Goal: Task Accomplishment & Management: Manage account settings

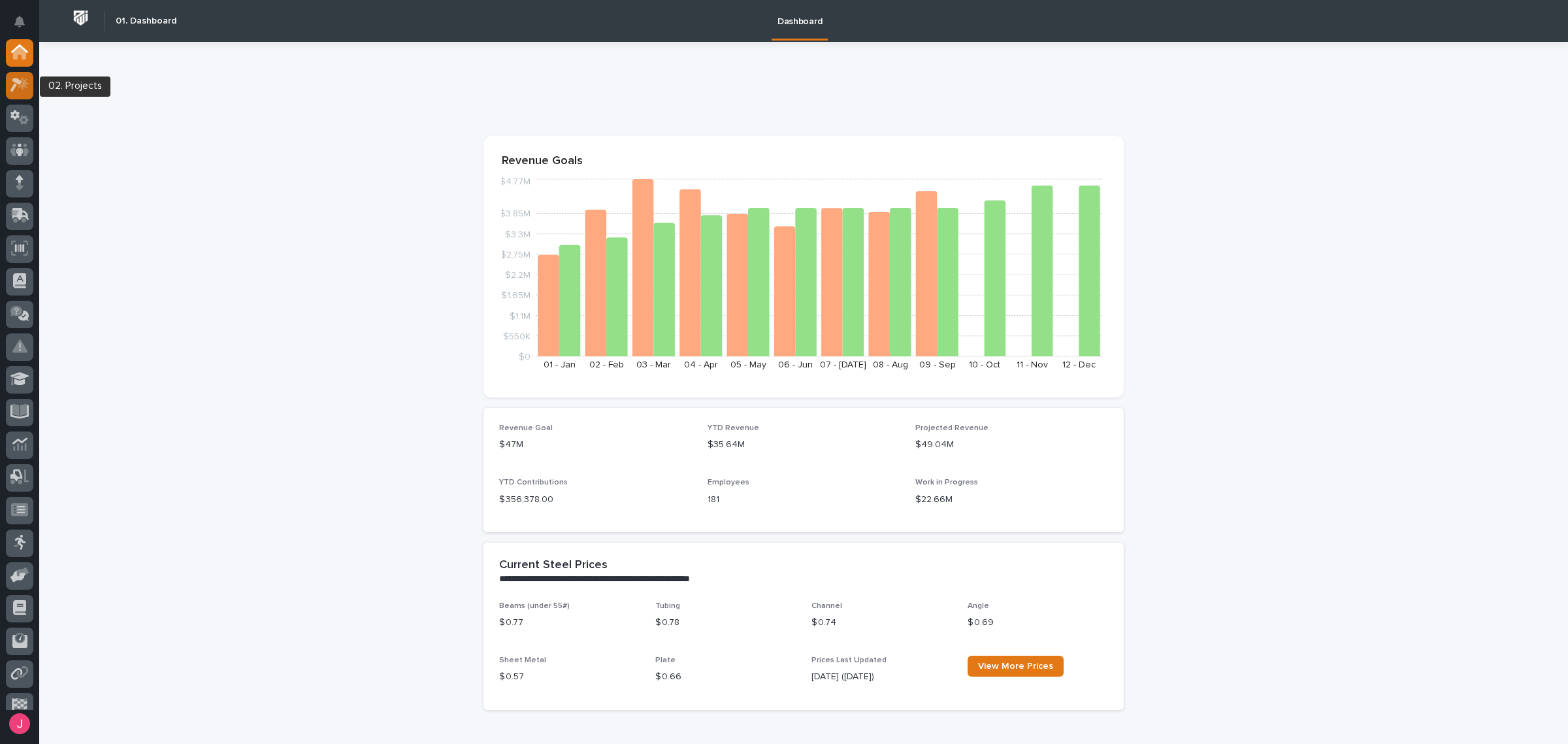
click at [20, 79] on icon at bounding box center [19, 84] width 19 height 15
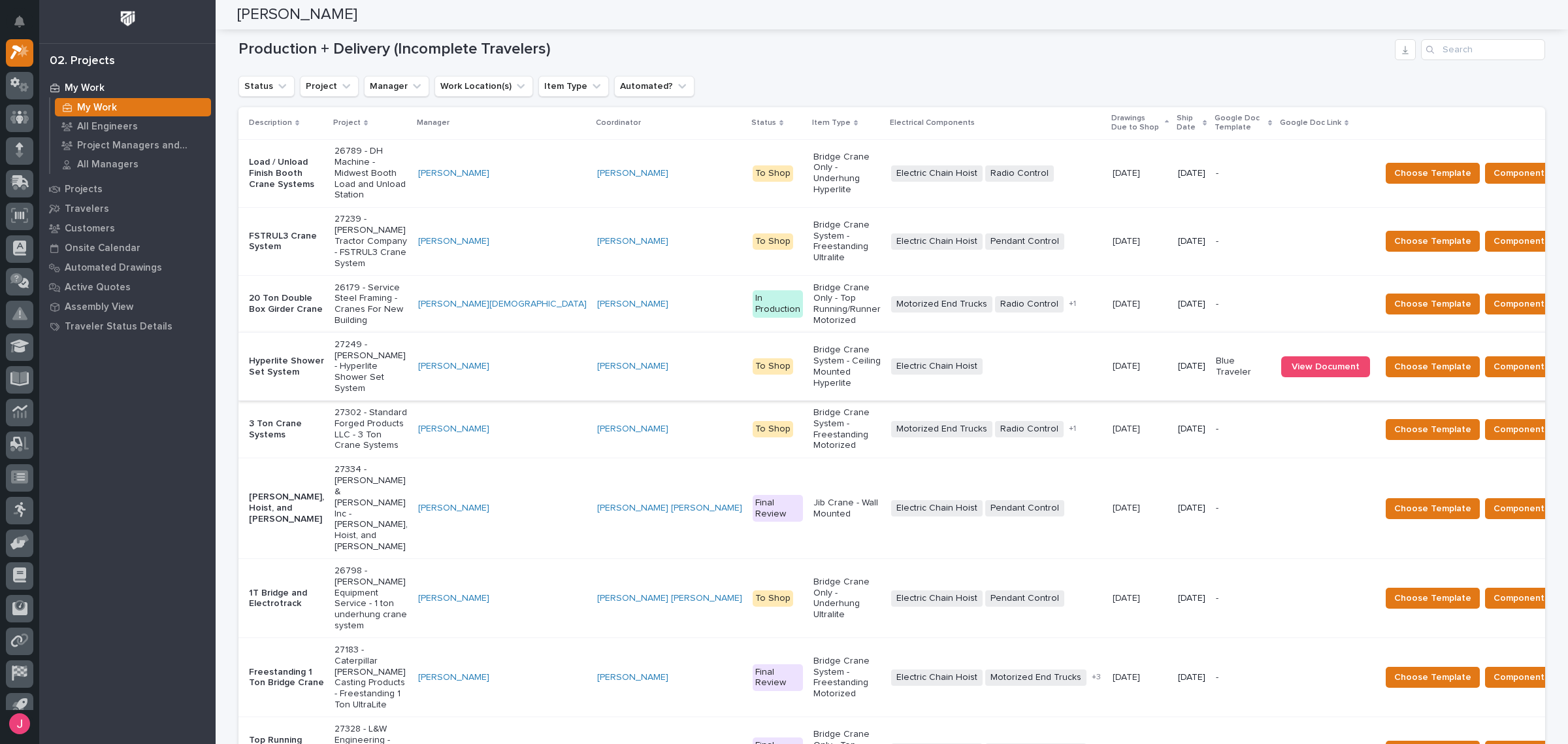
scroll to position [245, 0]
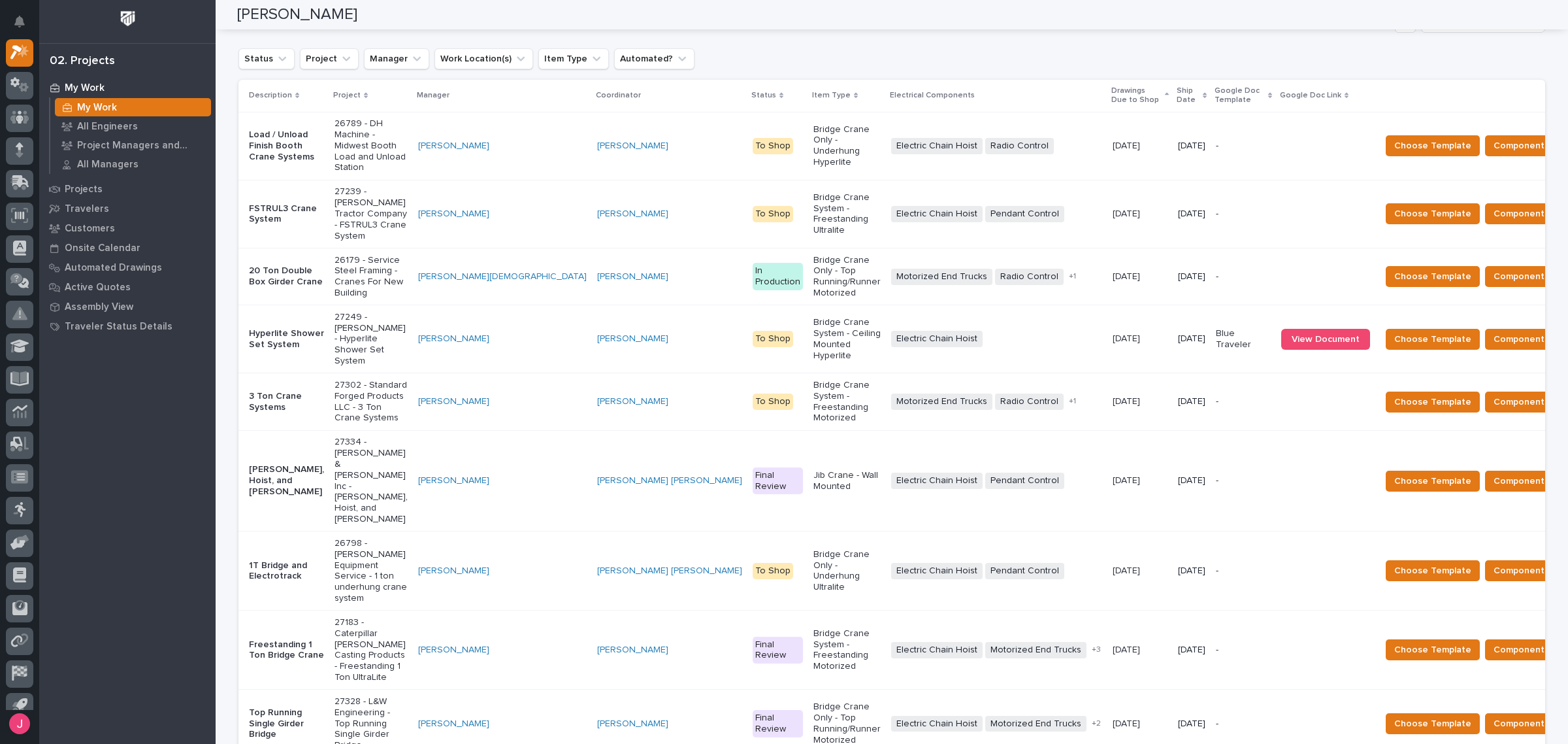
click at [748, 49] on div "Status Project Manager Work Location(s) Item Type Automated?" at bounding box center [891, 59] width 1307 height 21
click at [763, 38] on div "Production + Delivery (Incomplete Travelers) Status Project Manager Work Locati…" at bounding box center [891, 430] width 1307 height 838
click at [1493, 331] on span "Components Complete" at bounding box center [1544, 338] width 101 height 15
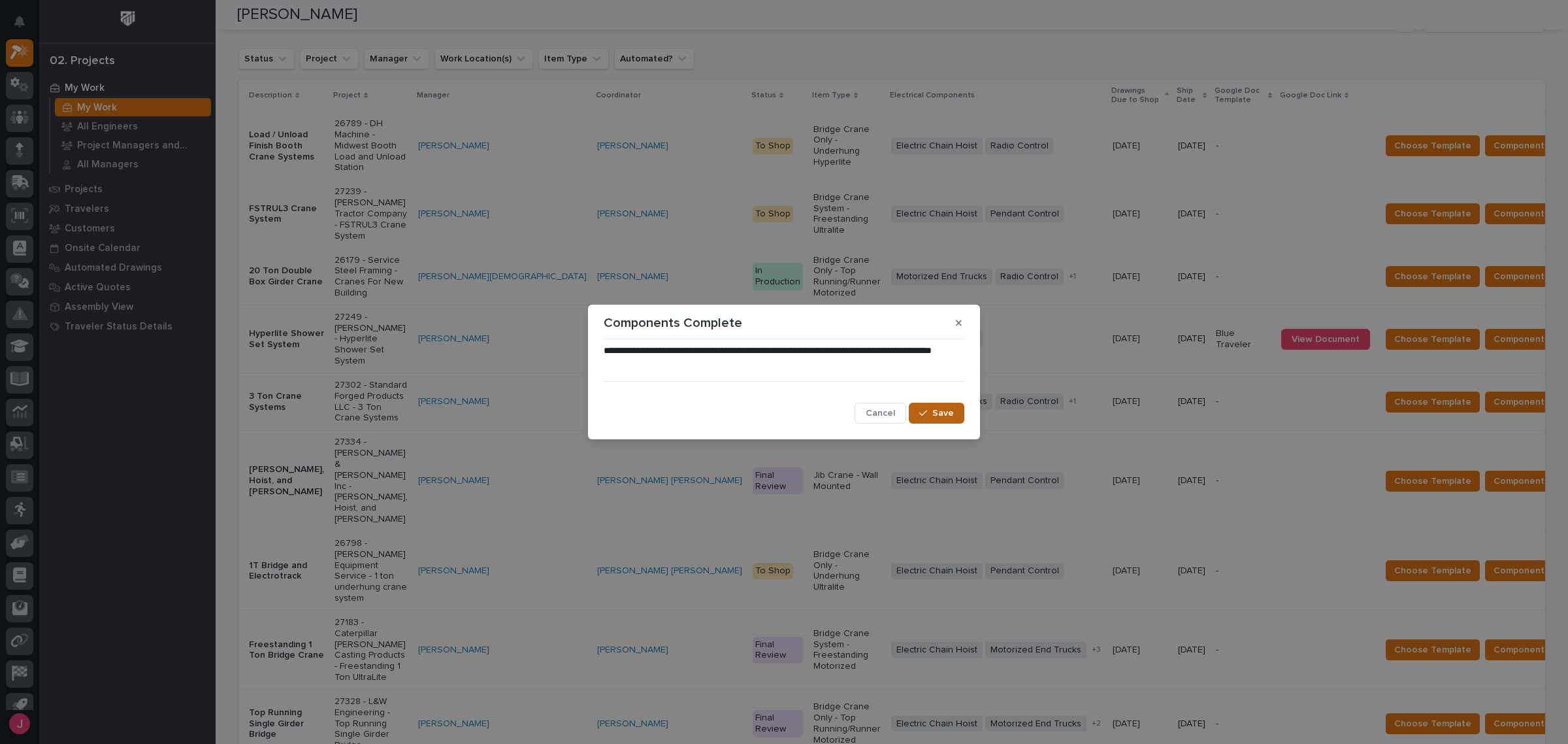
click at [942, 413] on span "Save" at bounding box center [943, 413] width 22 height 11
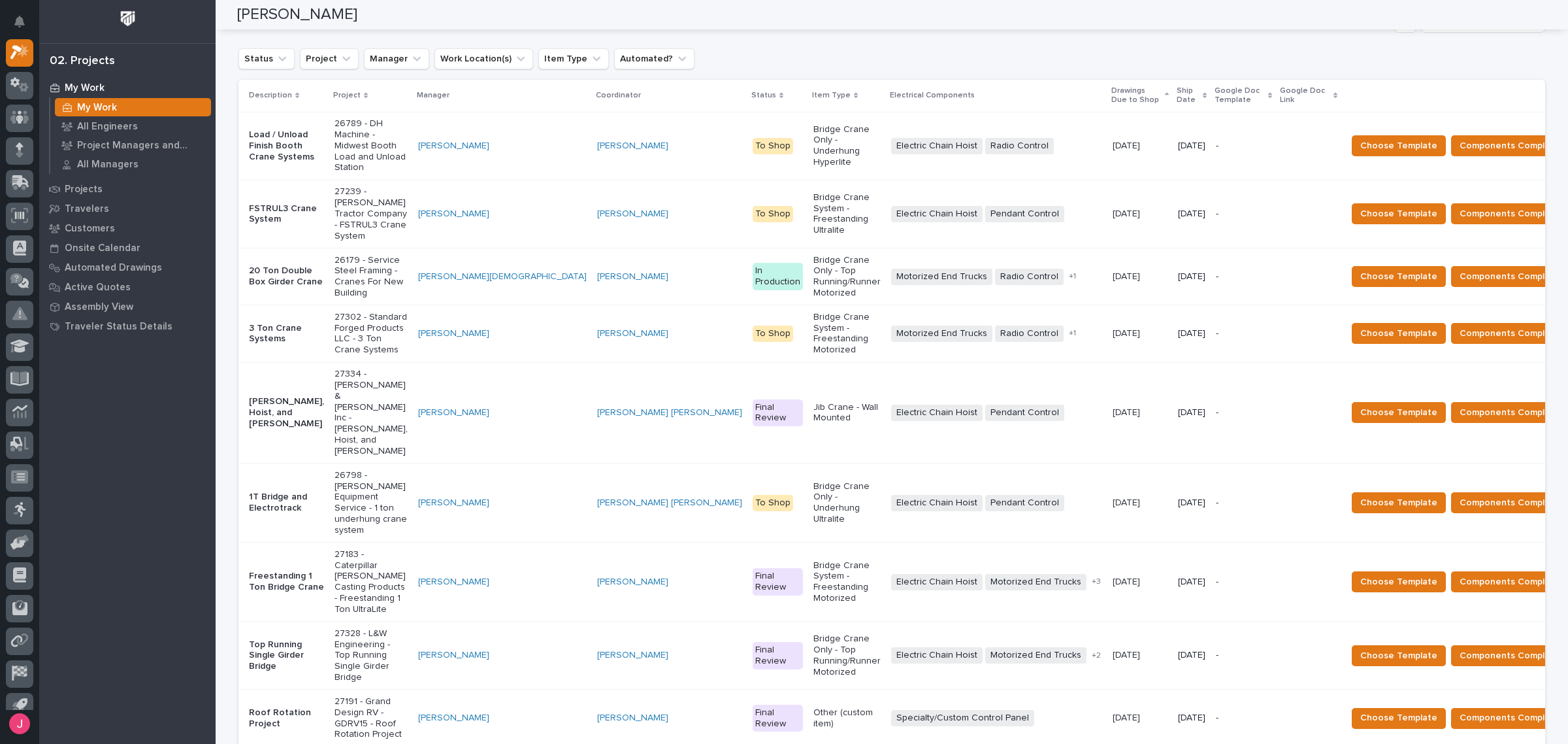
click at [871, 37] on div "Production + Delivery (Incomplete Travelers) Status Project Manager Work Locati…" at bounding box center [891, 419] width 1307 height 817
click at [1177, 99] on p "Ship Date" at bounding box center [1188, 96] width 23 height 24
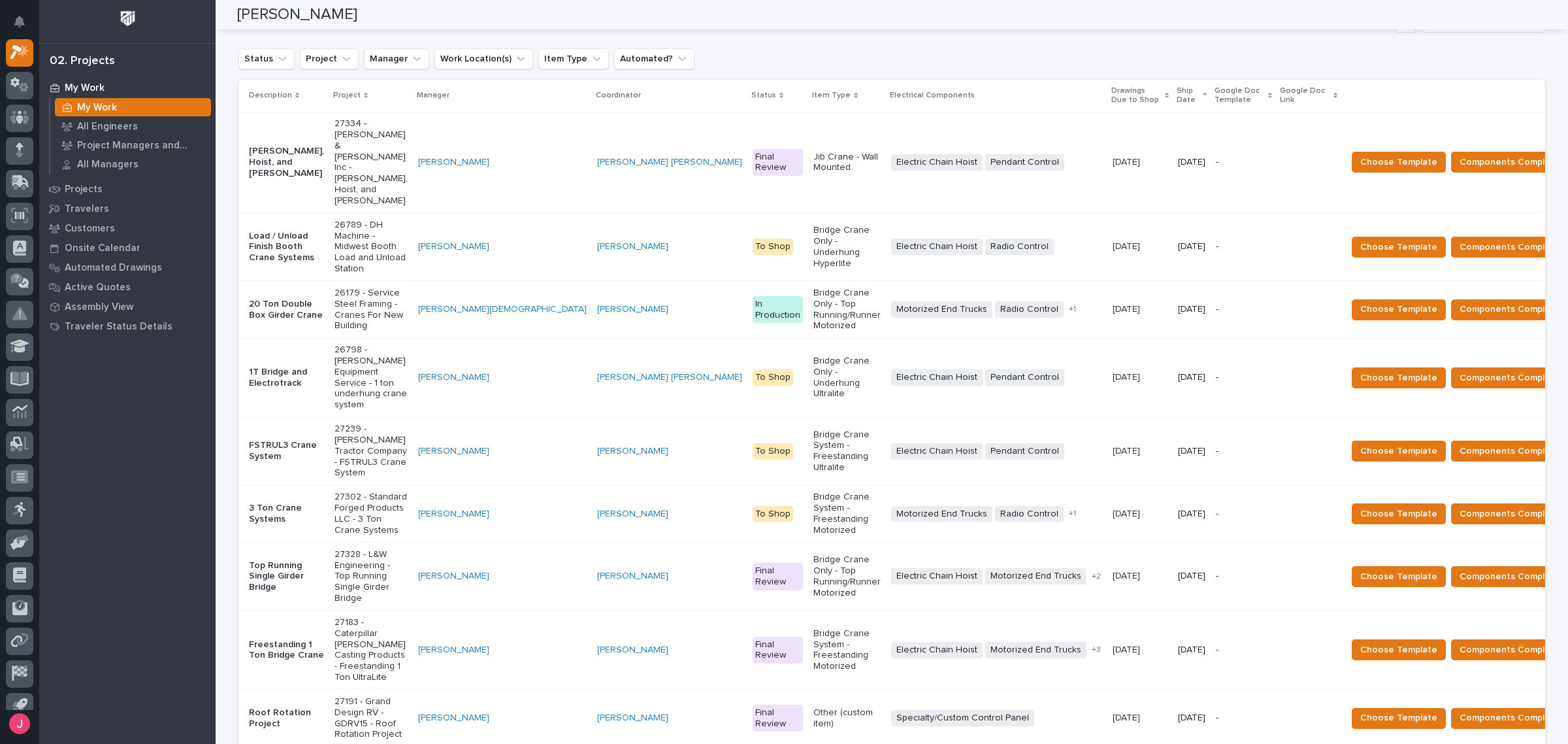
click at [371, 138] on p "27334 - [PERSON_NAME] & [PERSON_NAME] Inc - [PERSON_NAME], Hoist, and [PERSON_N…" at bounding box center [371, 162] width 73 height 88
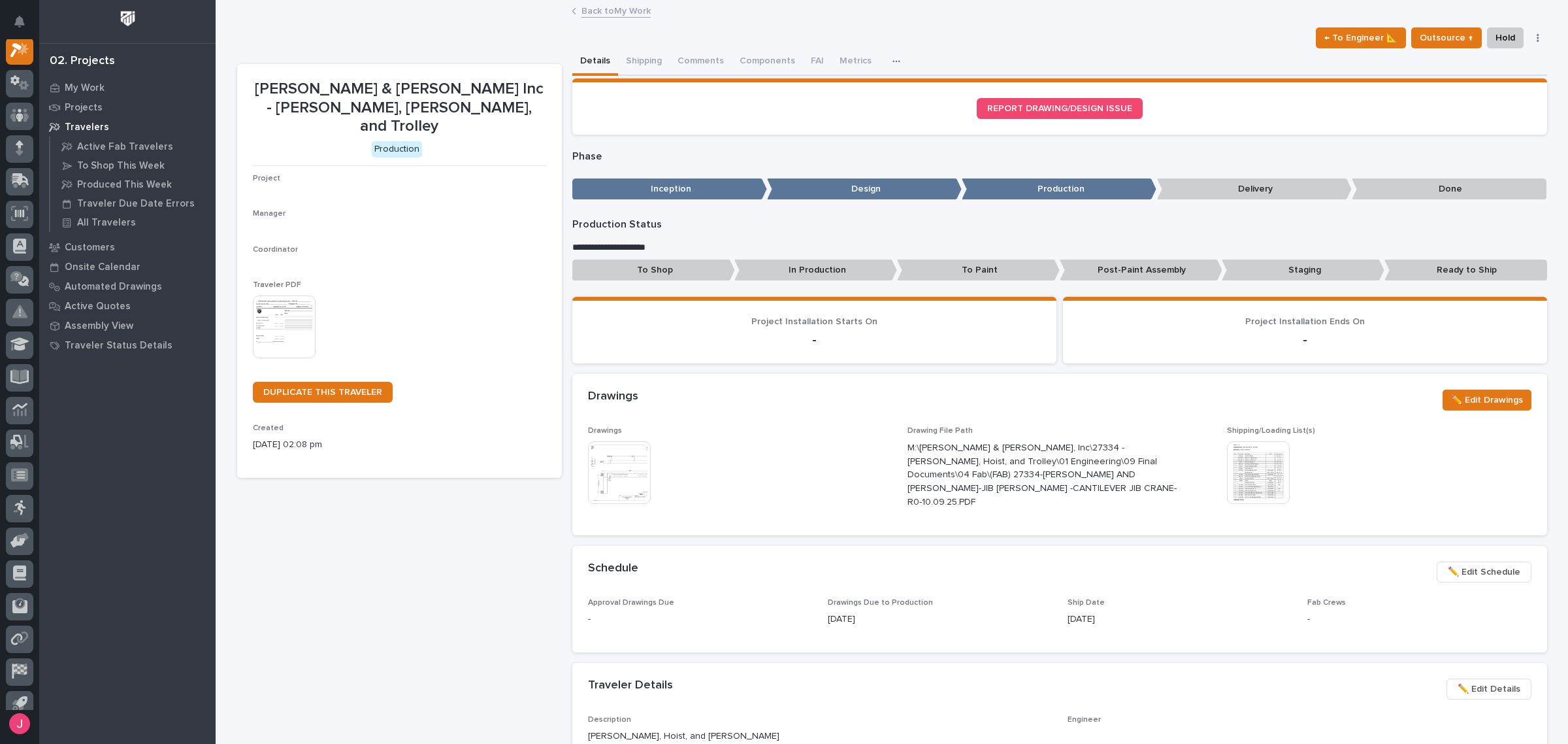
scroll to position [32, 0]
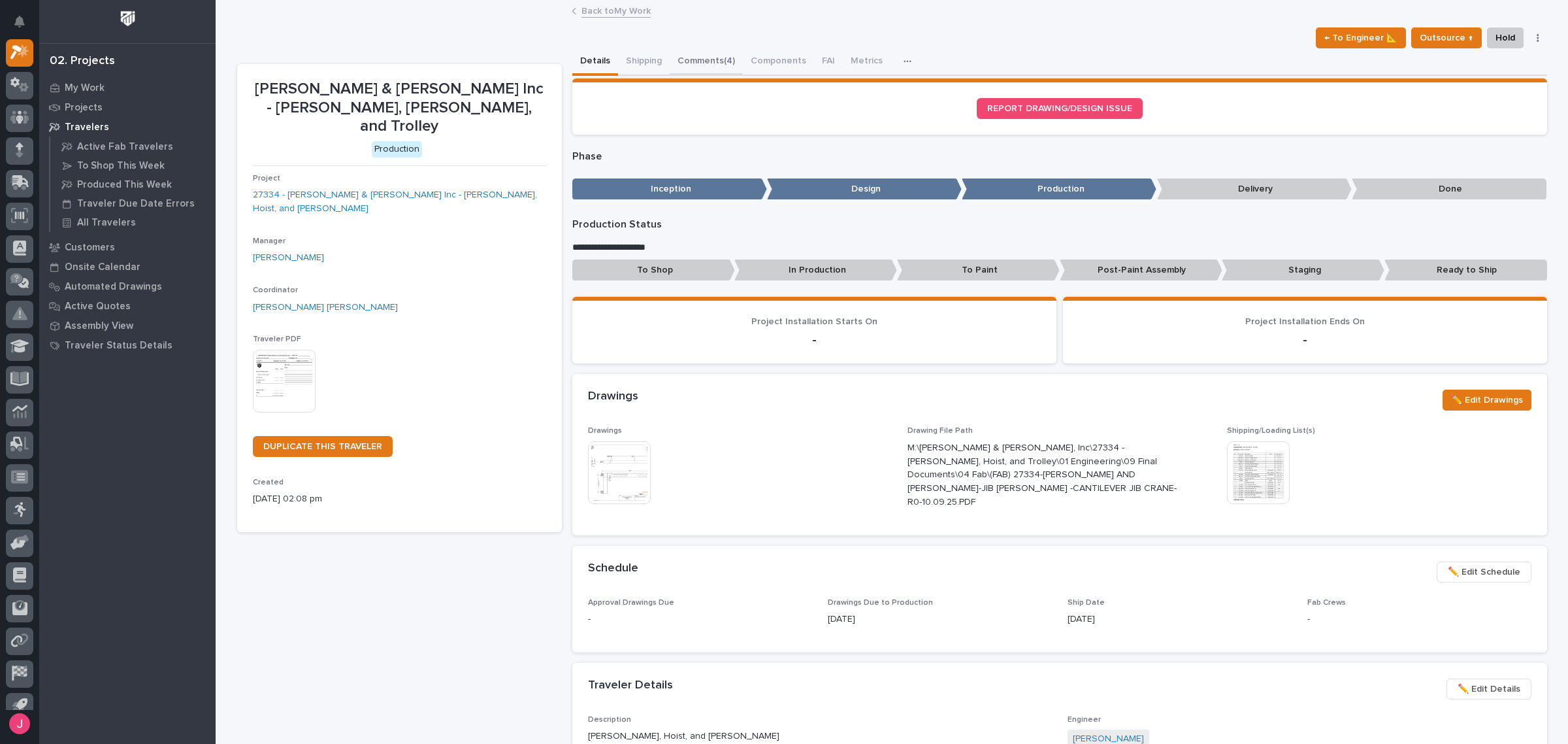
click at [683, 58] on button "Comments (4)" at bounding box center [707, 62] width 73 height 28
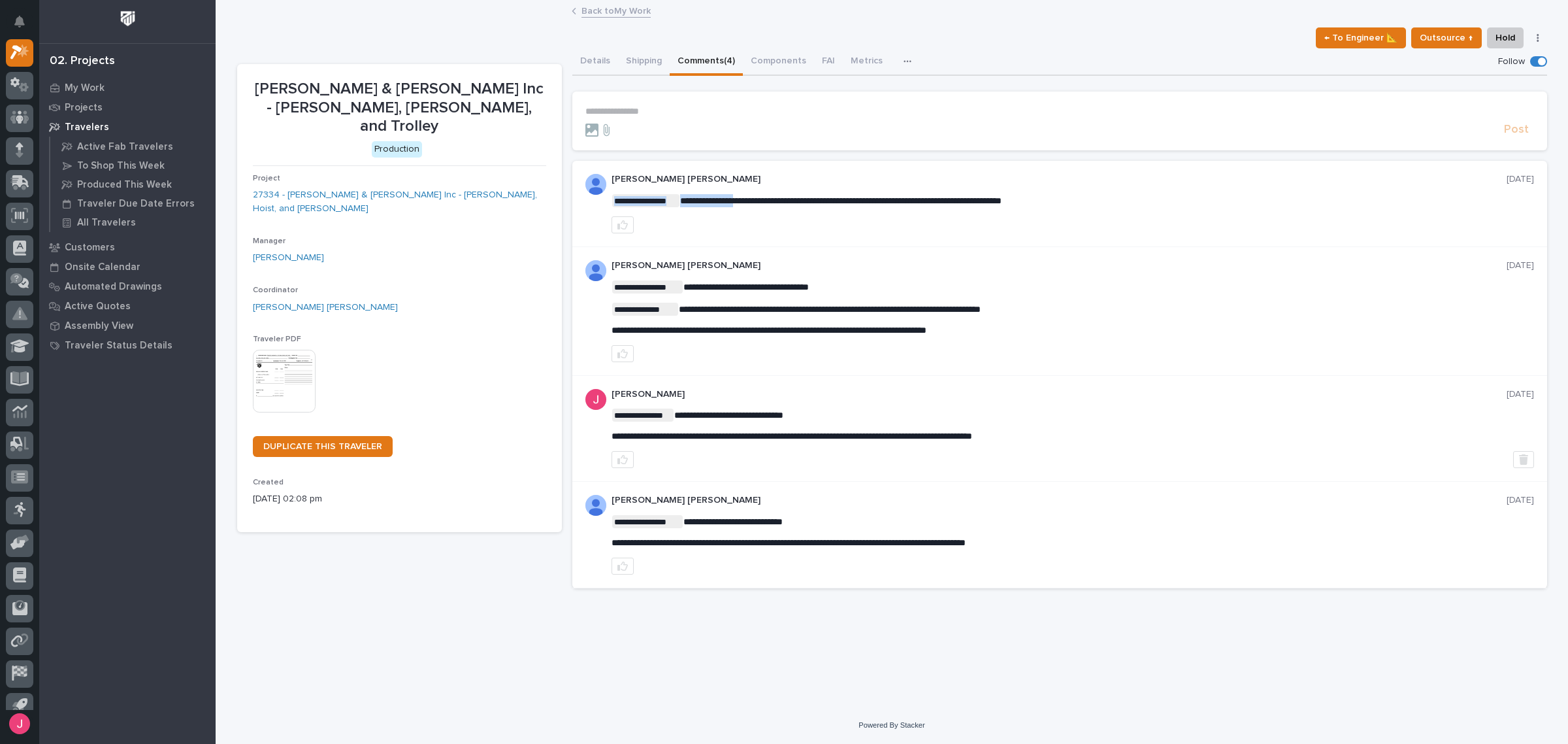
drag, startPoint x: 681, startPoint y: 200, endPoint x: 742, endPoint y: 198, distance: 61.0
click at [746, 198] on span "**********" at bounding box center [840, 200] width 321 height 9
click at [599, 59] on button "Details" at bounding box center [595, 62] width 45 height 28
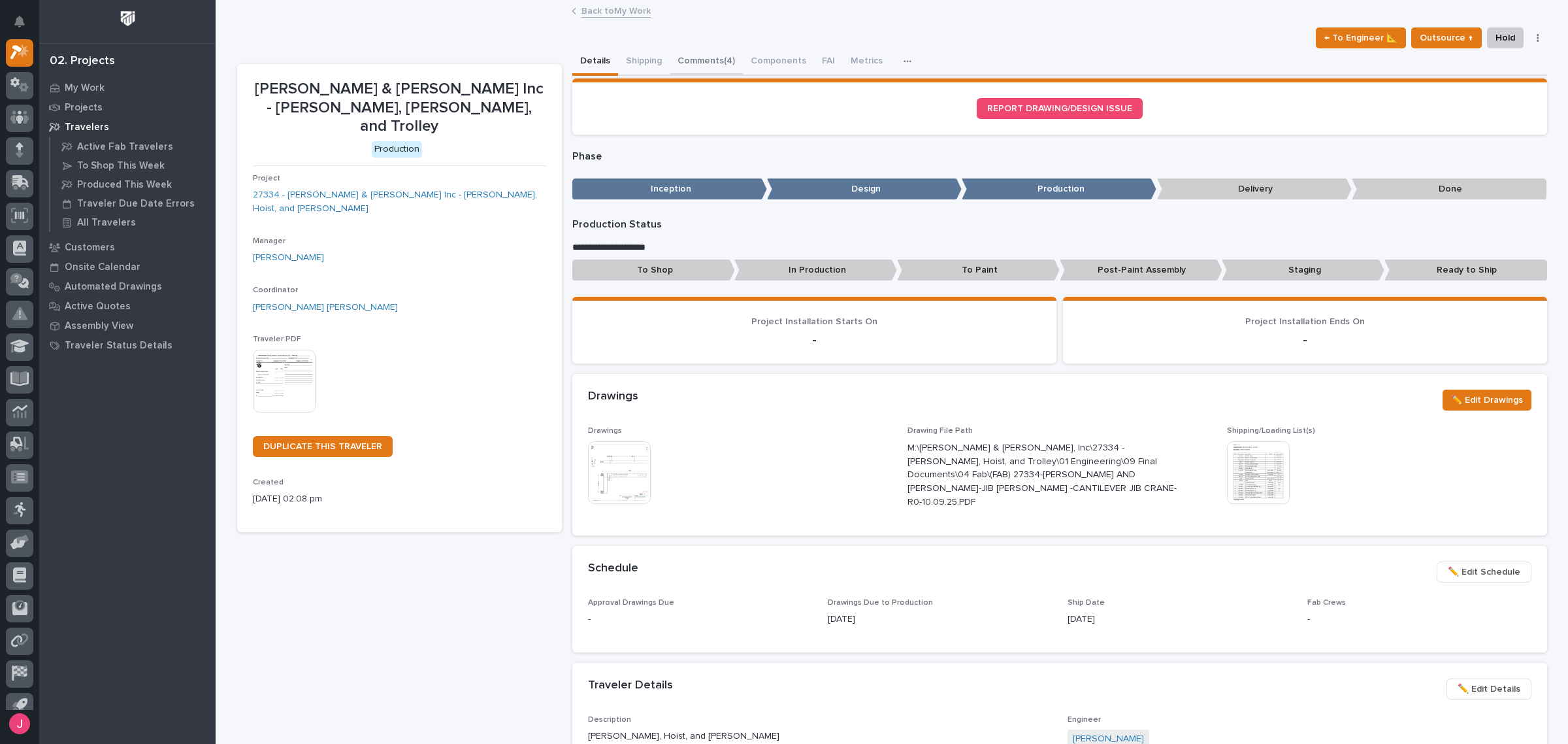
click at [707, 51] on button "Comments (4)" at bounding box center [707, 62] width 73 height 28
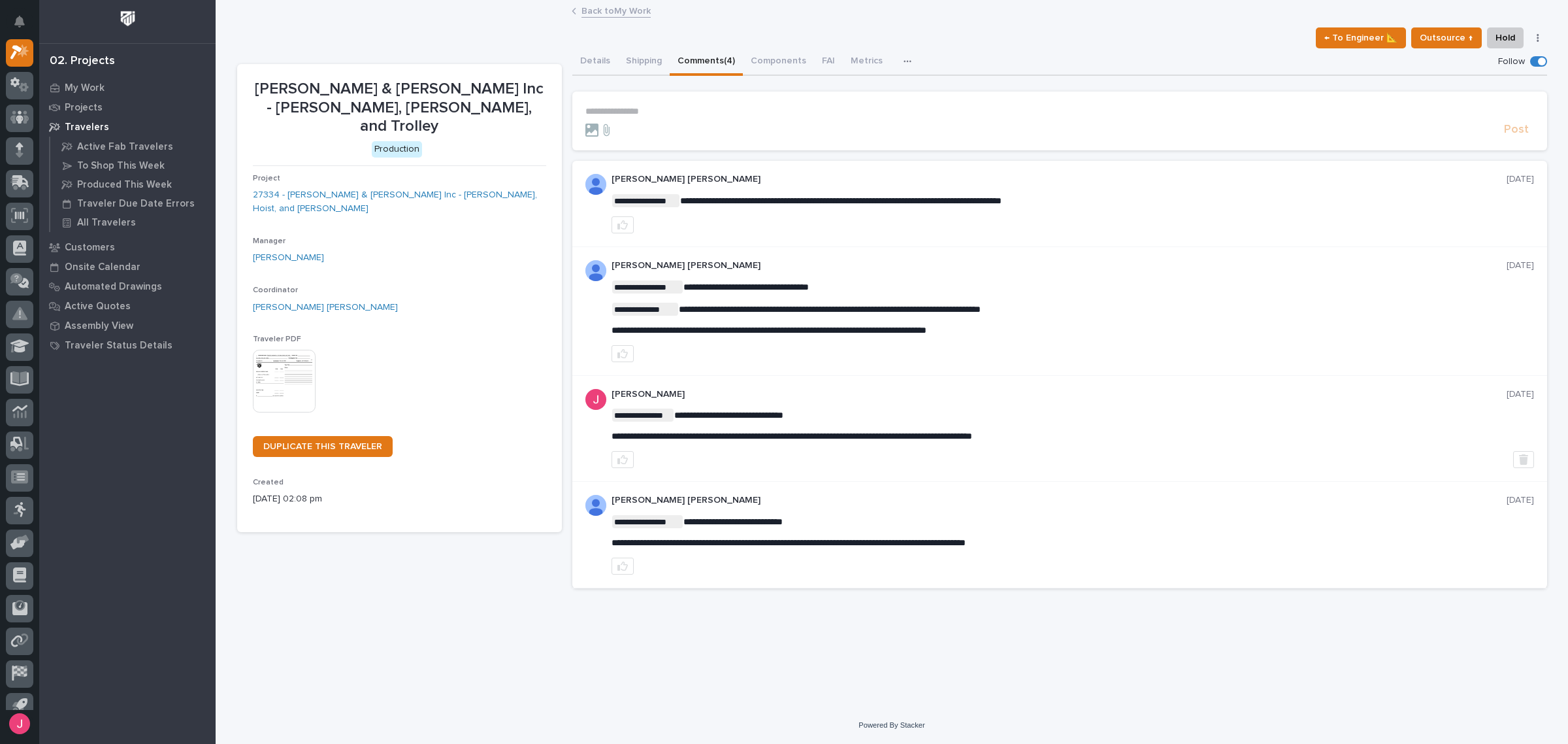
click at [1088, 55] on div "Details Shipping Comments (4) Components FAI Metrics Schedule" at bounding box center [1060, 62] width 975 height 28
click at [962, 62] on div "Details Shipping Comments (4) Components FAI Metrics Schedule" at bounding box center [1060, 62] width 975 height 28
click at [628, 15] on link "Back to My Work" at bounding box center [616, 10] width 69 height 15
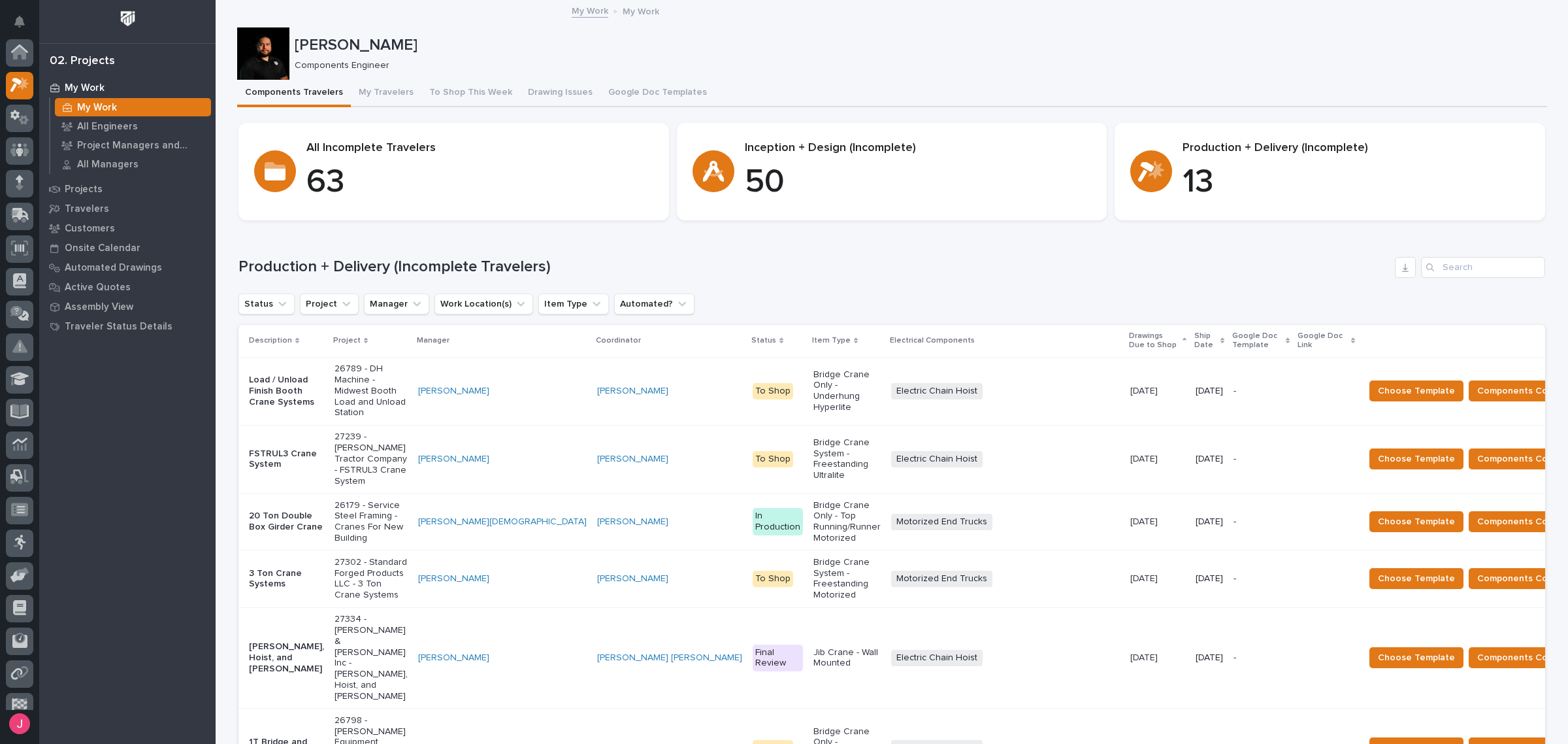
scroll to position [35, 0]
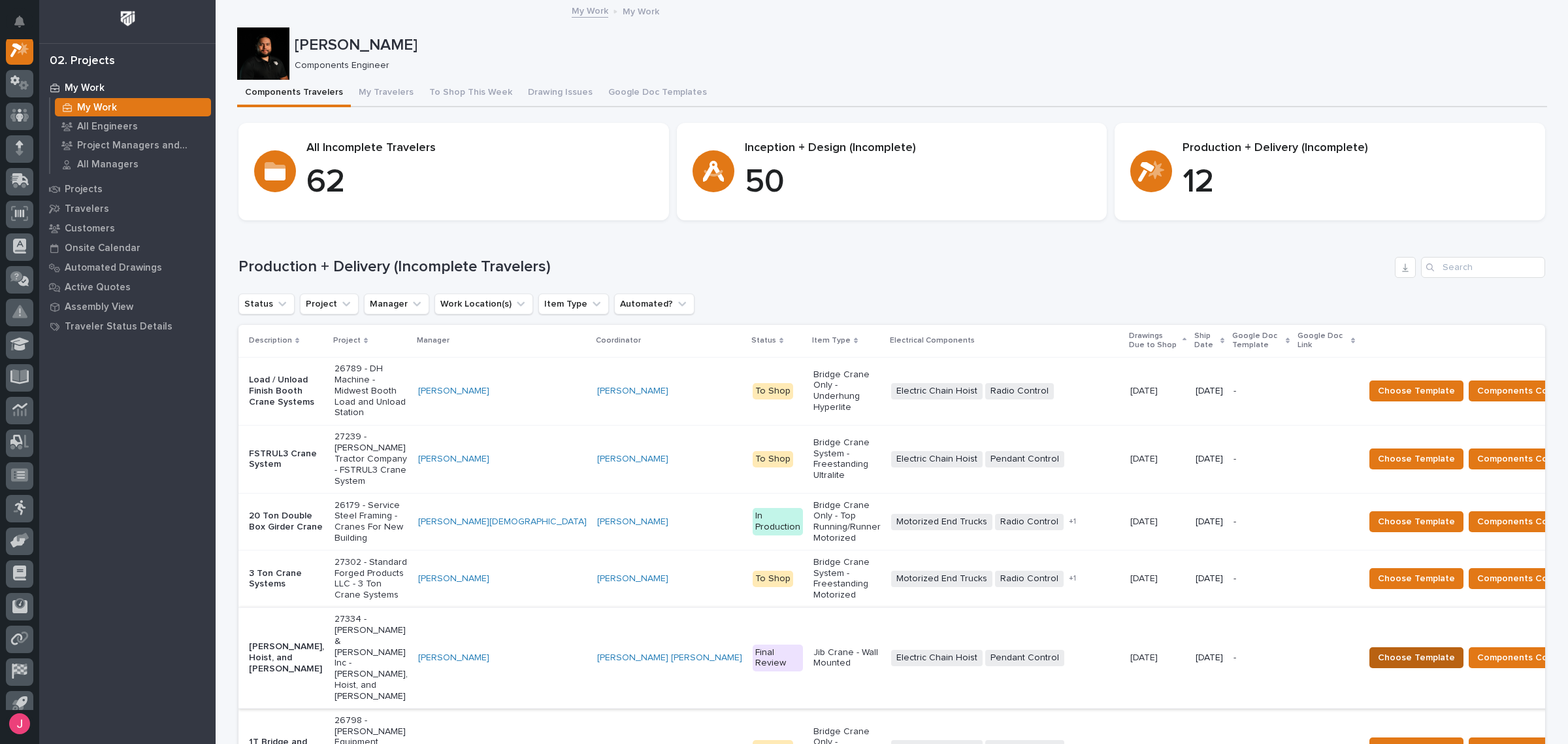
click at [1378, 650] on span "Choose Template" at bounding box center [1416, 657] width 77 height 15
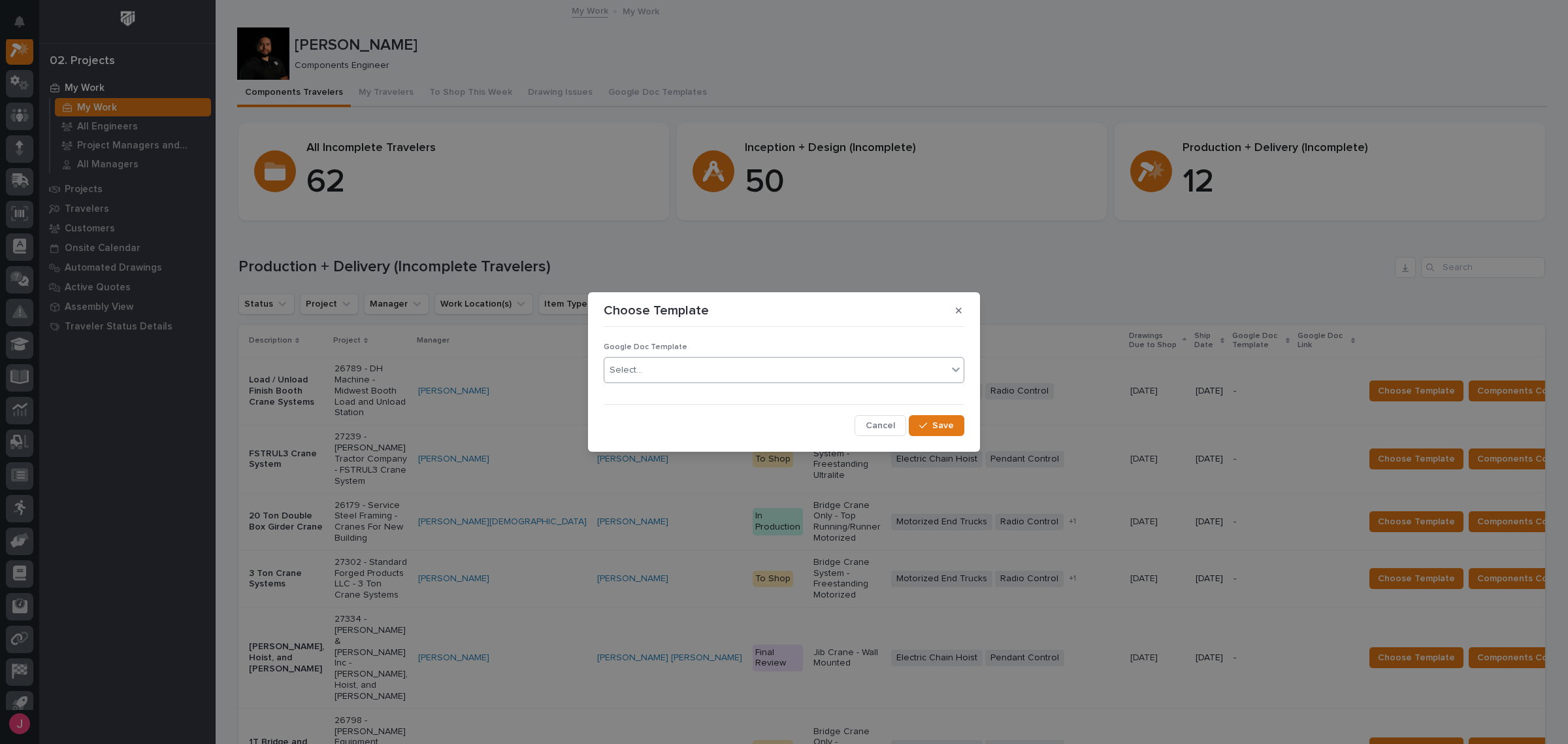
click at [775, 363] on div "Select..." at bounding box center [775, 370] width 343 height 22
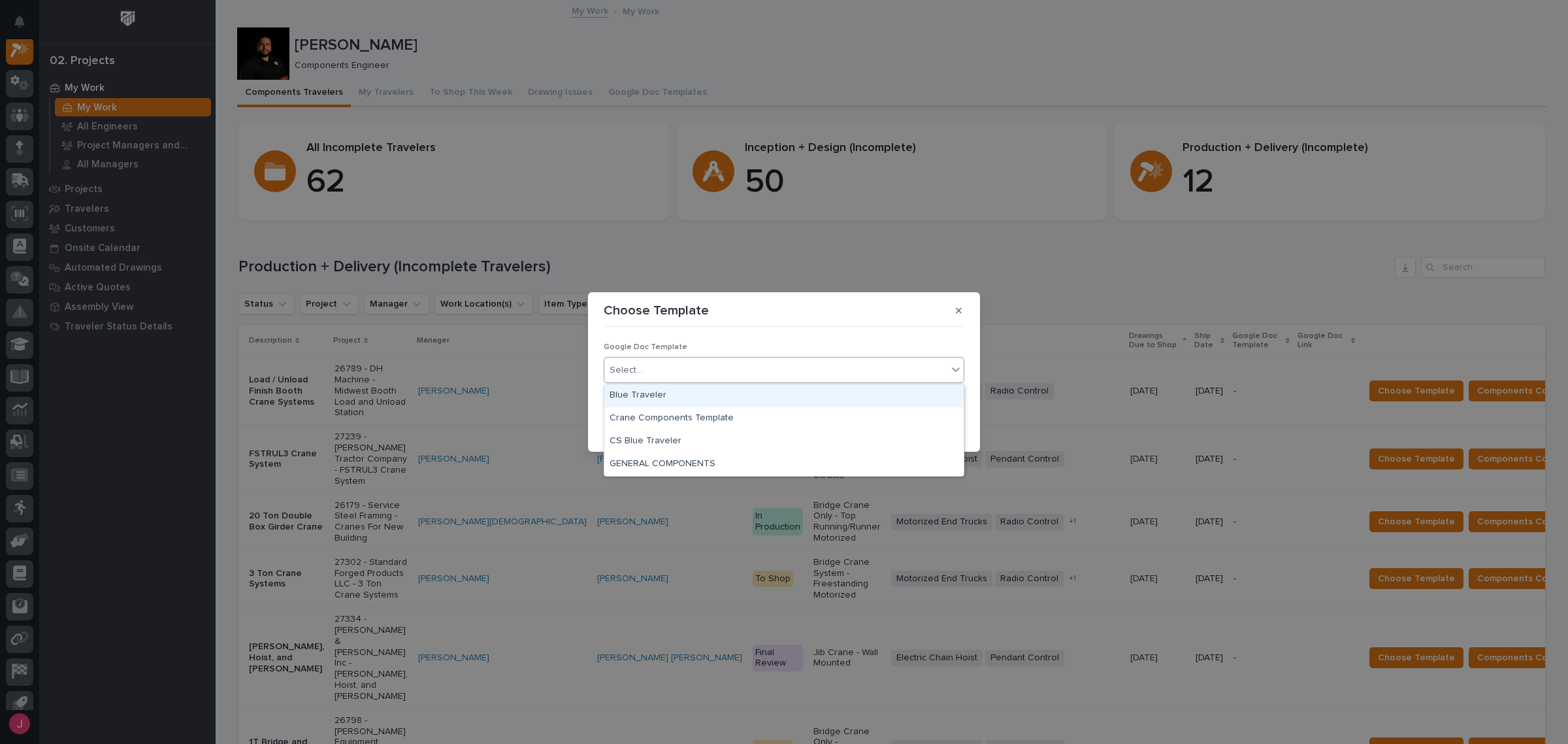
click at [673, 402] on div "Blue Traveler" at bounding box center [784, 396] width 359 height 23
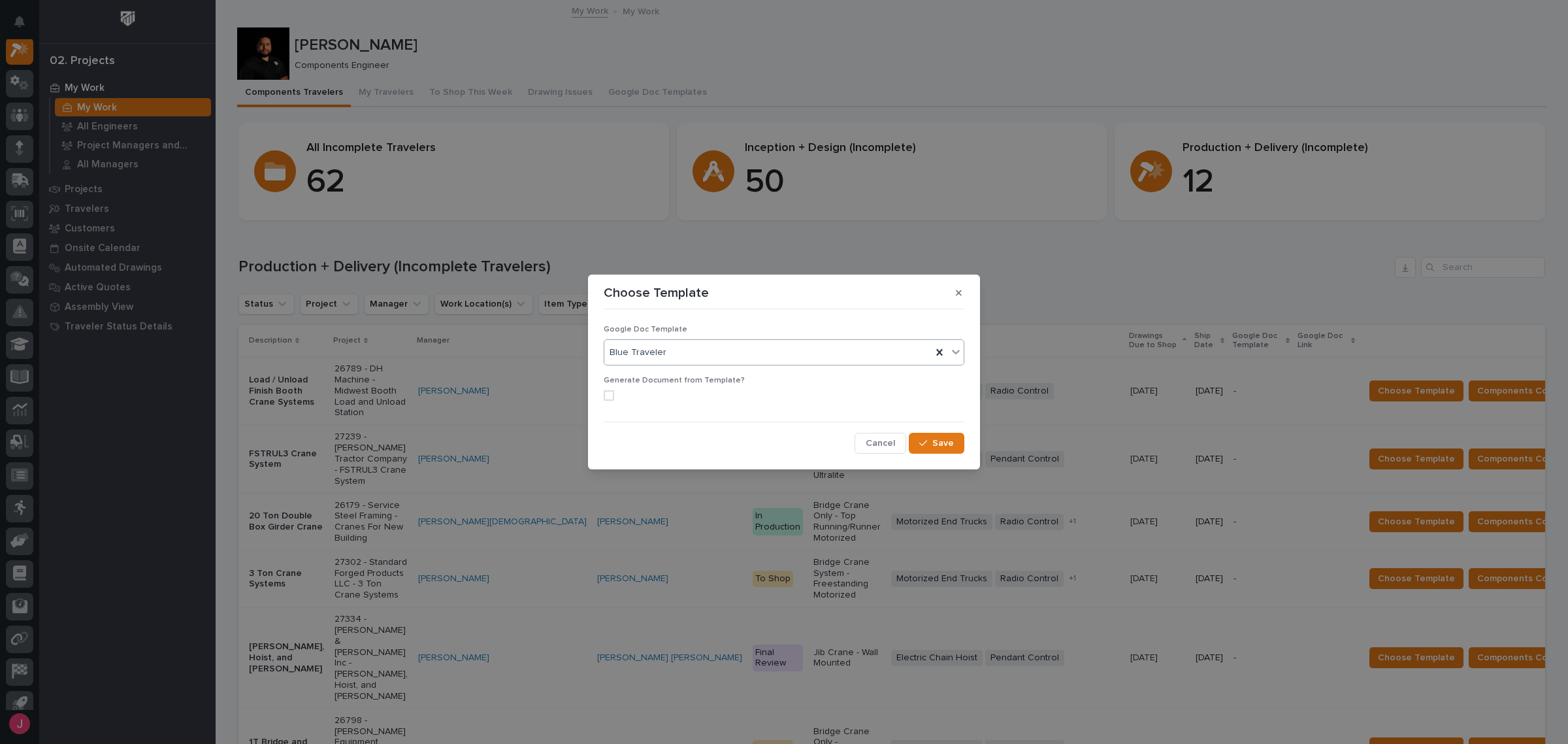
click at [611, 398] on span at bounding box center [608, 395] width 11 height 11
click at [917, 443] on button "Save" at bounding box center [936, 443] width 55 height 21
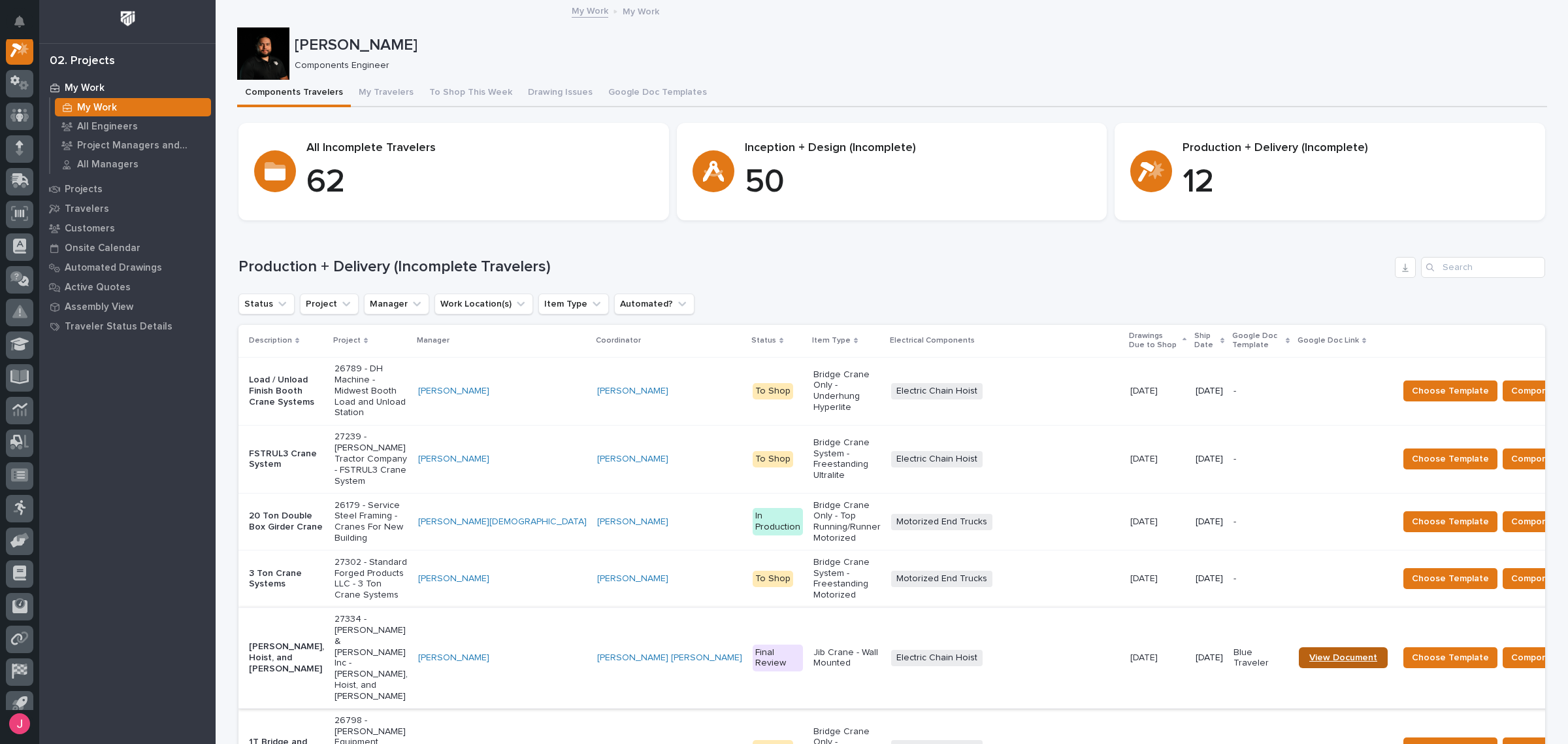
click at [1309, 653] on span "View Document" at bounding box center [1343, 657] width 68 height 9
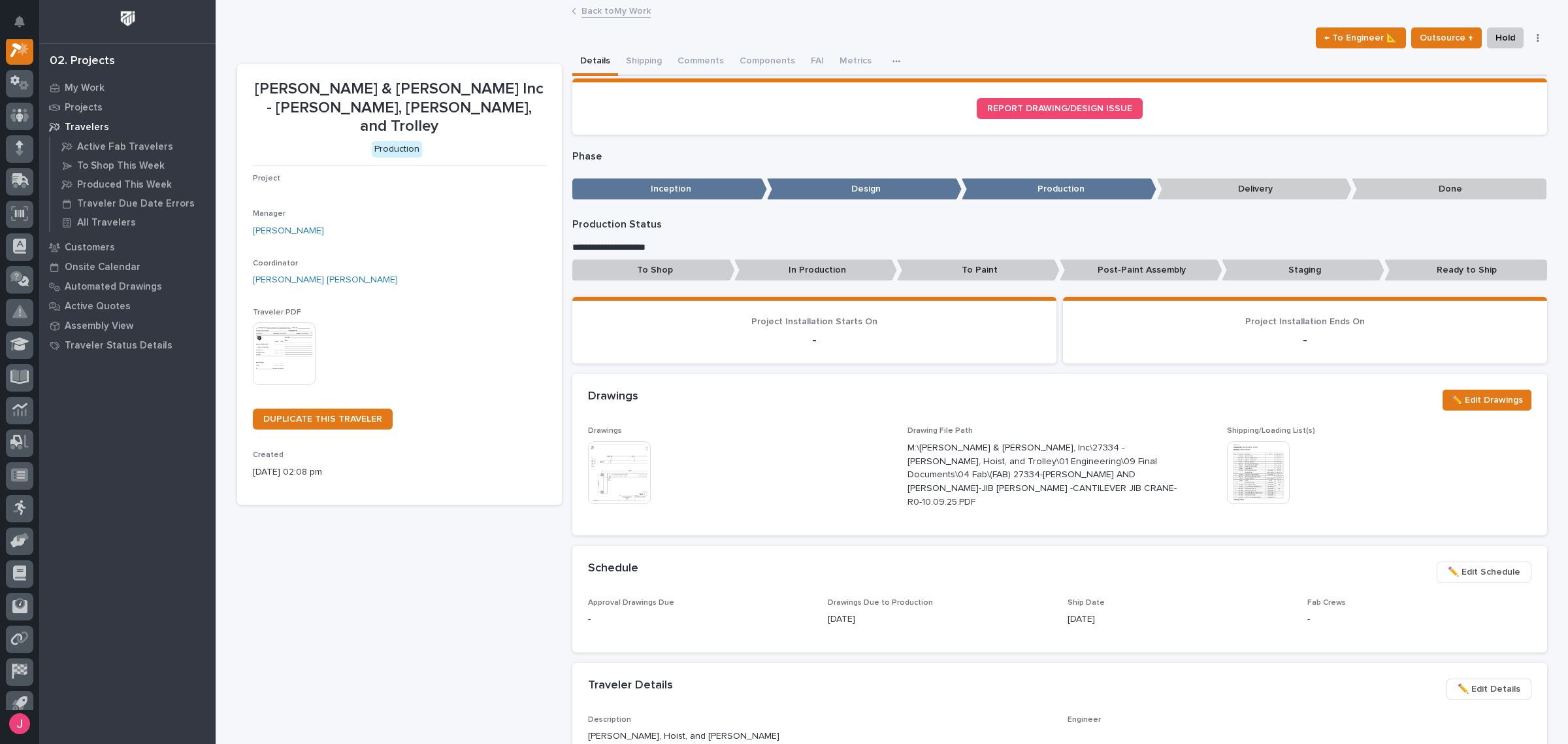
scroll to position [32, 0]
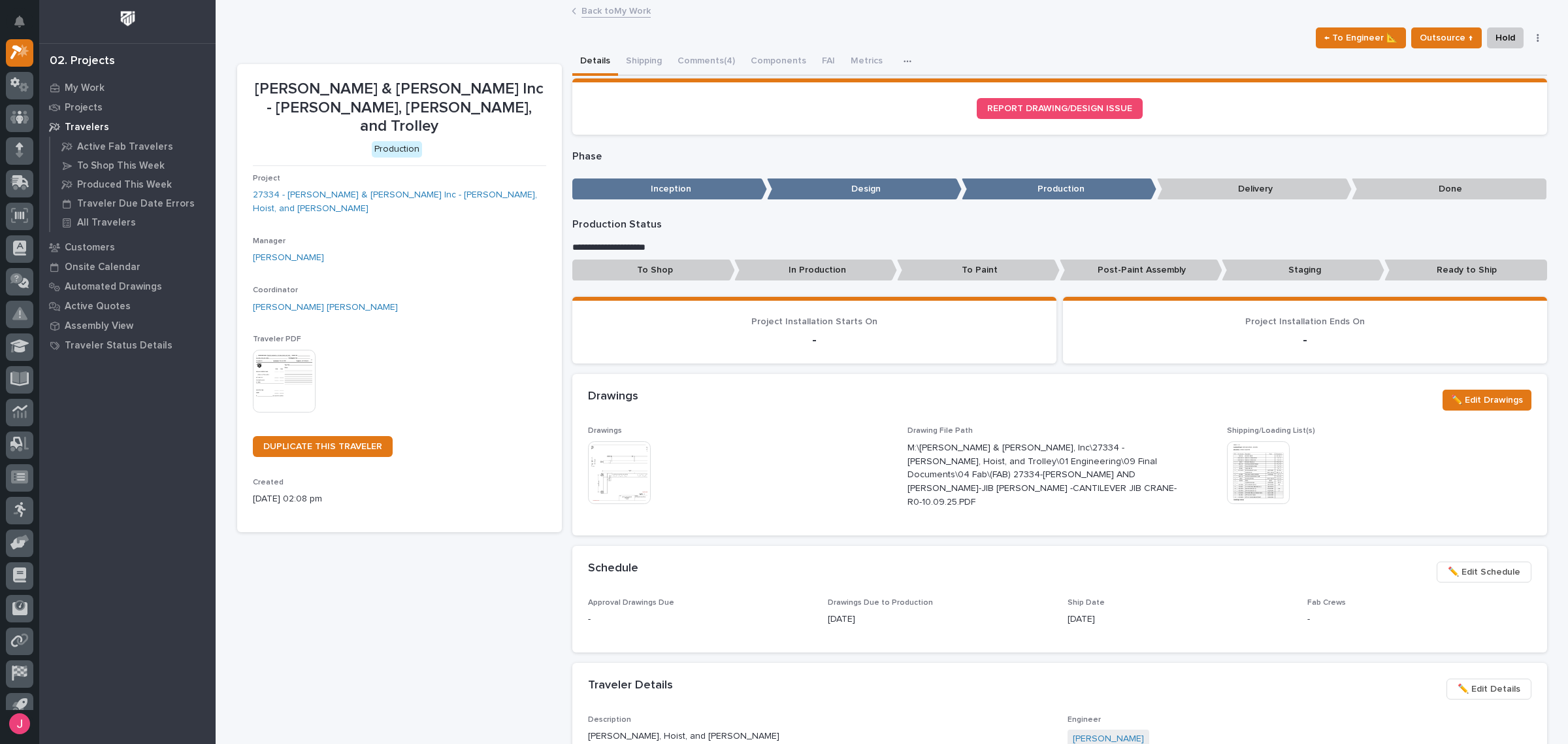
click at [1229, 464] on img at bounding box center [1258, 472] width 62 height 62
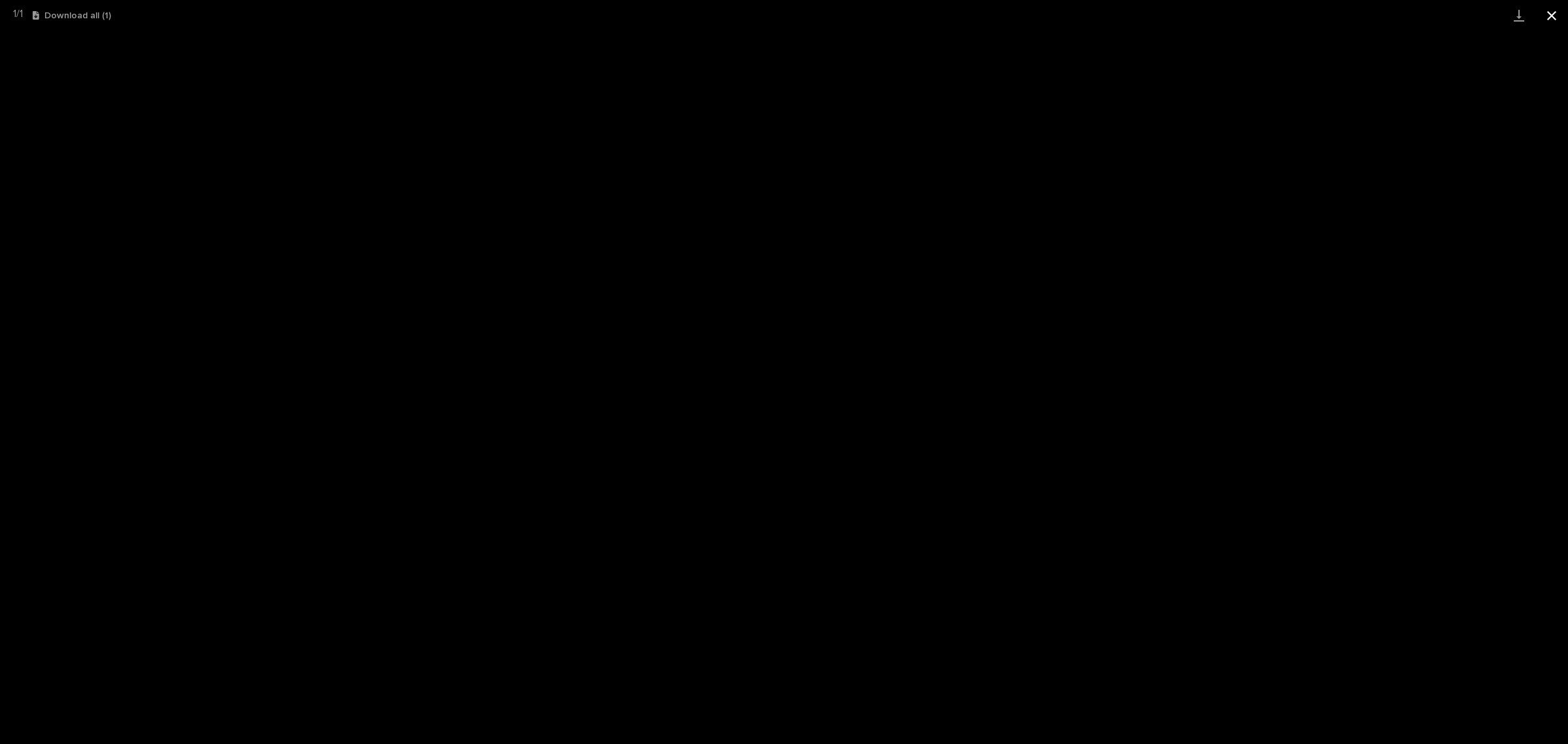
click at [1540, 23] on button "Close gallery" at bounding box center [1552, 15] width 32 height 31
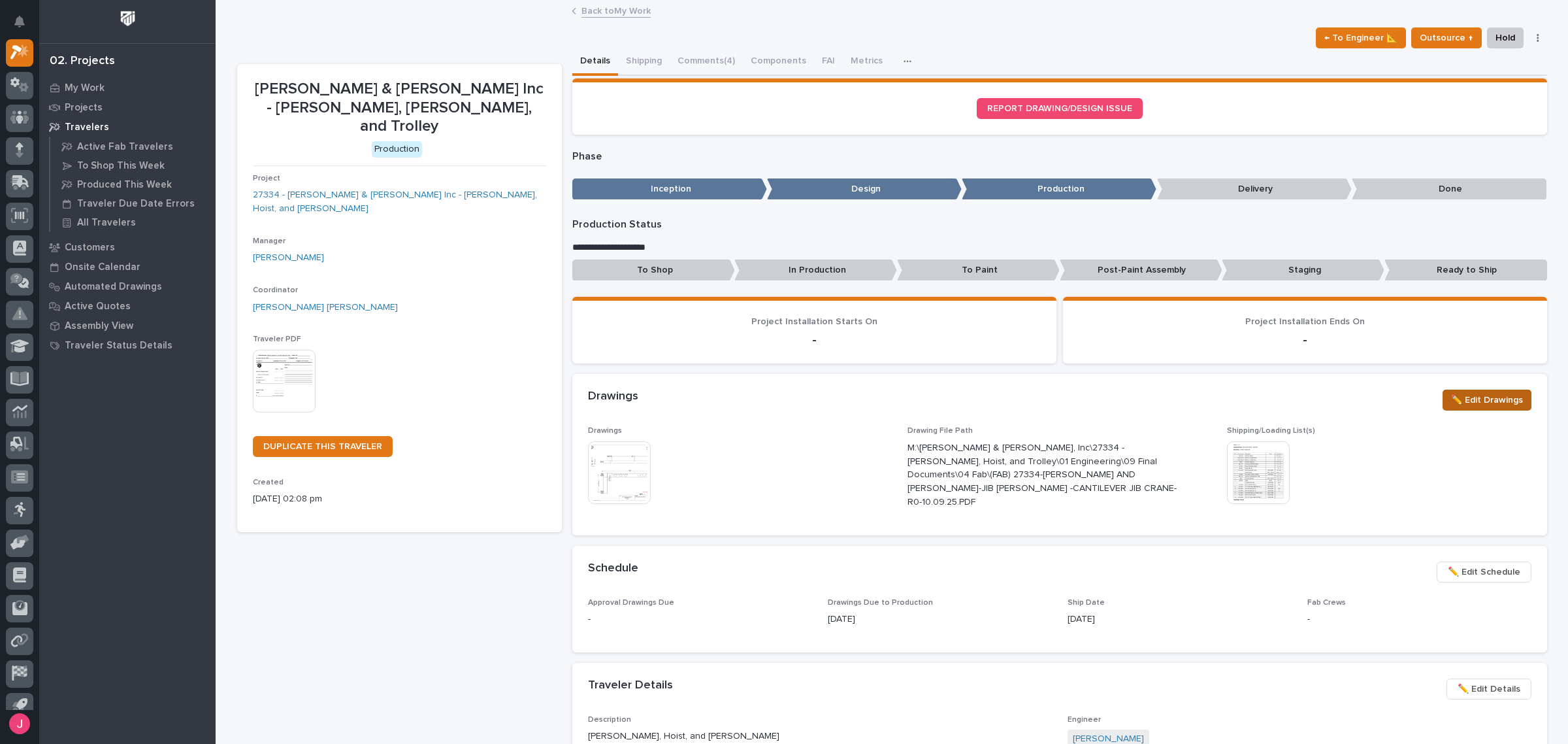
click at [1491, 392] on span "✏️ Edit Drawings" at bounding box center [1487, 399] width 72 height 15
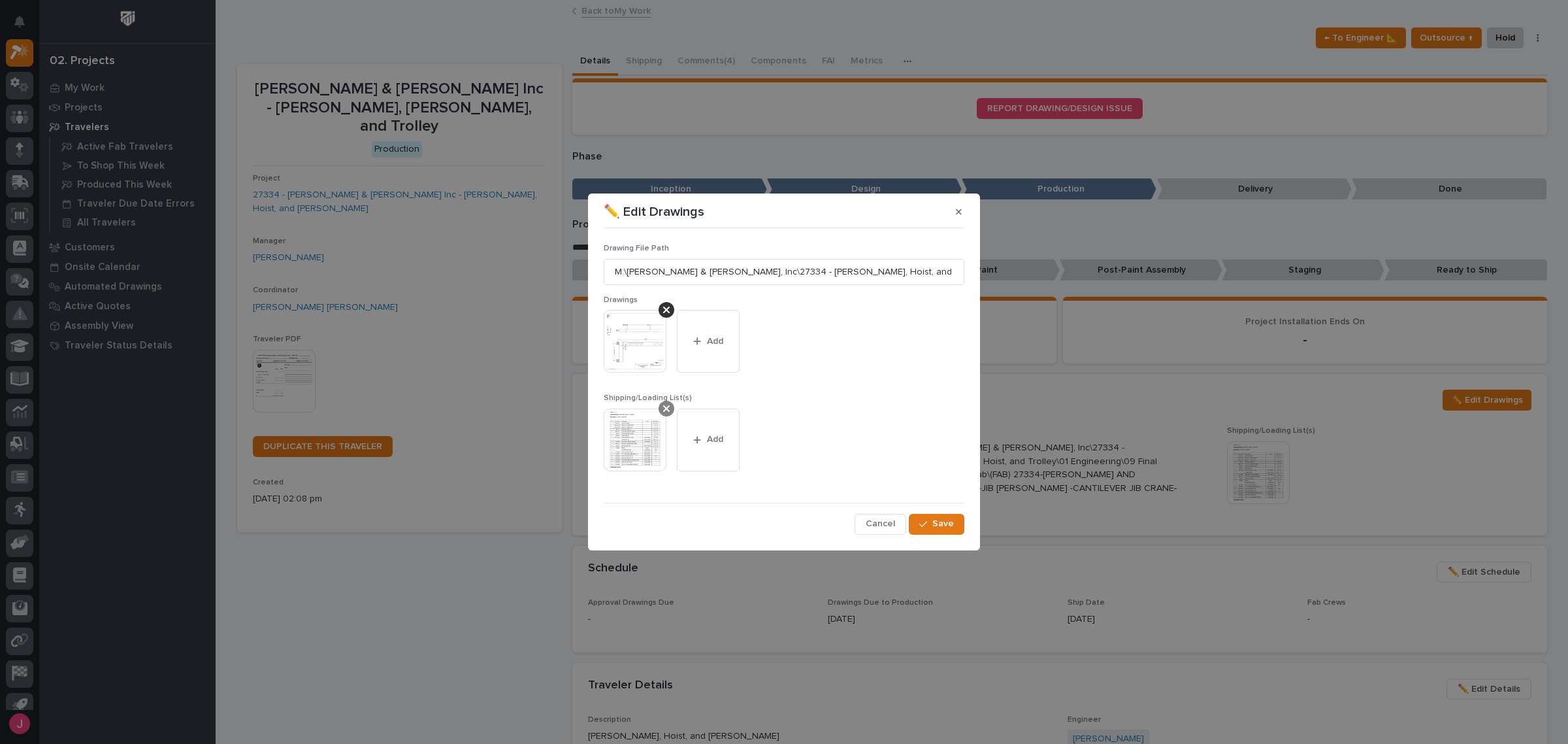
click at [663, 406] on icon at bounding box center [666, 408] width 6 height 11
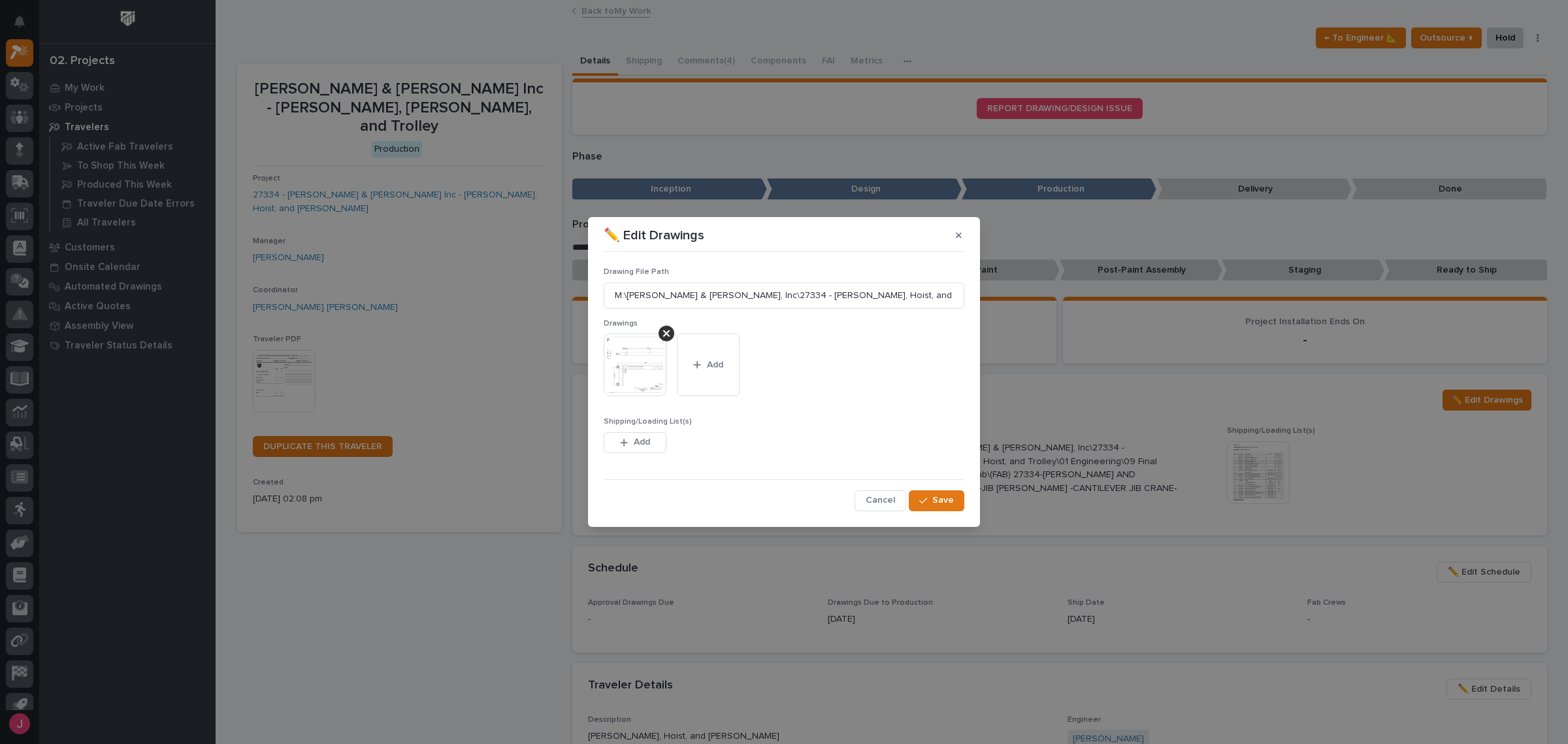
drag, startPoint x: 943, startPoint y: 497, endPoint x: 733, endPoint y: 437, distance: 218.4
click at [763, 433] on div "Drawing File Path M:\[PERSON_NAME] & [PERSON_NAME], Inc\27334 - [PERSON_NAME], …" at bounding box center [784, 384] width 361 height 253
click at [635, 438] on span "Add" at bounding box center [642, 441] width 16 height 11
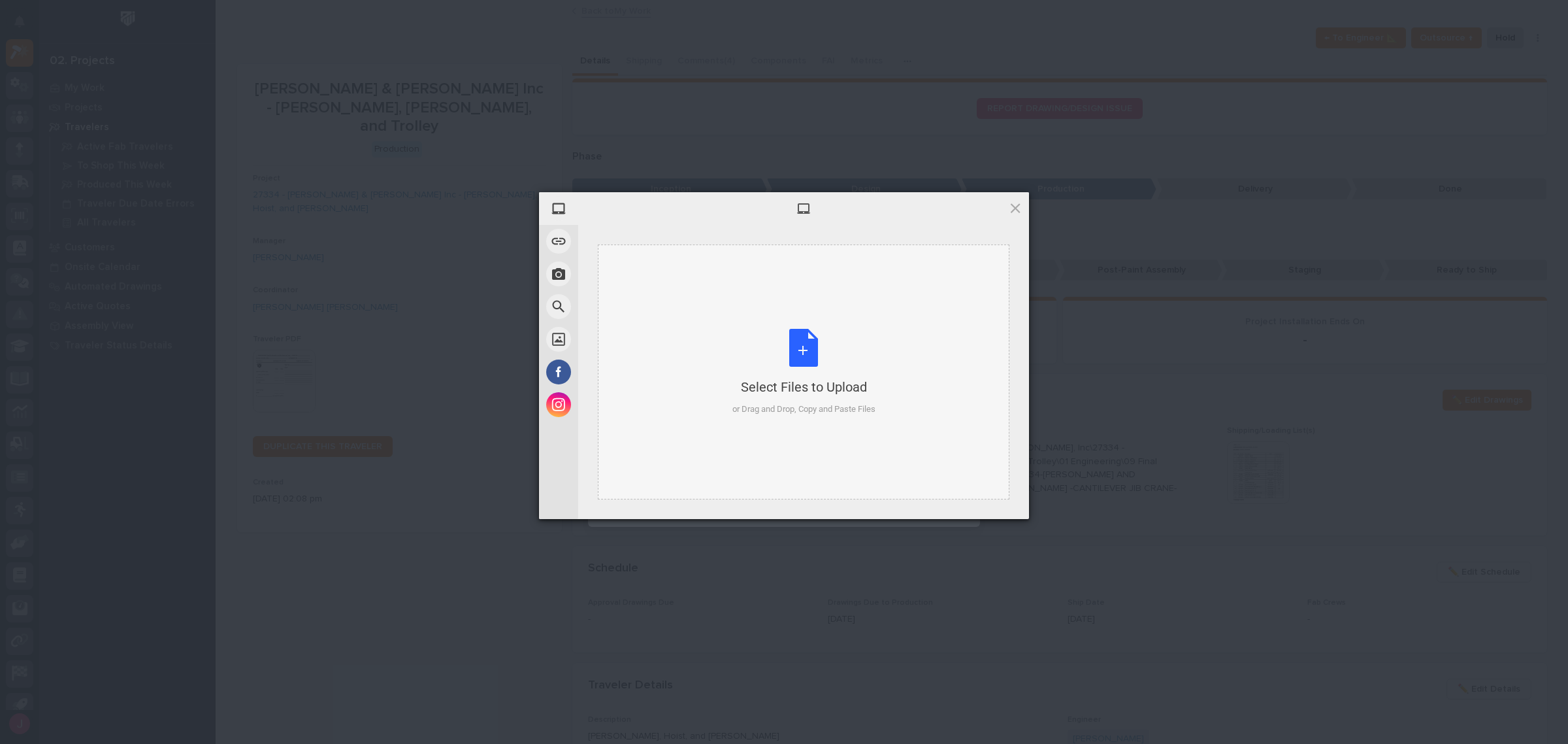
click at [765, 361] on div "Select Files to Upload or Drag and Drop, Copy and Paste Files" at bounding box center [804, 372] width 143 height 87
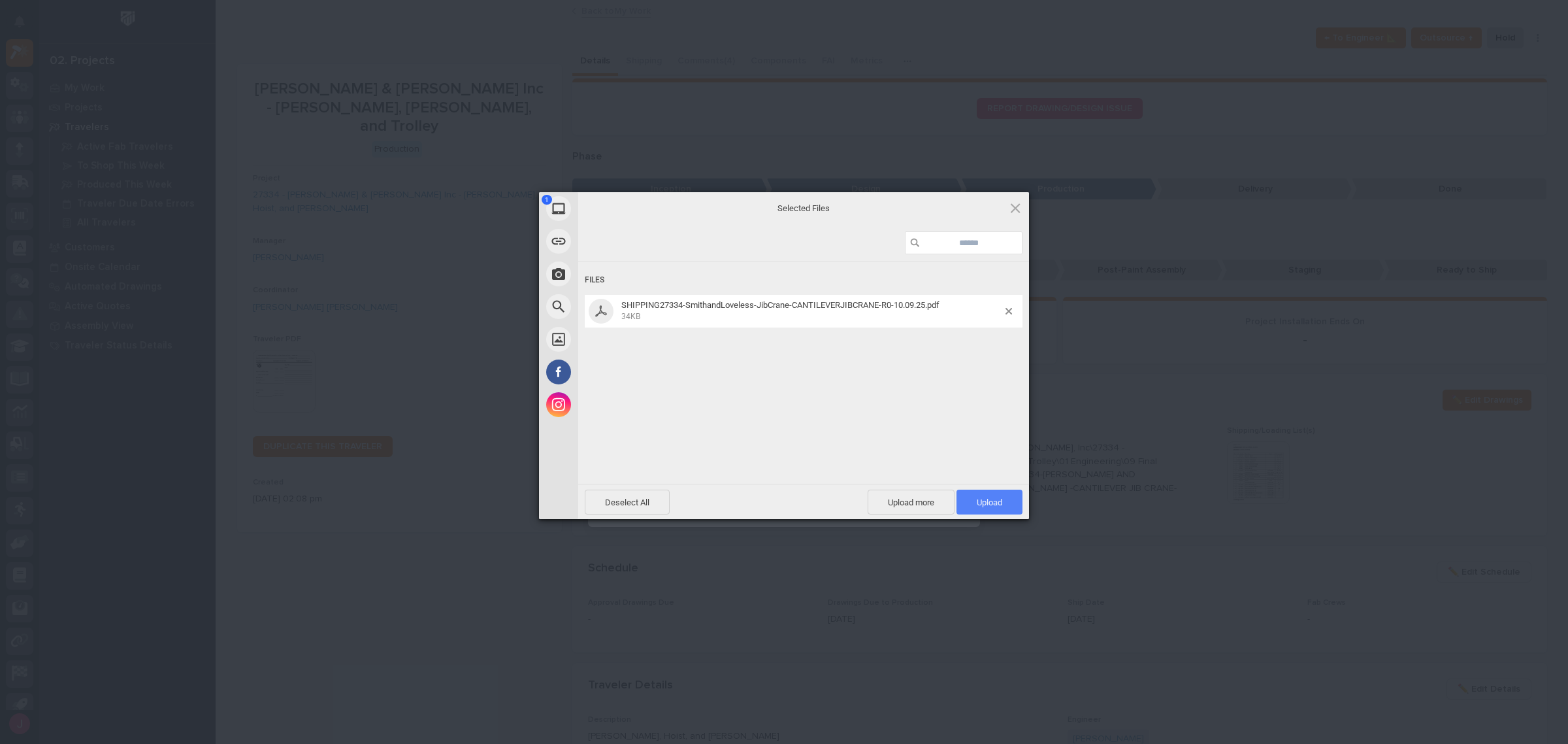
click at [985, 497] on span "Upload 1" at bounding box center [989, 502] width 25 height 10
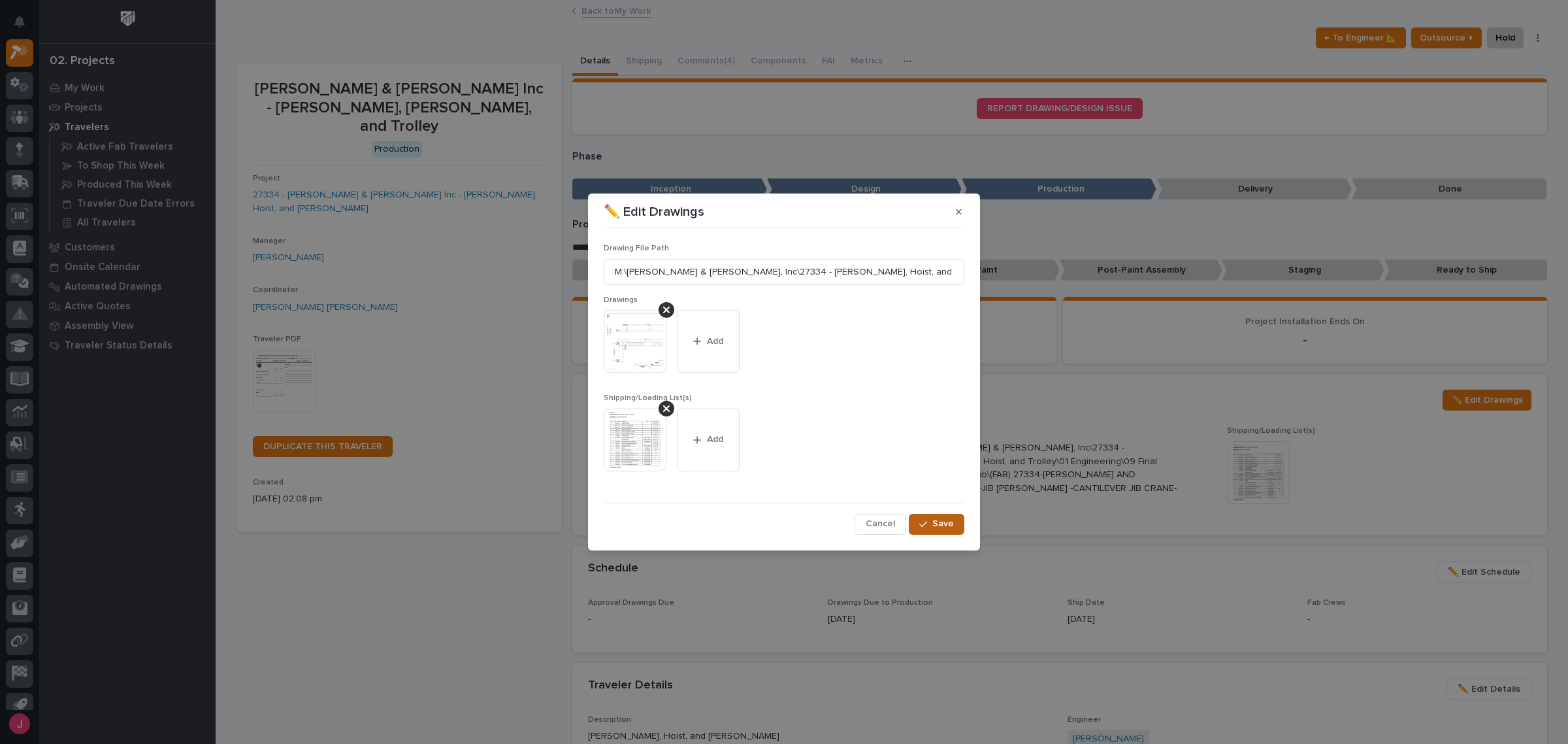
click at [930, 522] on div "button" at bounding box center [926, 523] width 13 height 9
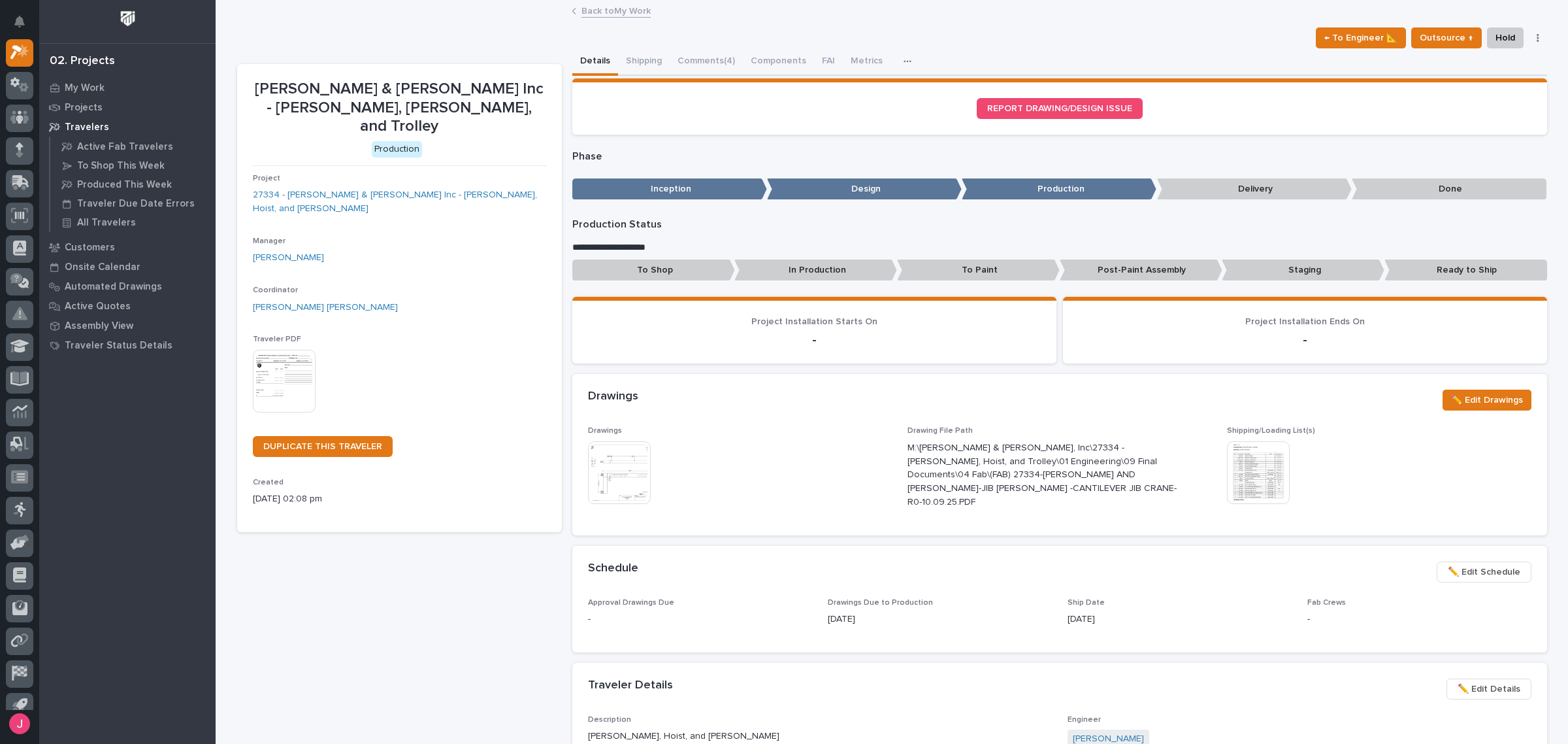
click at [1239, 462] on img at bounding box center [1258, 472] width 62 height 62
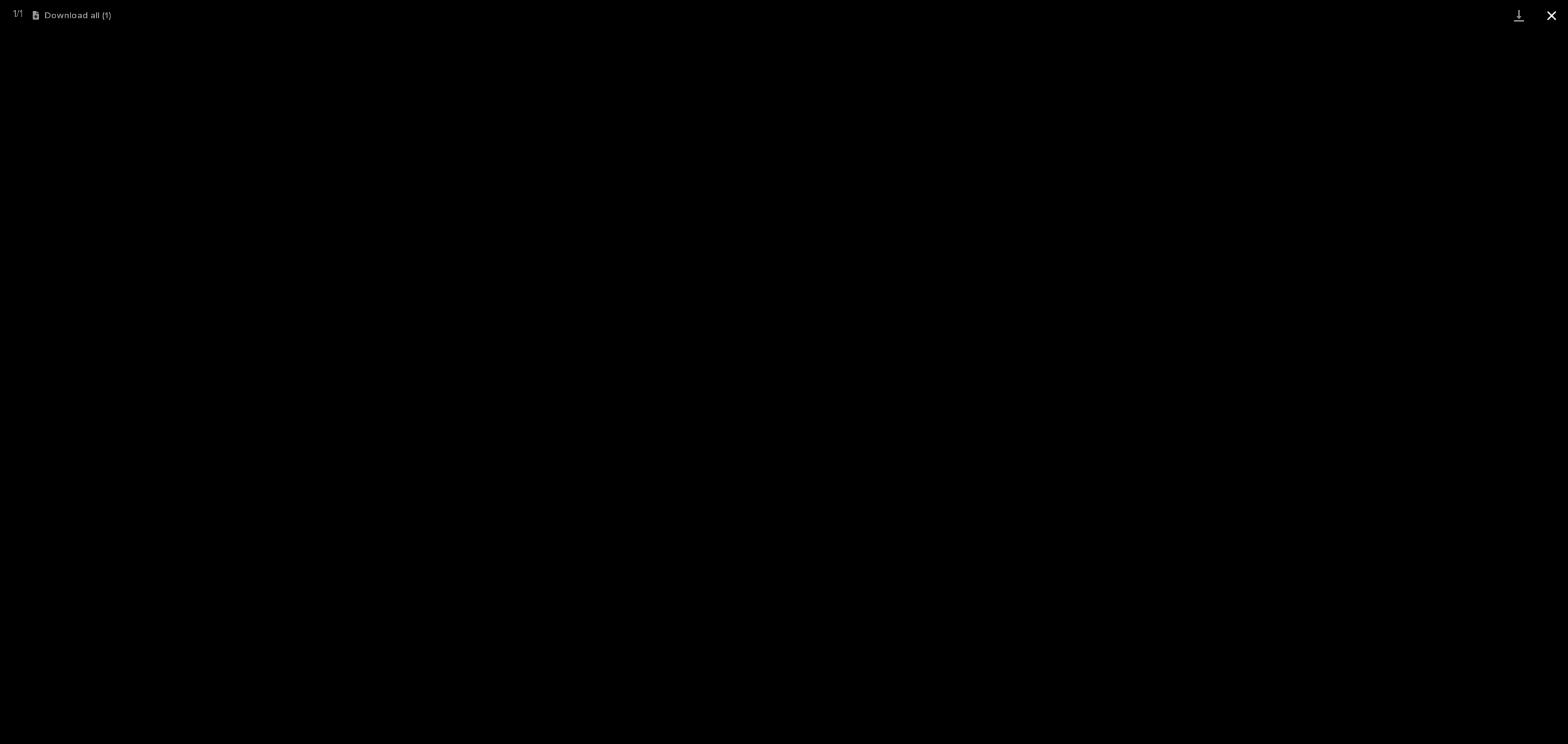
click at [1553, 19] on button "Close gallery" at bounding box center [1552, 15] width 32 height 31
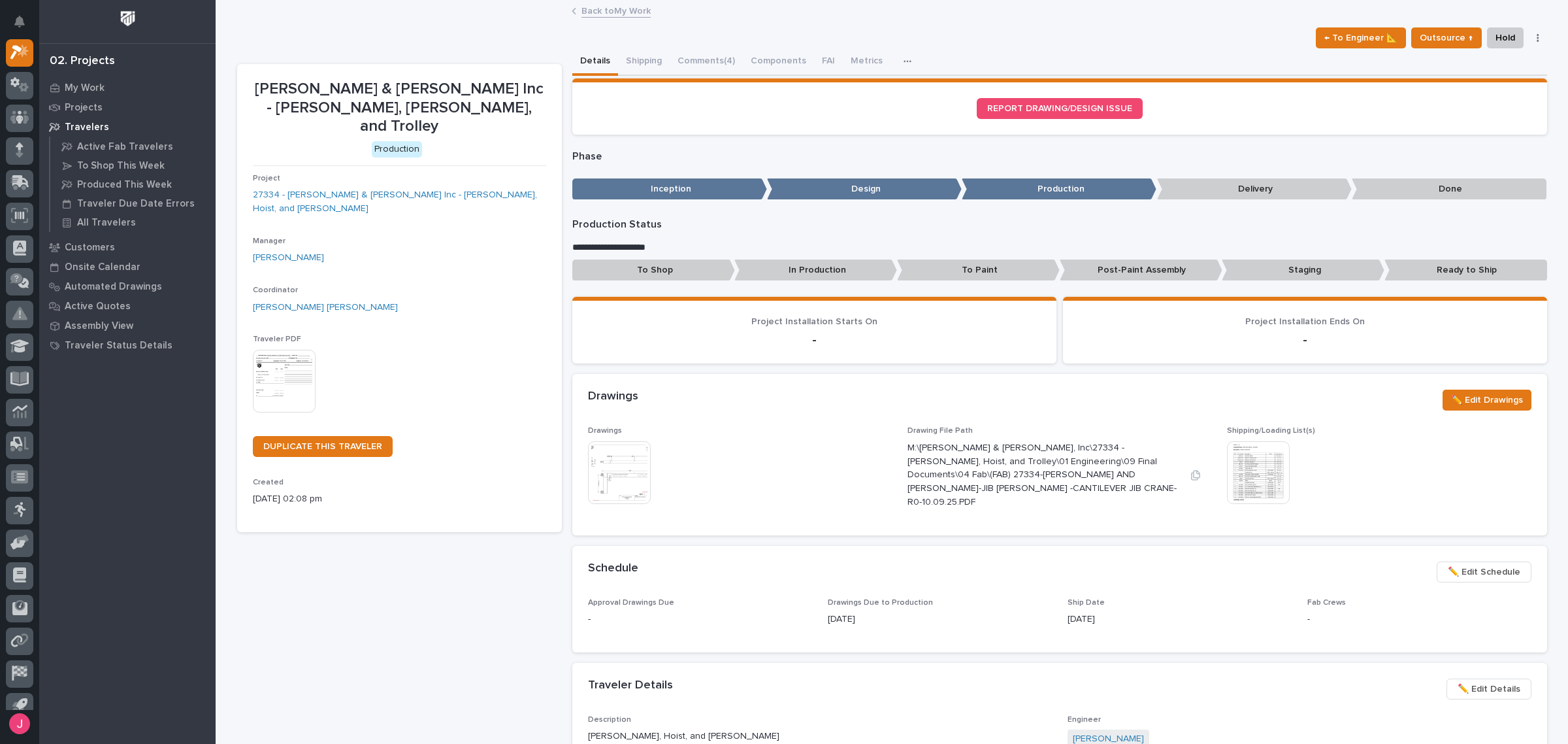
click at [1052, 438] on div "M:\[PERSON_NAME] & [PERSON_NAME], Inc\27334 - [PERSON_NAME], Hoist, and Trolley…" at bounding box center [1044, 473] width 273 height 71
click at [753, 406] on div "Drawings ✏️ Edit Drawings" at bounding box center [1059, 400] width 943 height 21
click at [883, 419] on div "Drawings ✏️ Edit Drawings" at bounding box center [1060, 400] width 975 height 52
click at [599, 8] on link "Back to My Work" at bounding box center [616, 10] width 69 height 15
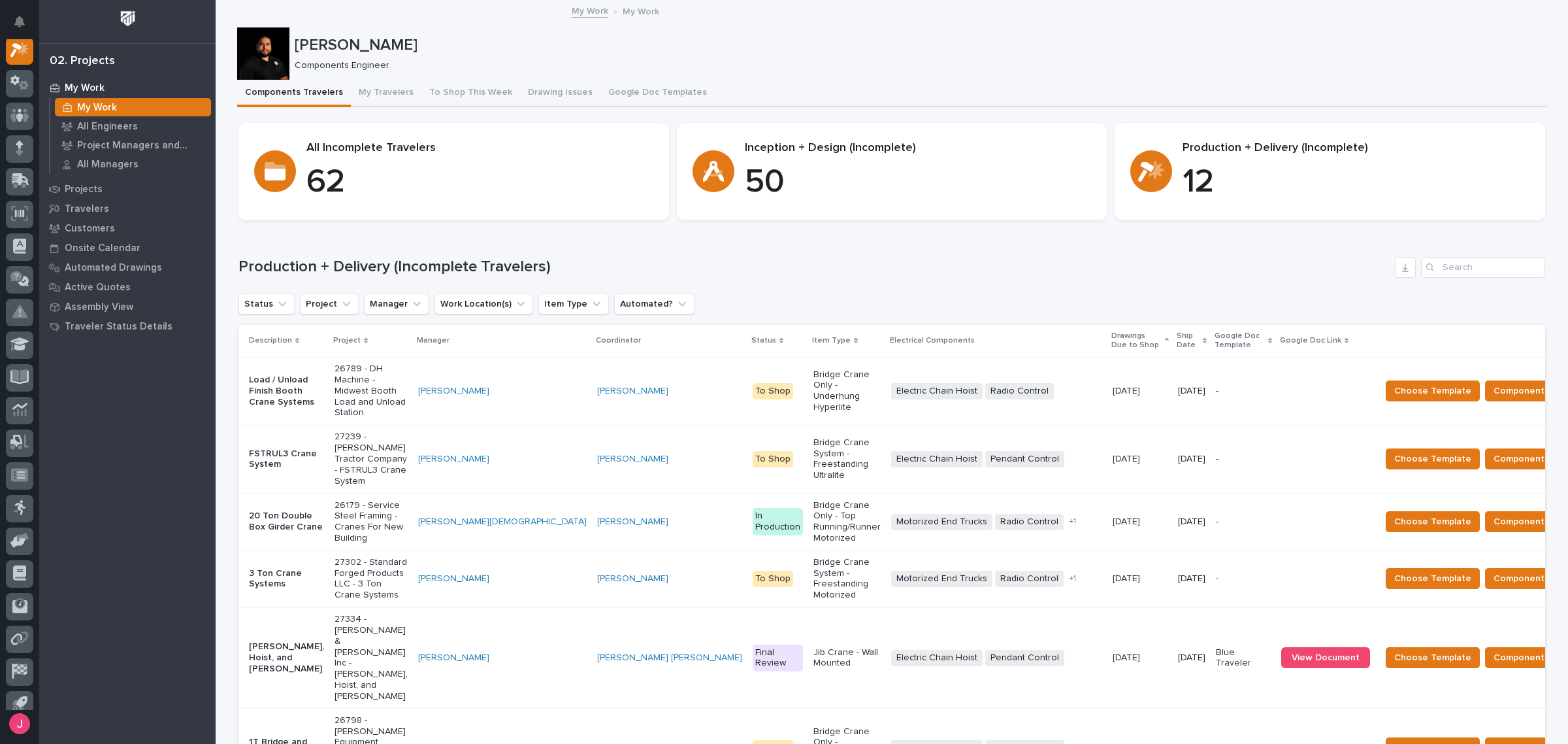
scroll to position [327, 0]
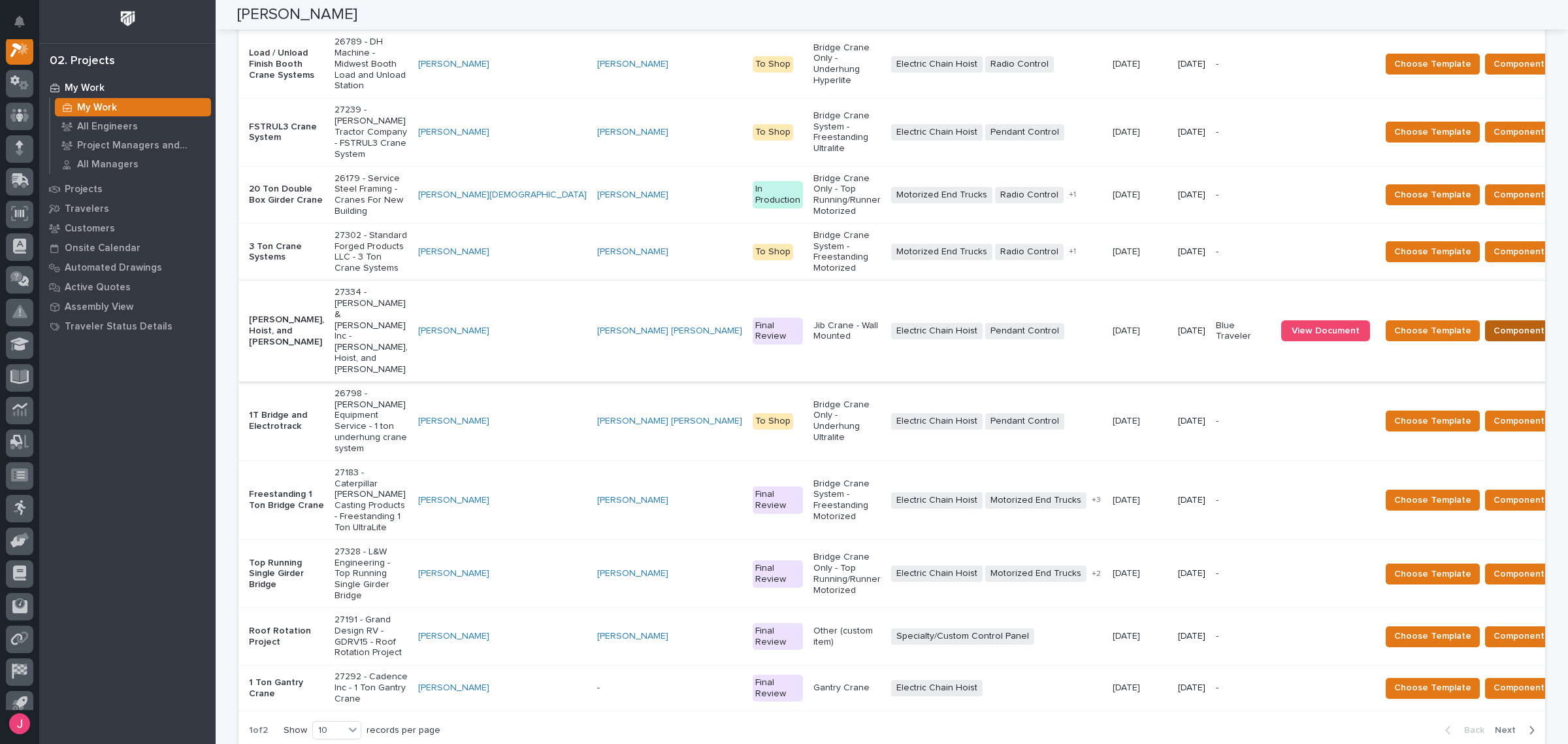
click at [1493, 323] on span "Components Complete" at bounding box center [1544, 330] width 101 height 15
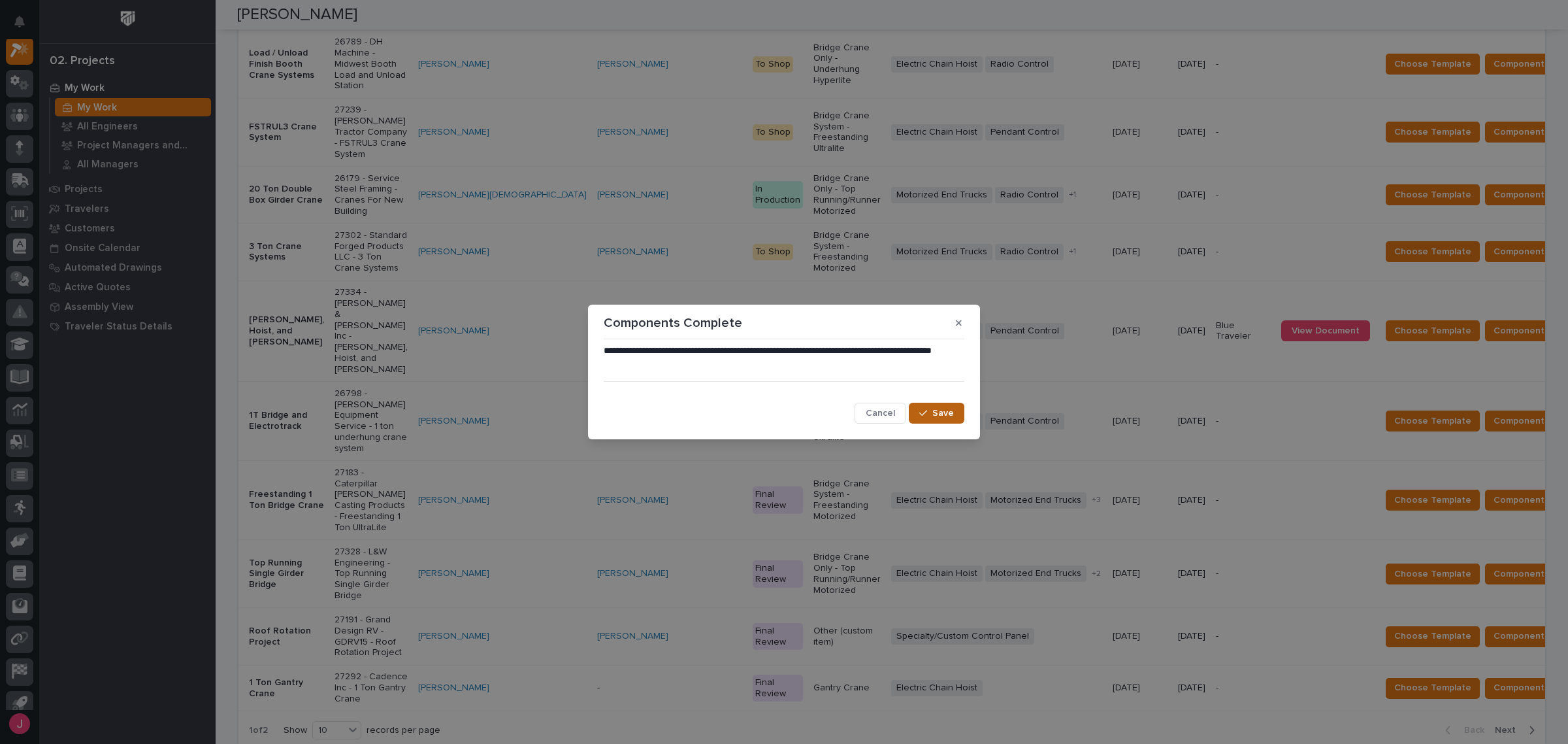
click at [930, 410] on div "button" at bounding box center [926, 412] width 13 height 9
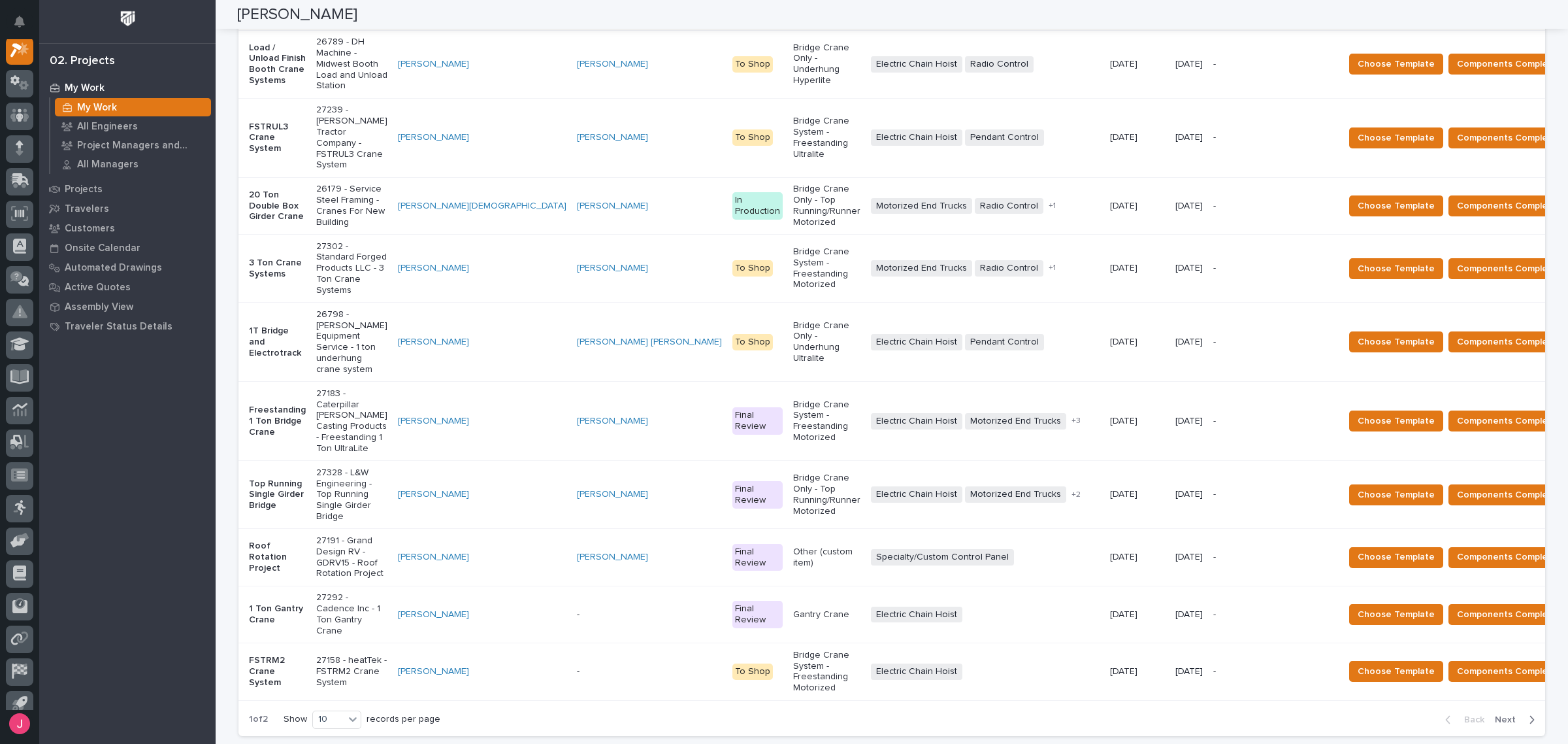
scroll to position [0, 0]
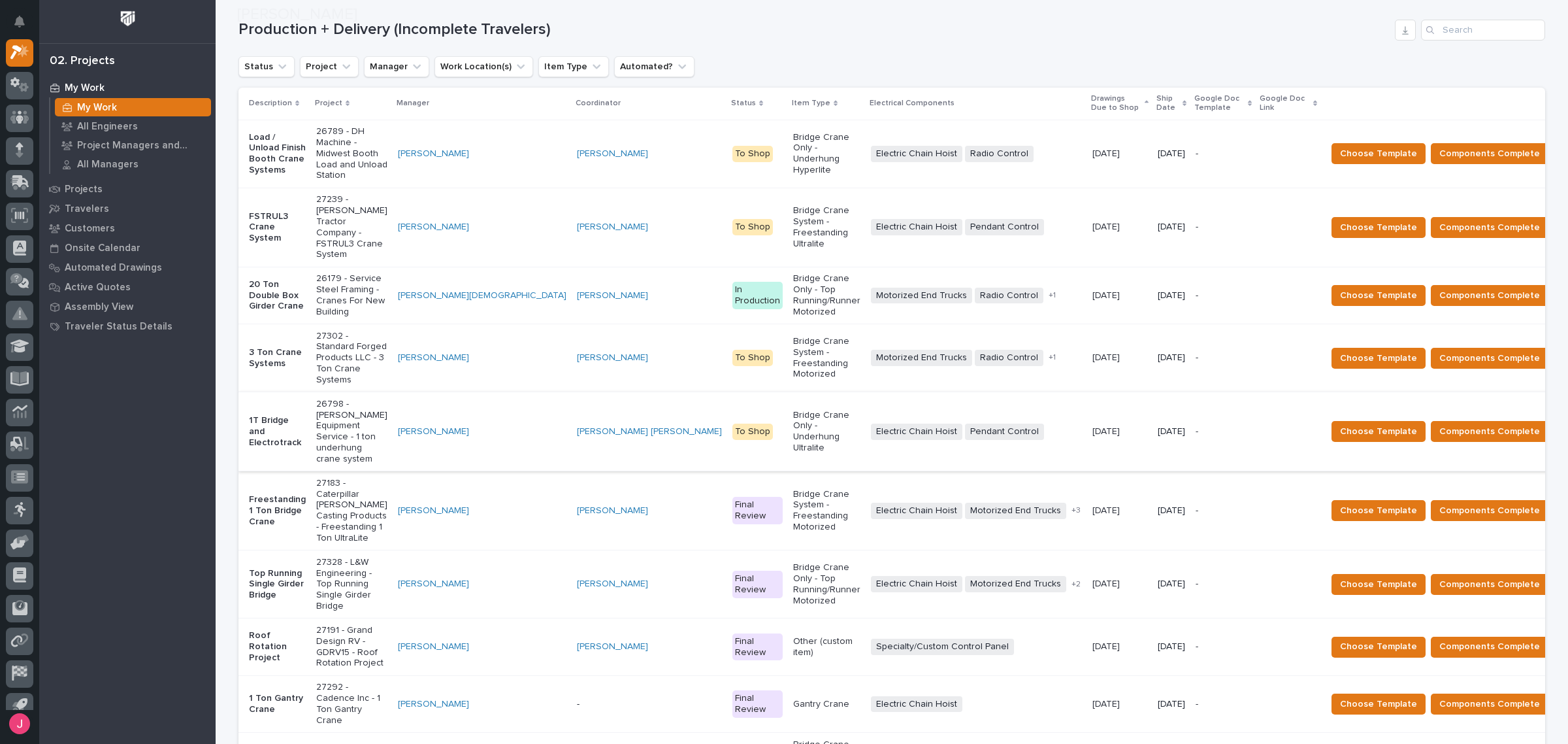
scroll to position [245, 0]
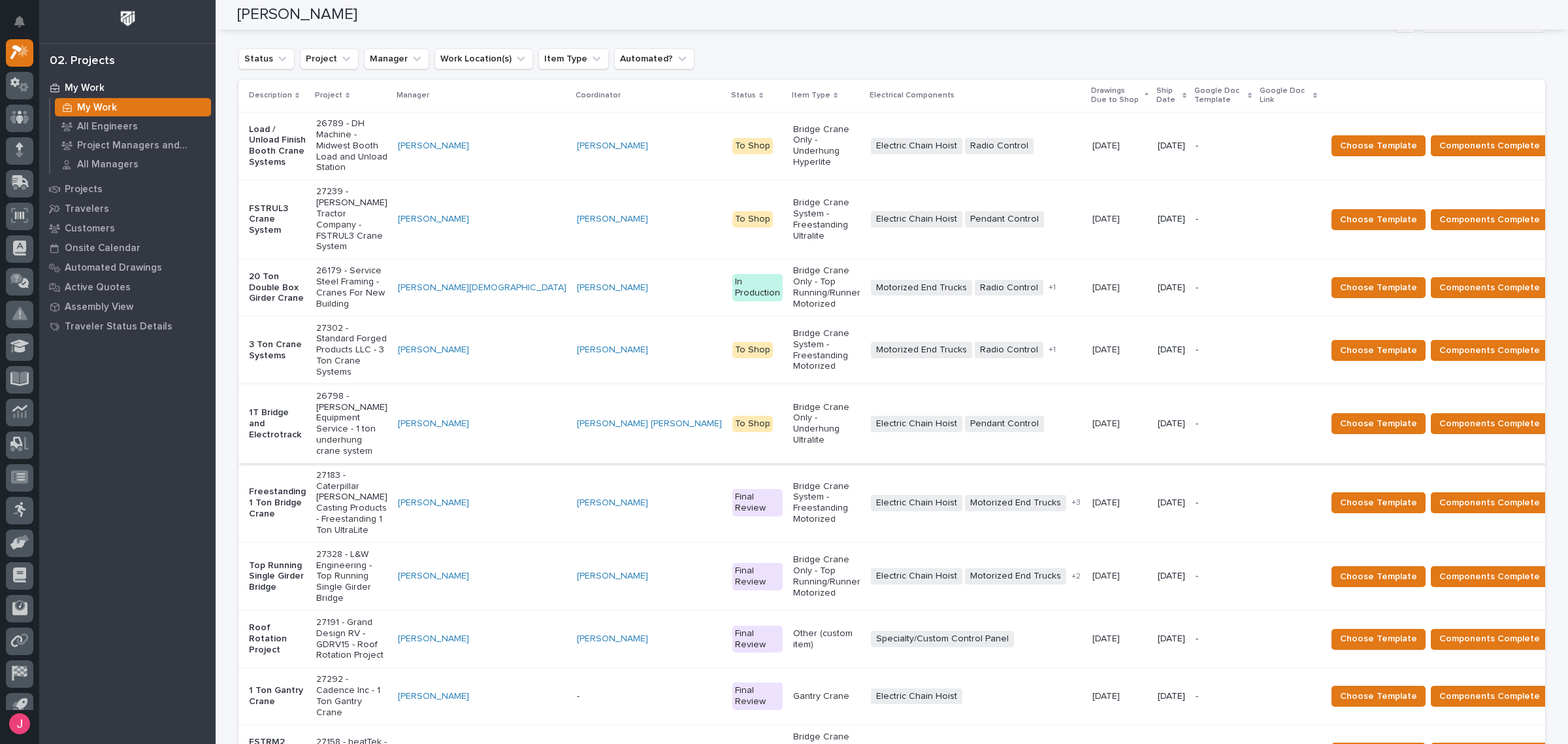
click at [1157, 92] on p "Ship Date" at bounding box center [1168, 96] width 23 height 24
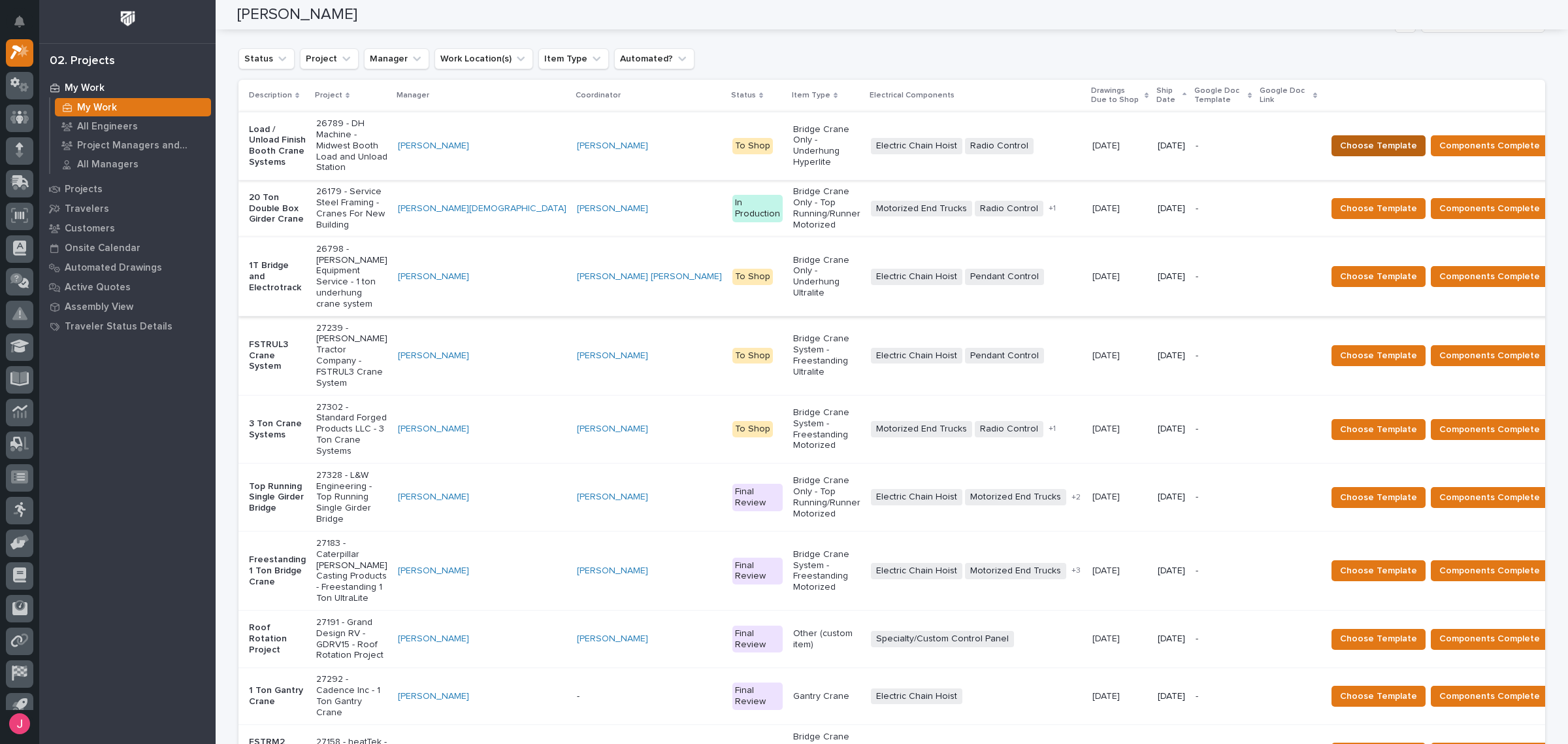
click at [1355, 138] on span "Choose Template" at bounding box center [1378, 145] width 77 height 15
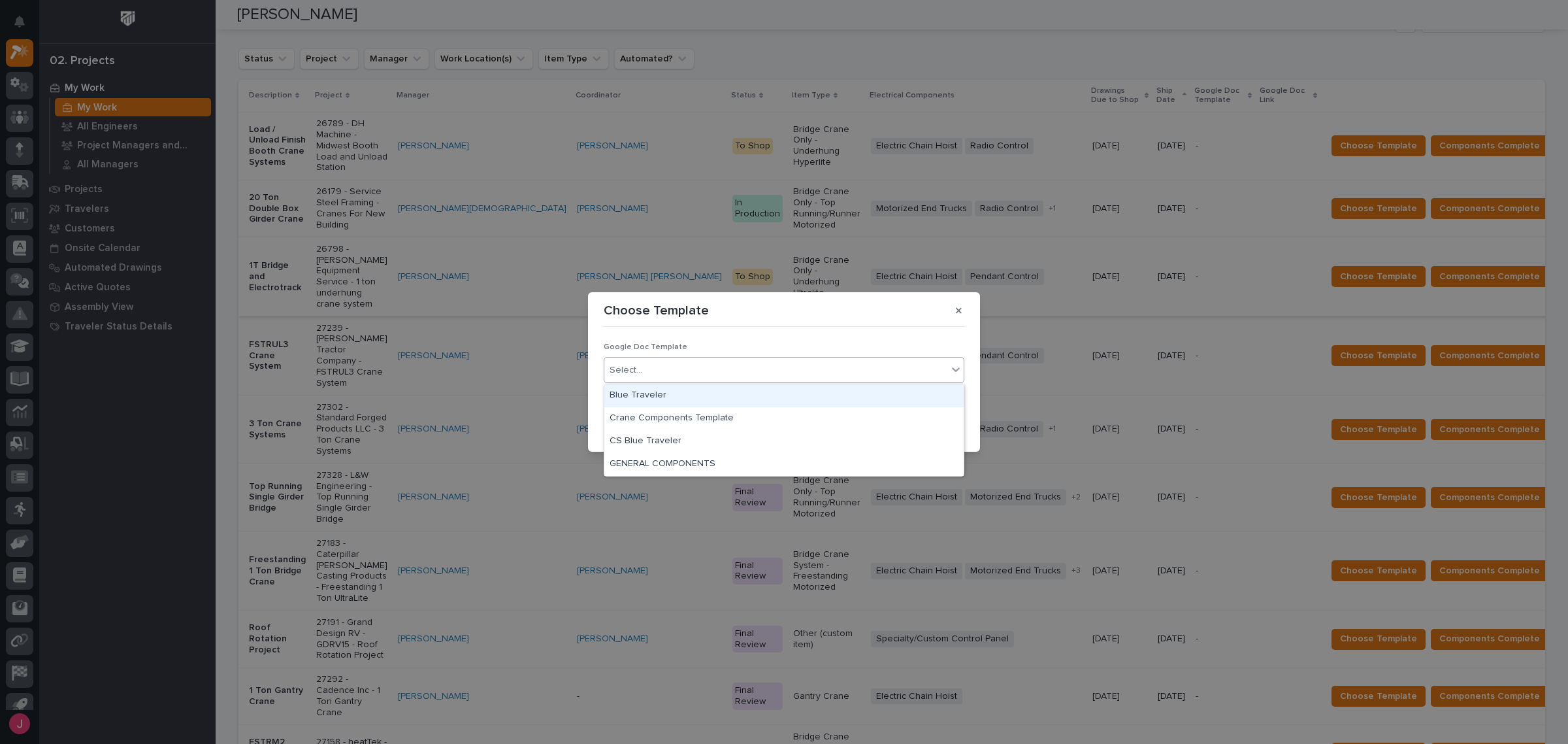
click at [632, 361] on div "Select..." at bounding box center [775, 370] width 343 height 22
click at [634, 395] on div "Blue Traveler" at bounding box center [784, 396] width 359 height 23
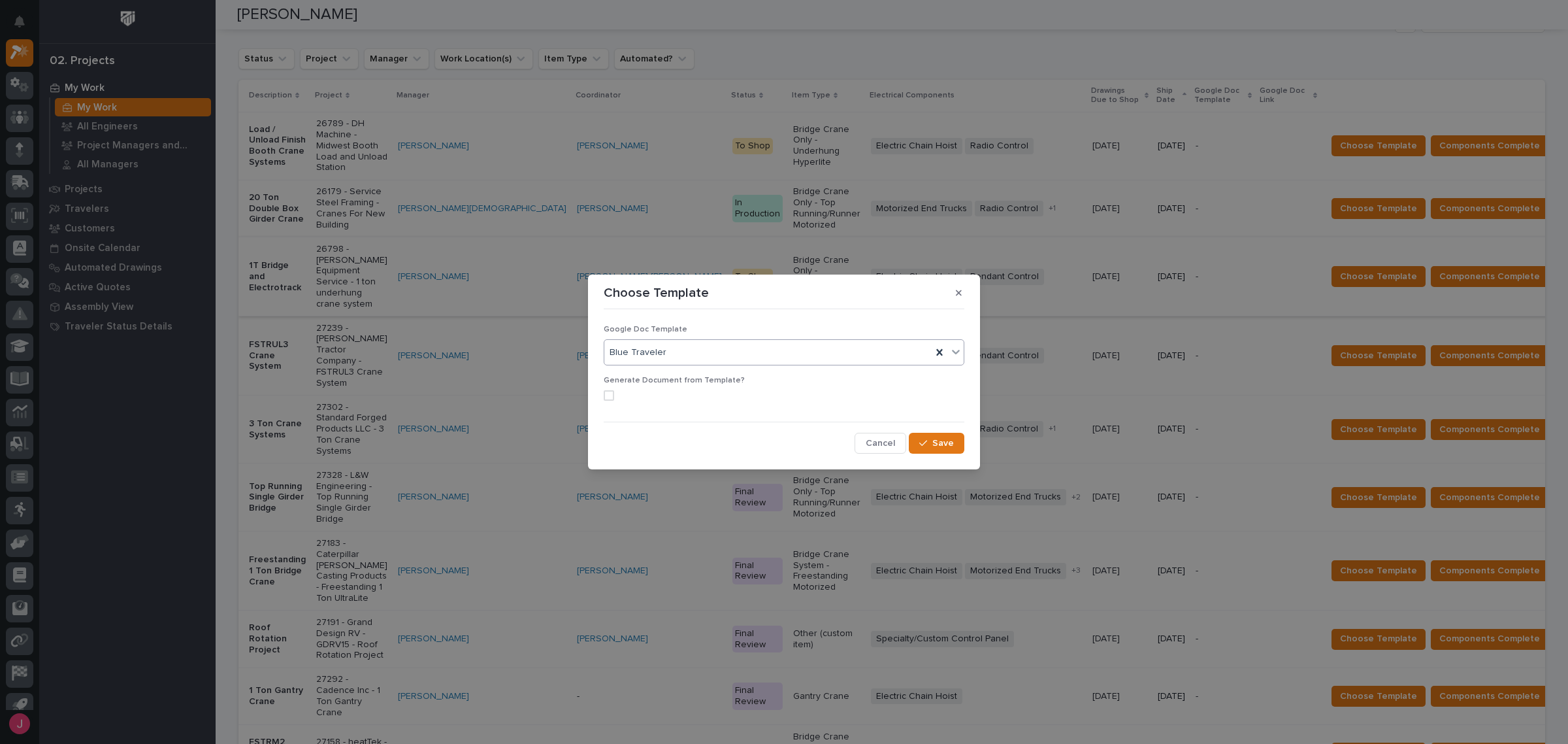
click at [612, 399] on span at bounding box center [608, 395] width 11 height 11
click at [939, 449] on span "Save" at bounding box center [943, 443] width 22 height 11
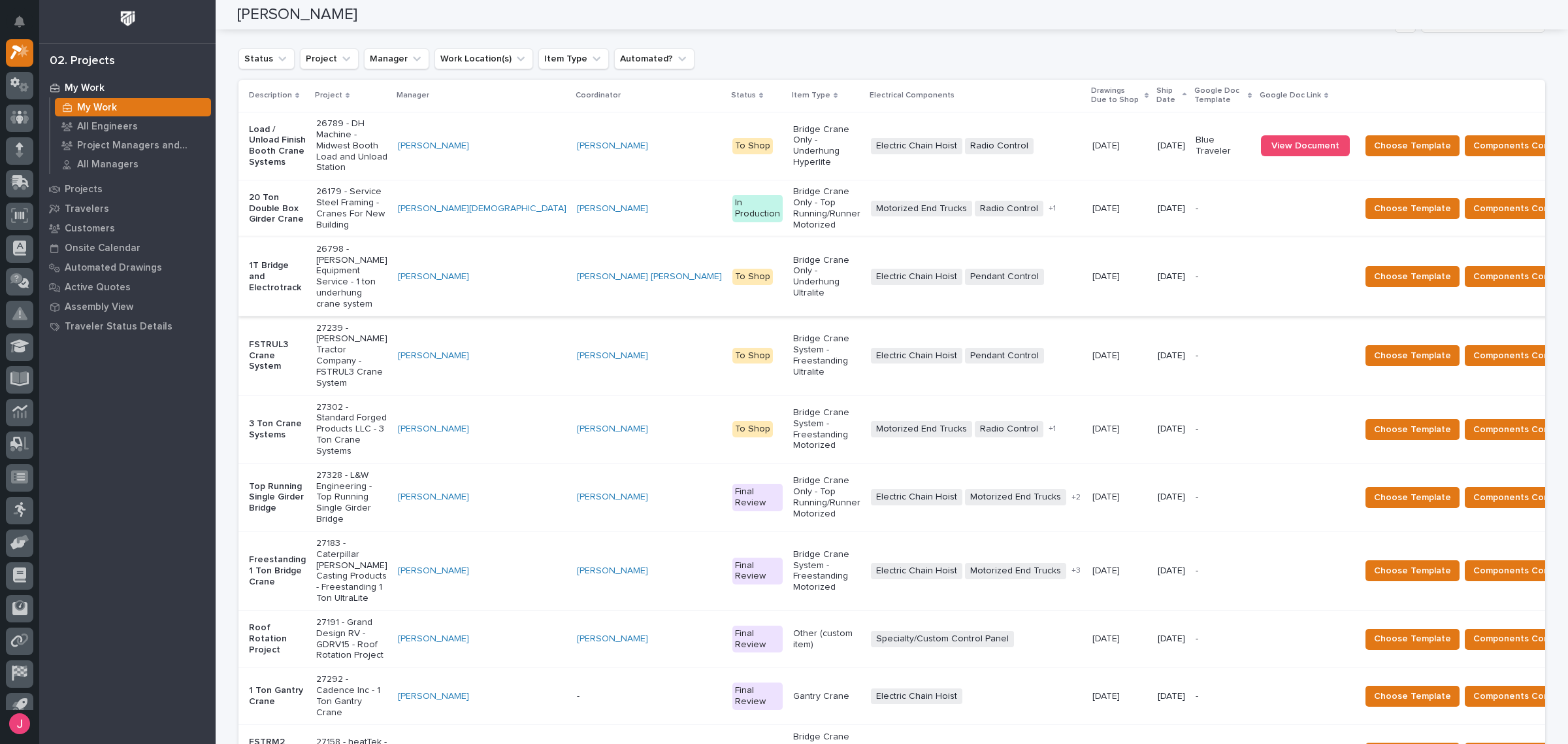
click at [1196, 135] on p "Blue Traveler" at bounding box center [1223, 145] width 55 height 22
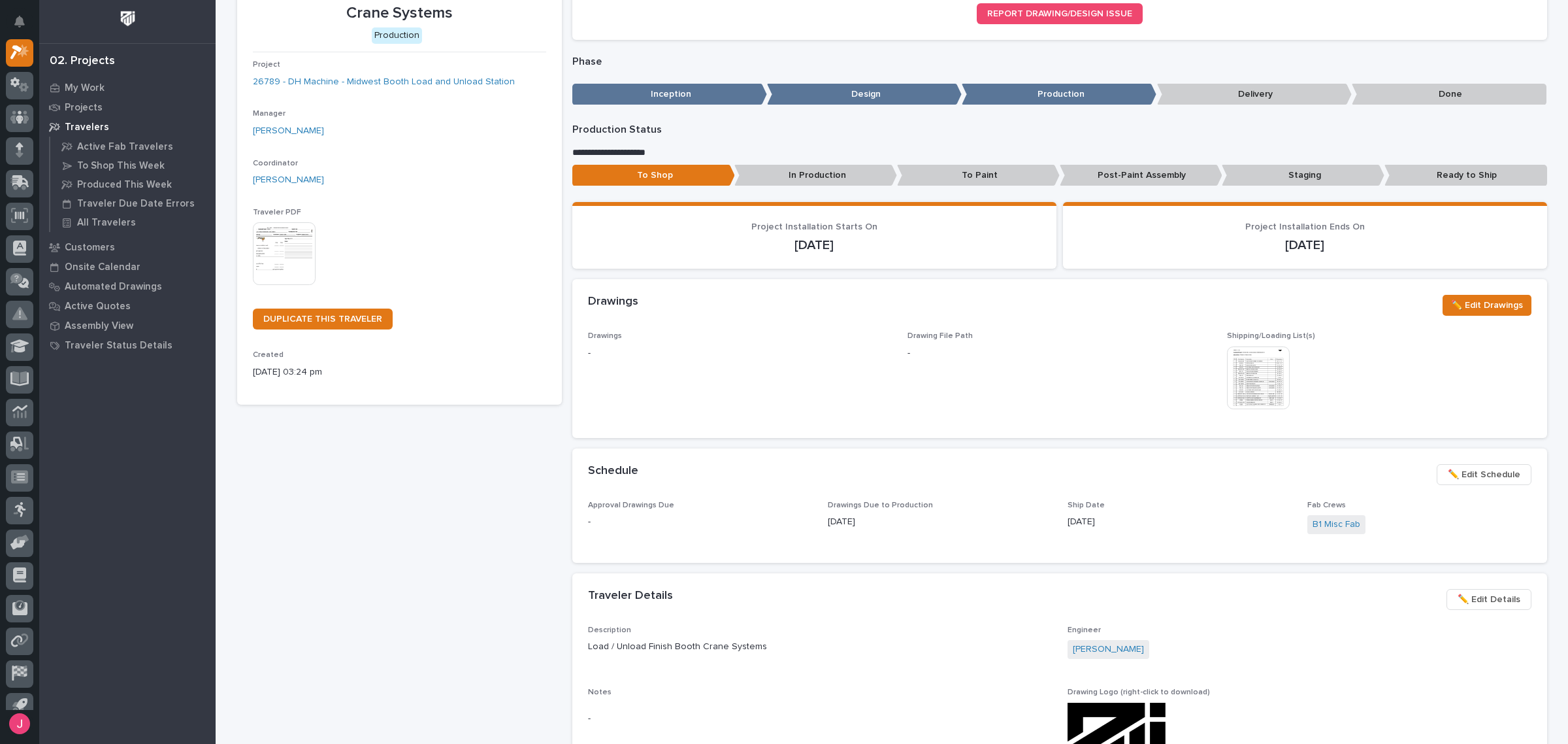
scroll to position [245, 0]
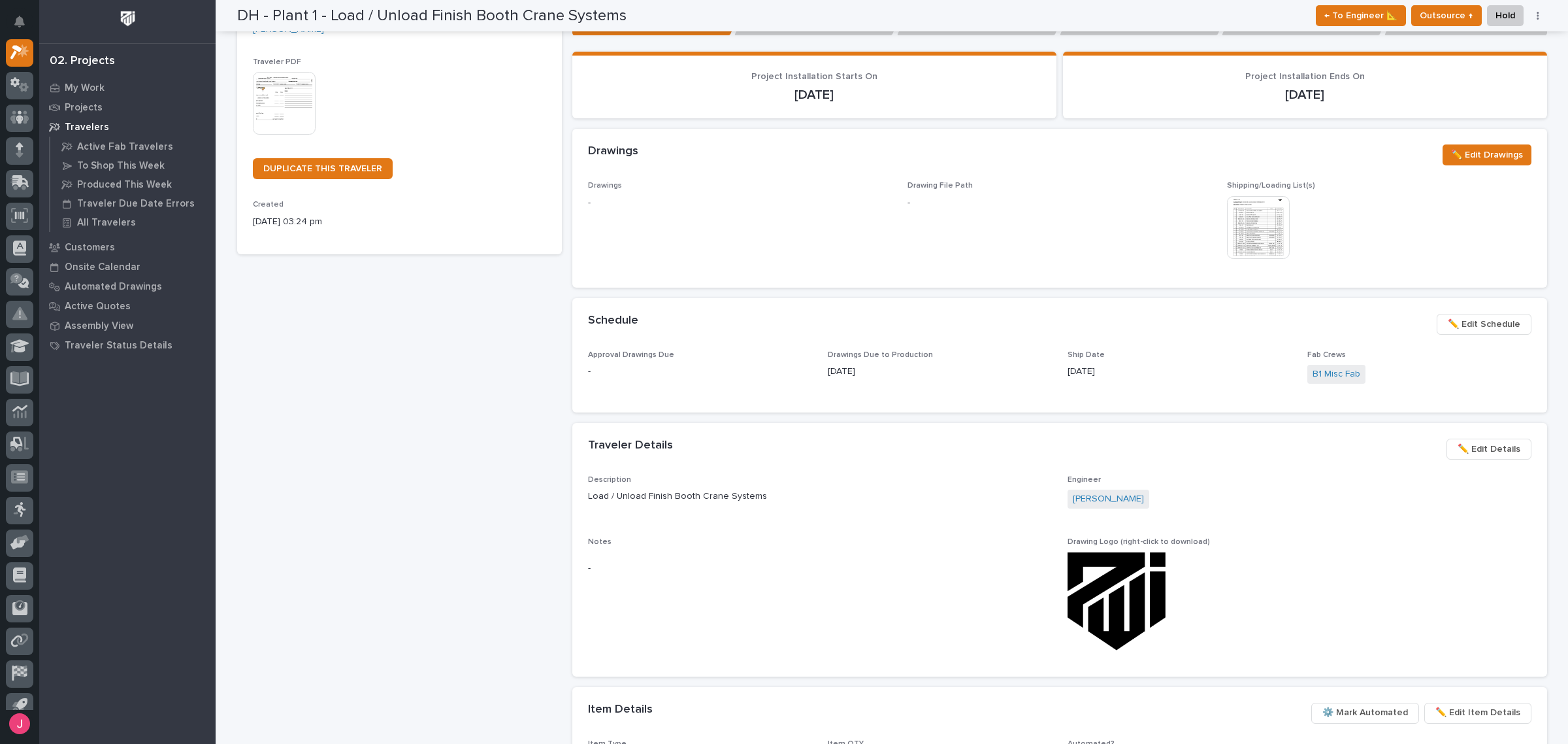
click at [1246, 200] on img at bounding box center [1258, 227] width 62 height 62
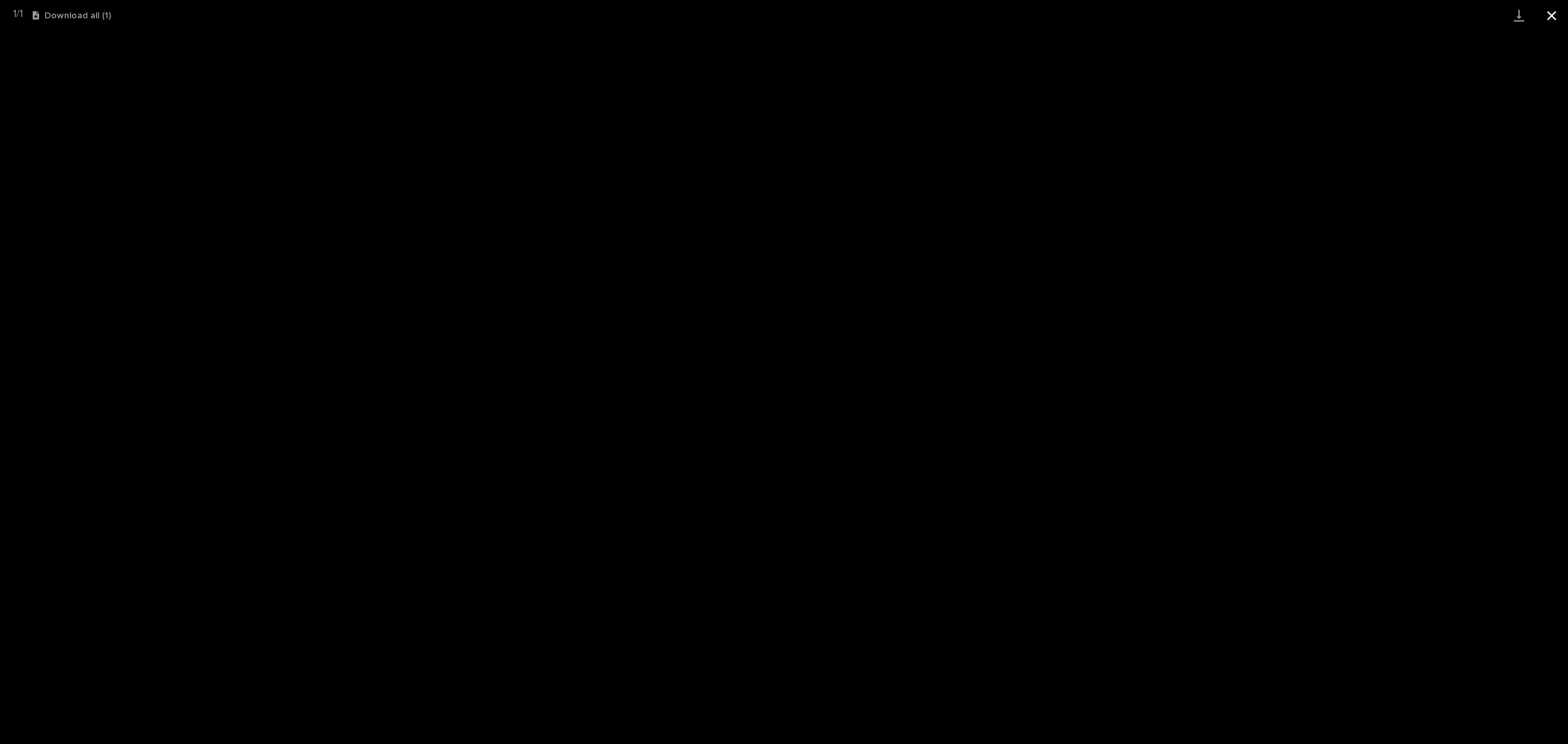
click at [1553, 11] on button "Close gallery" at bounding box center [1552, 15] width 32 height 31
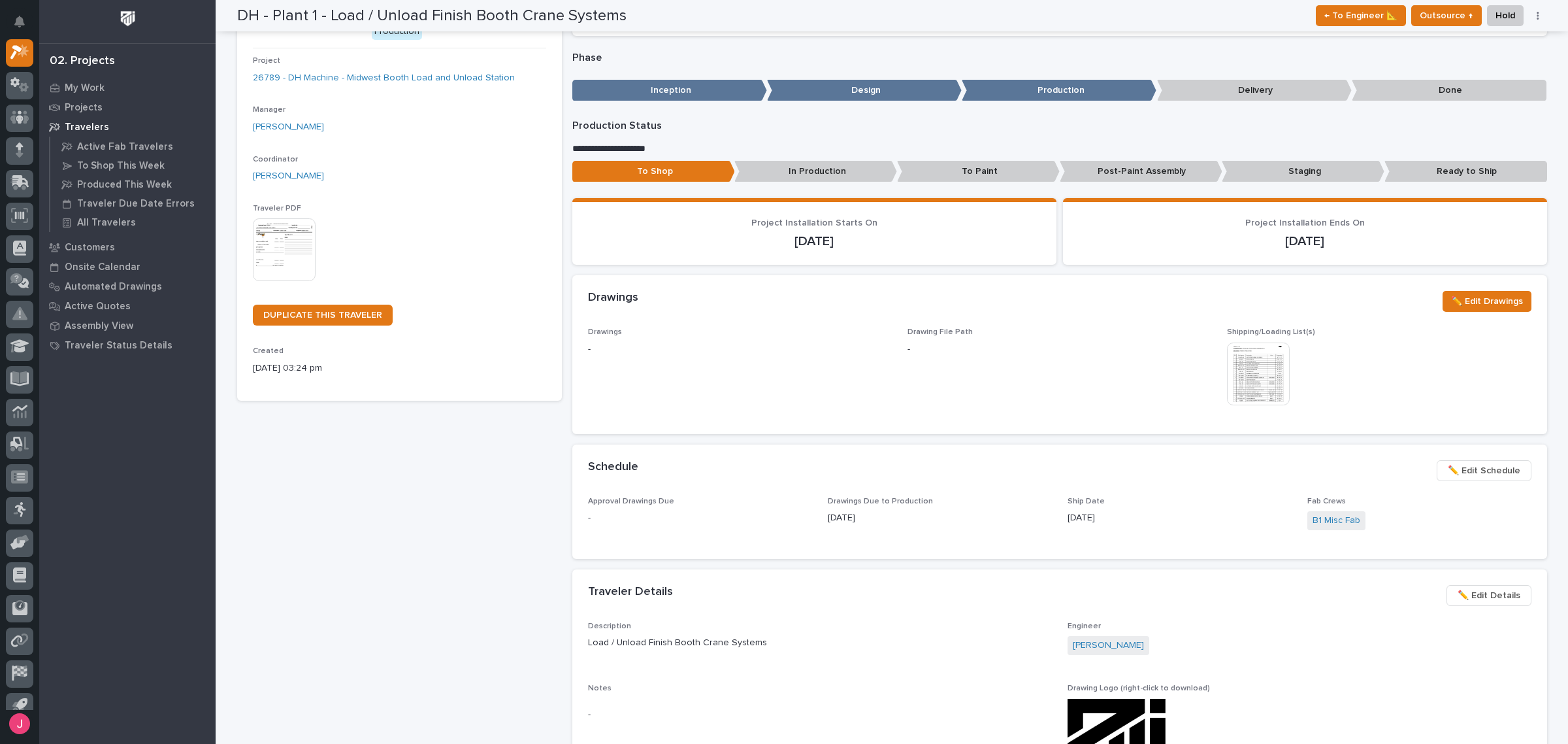
scroll to position [0, 0]
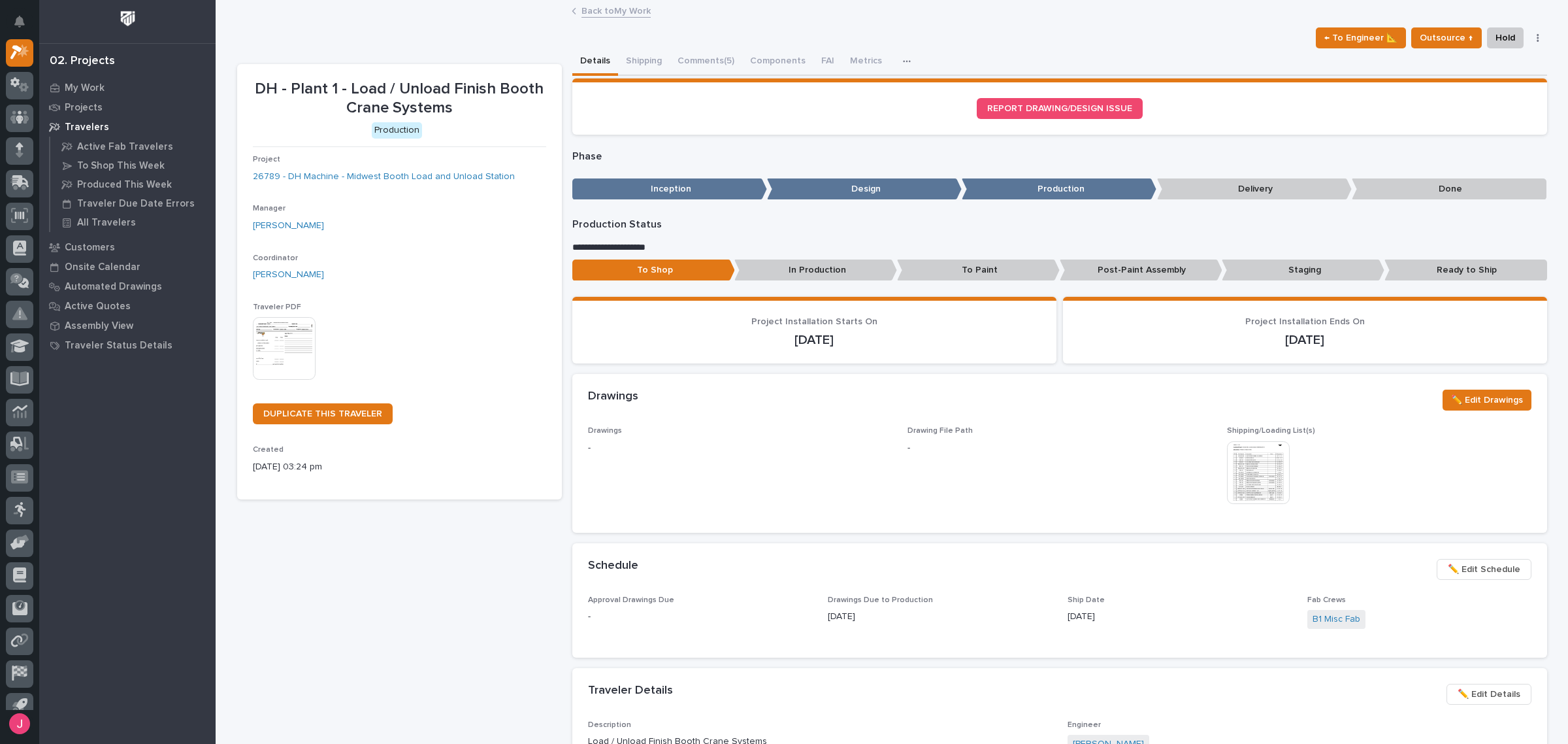
click at [612, 7] on link "Back to My Work" at bounding box center [616, 10] width 69 height 15
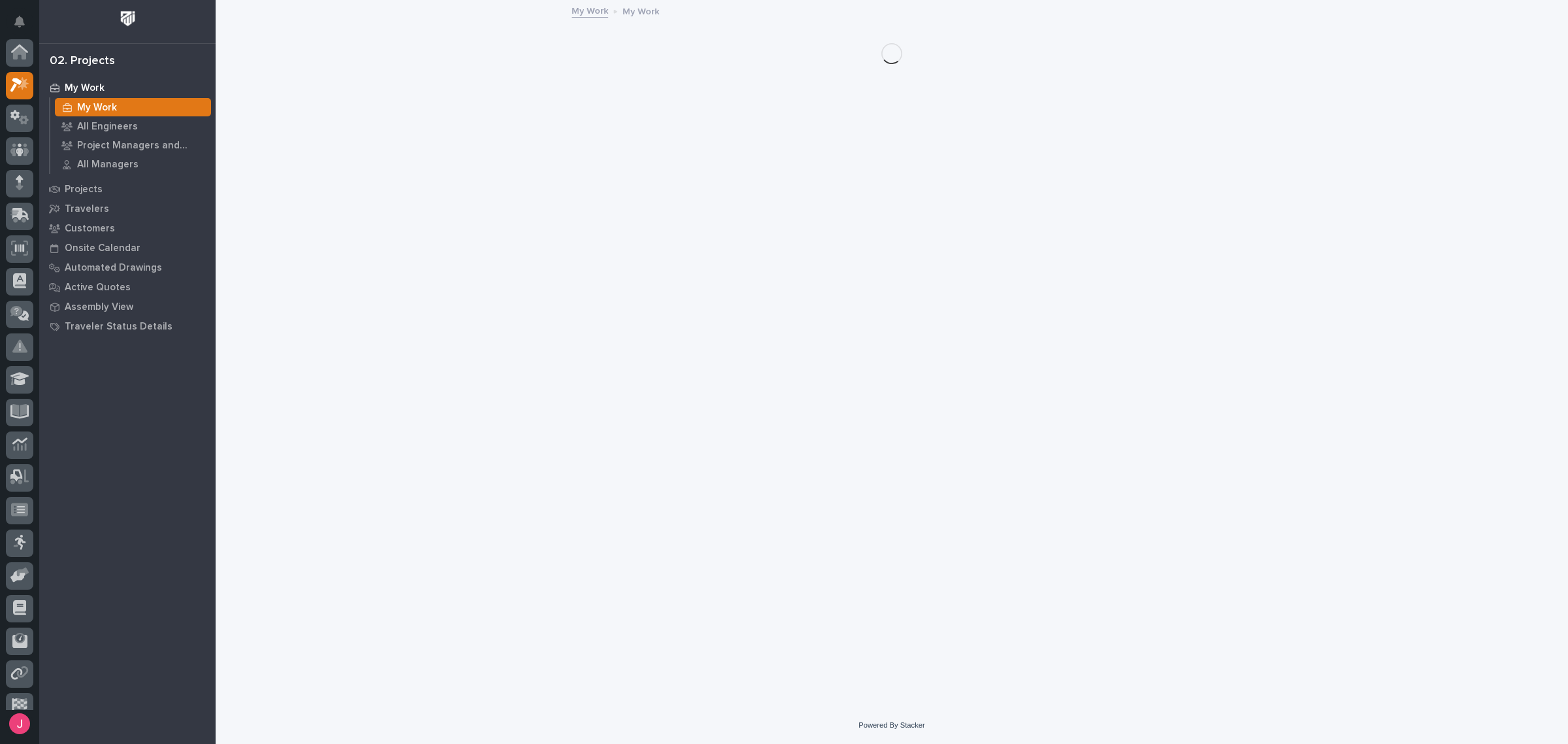
scroll to position [35, 0]
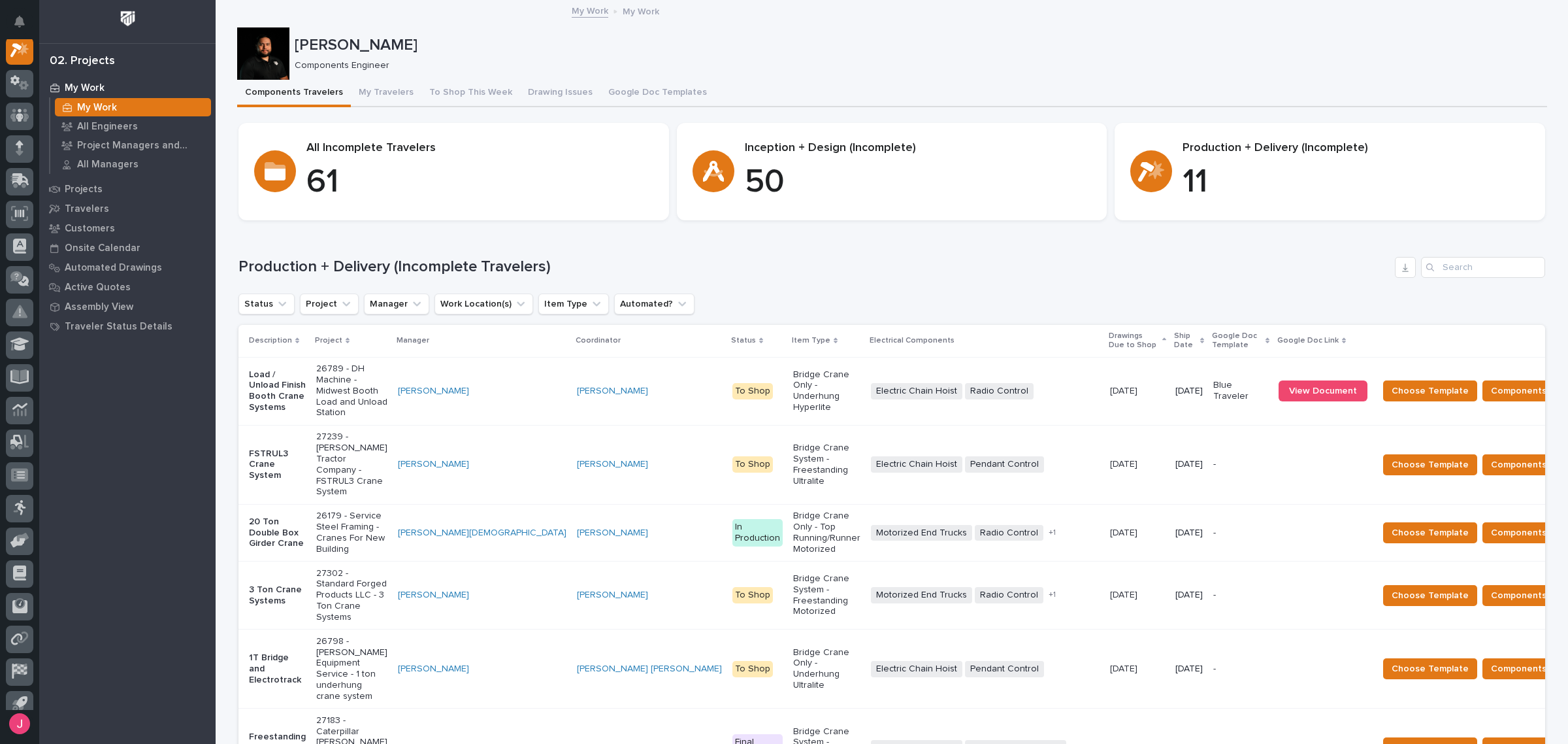
click at [793, 385] on p "Bridge Crane Only - Underhung Hyperlite" at bounding box center [827, 391] width 67 height 44
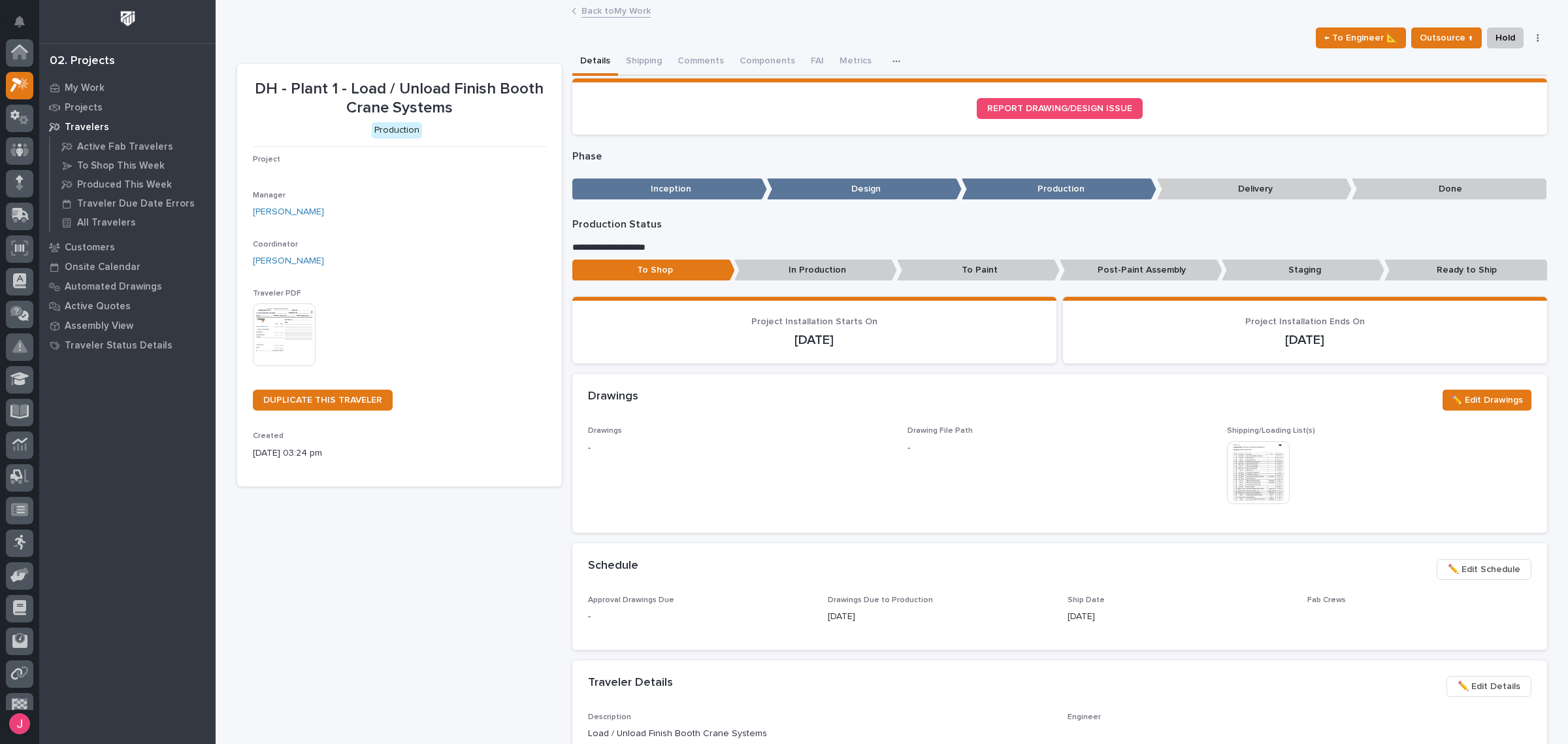
scroll to position [32, 0]
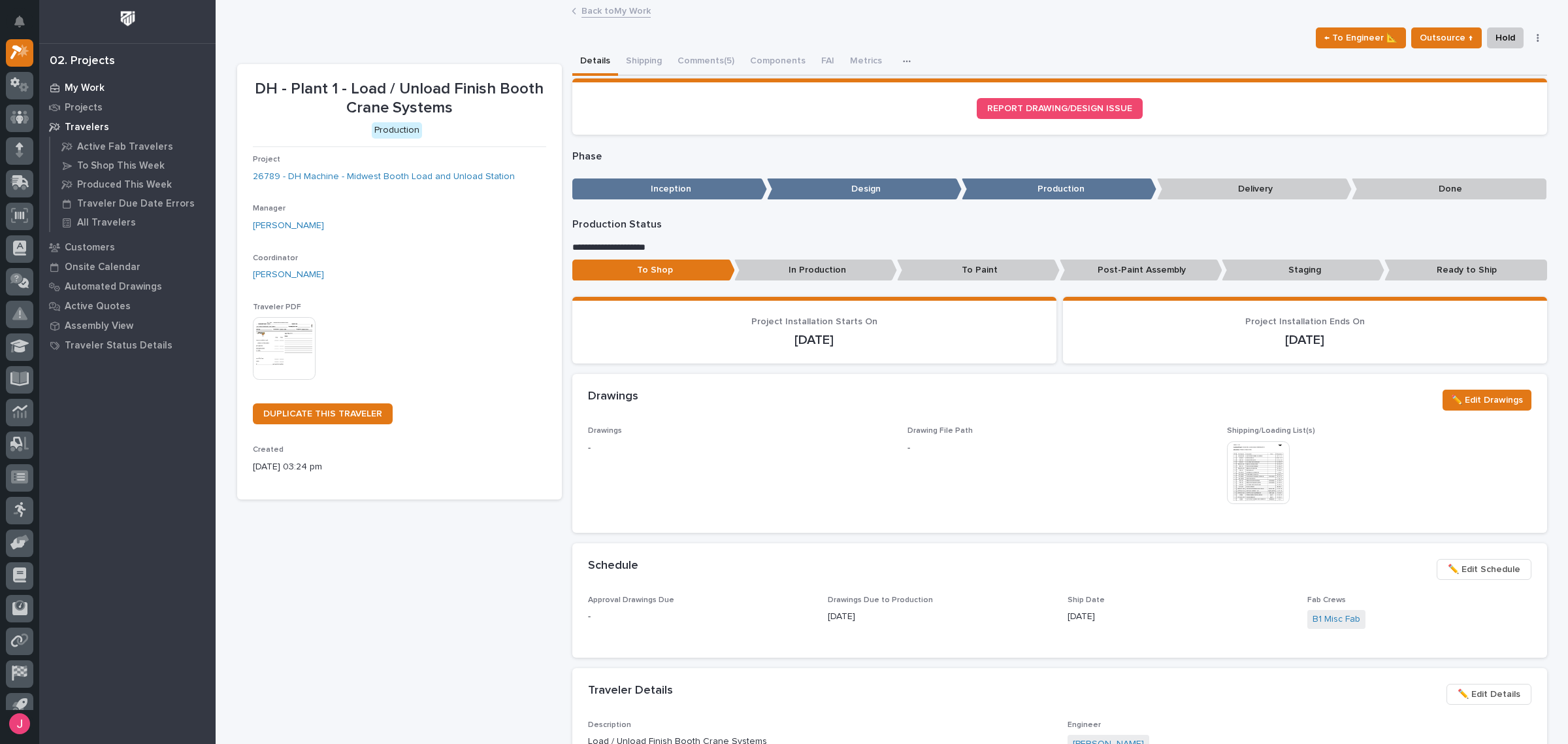
click at [101, 90] on p "My Work" at bounding box center [84, 88] width 40 height 11
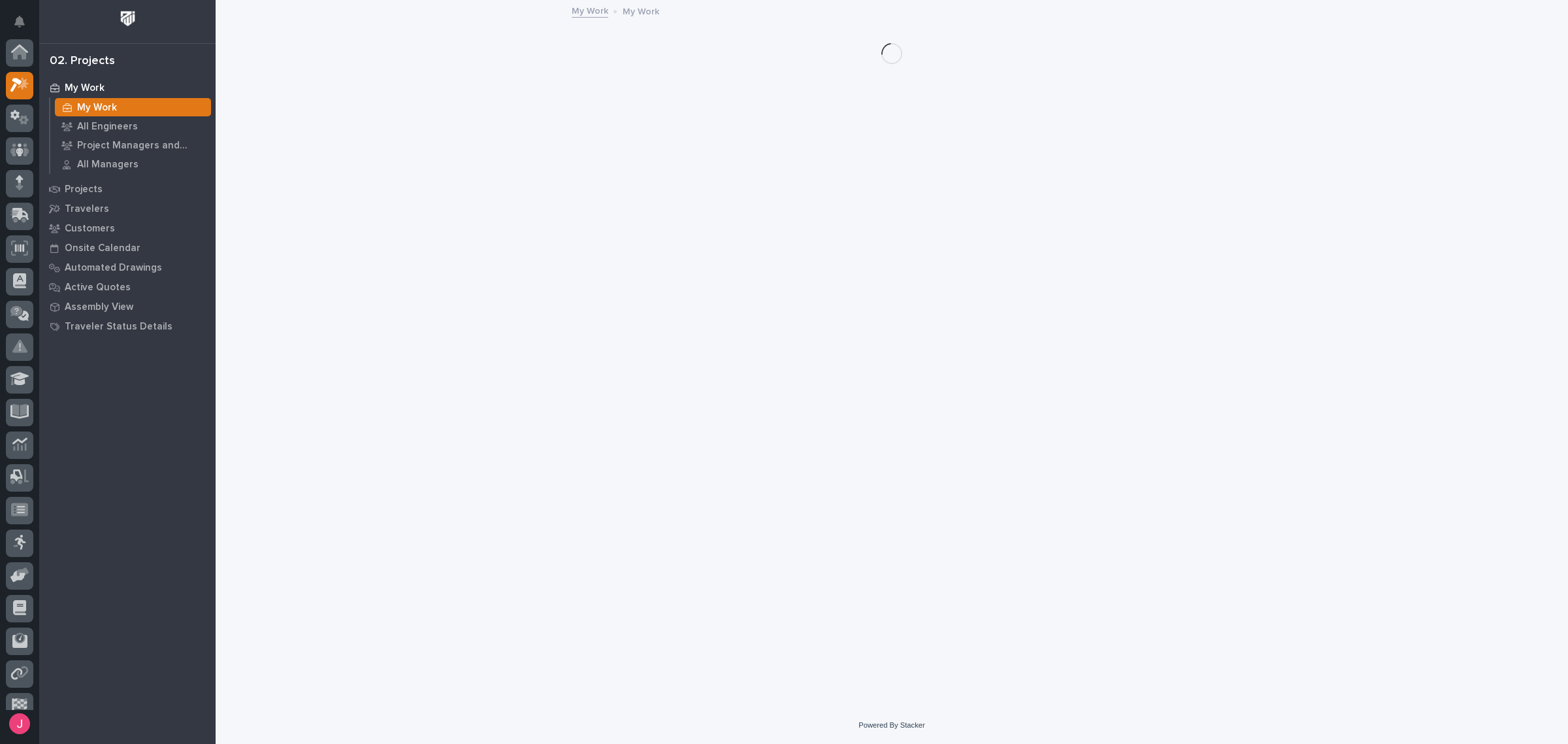
scroll to position [32, 0]
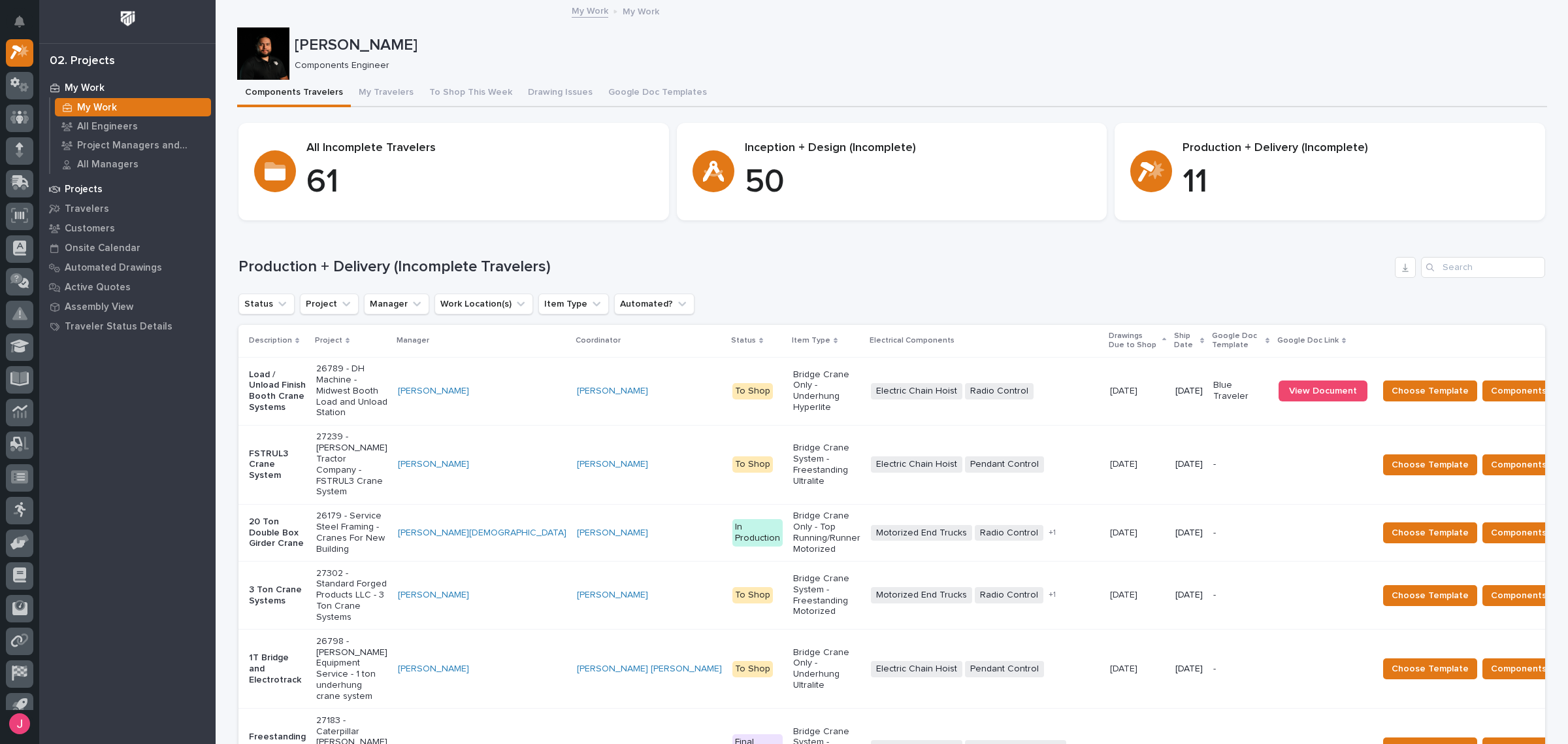
click at [101, 190] on div "Projects" at bounding box center [127, 188] width 170 height 19
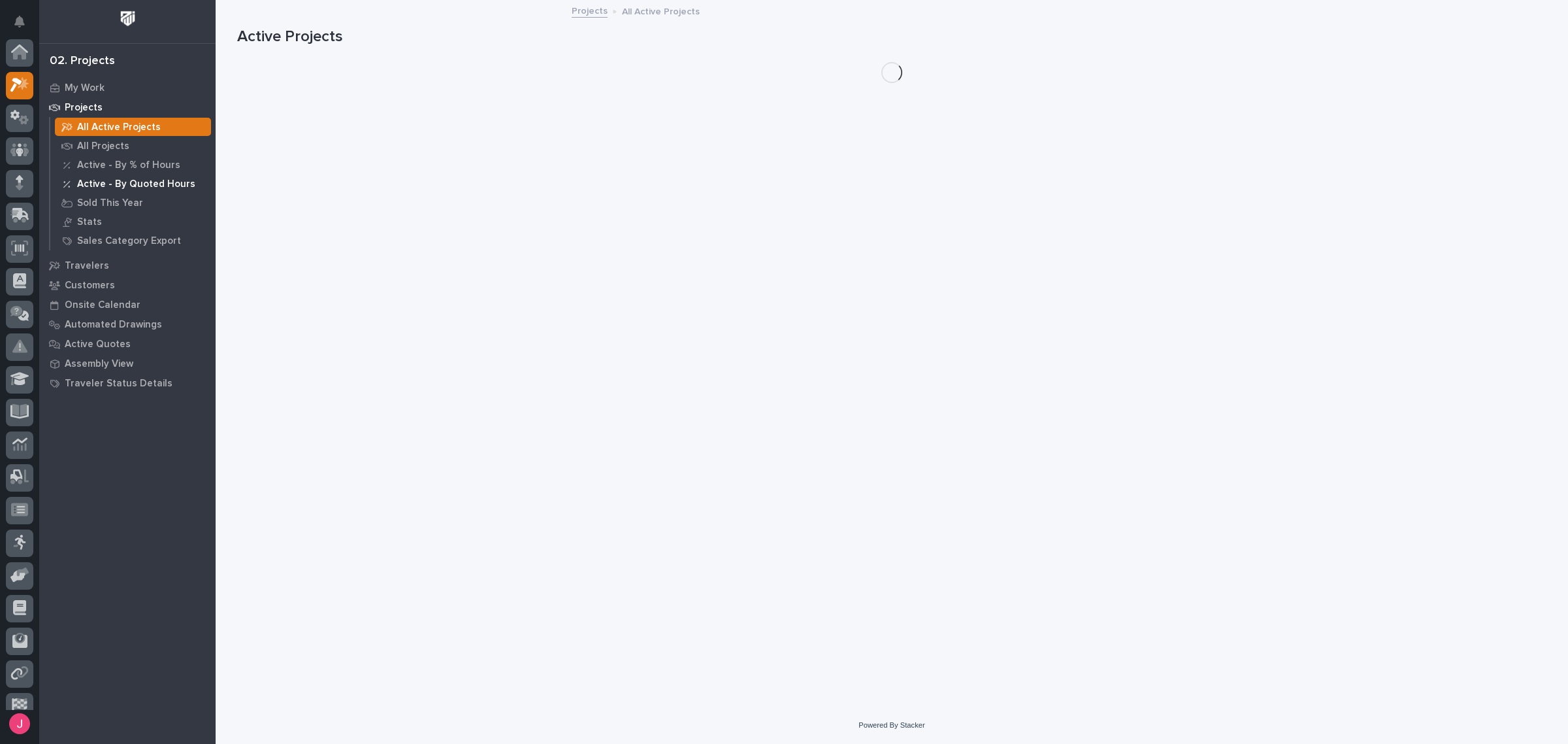
scroll to position [32, 0]
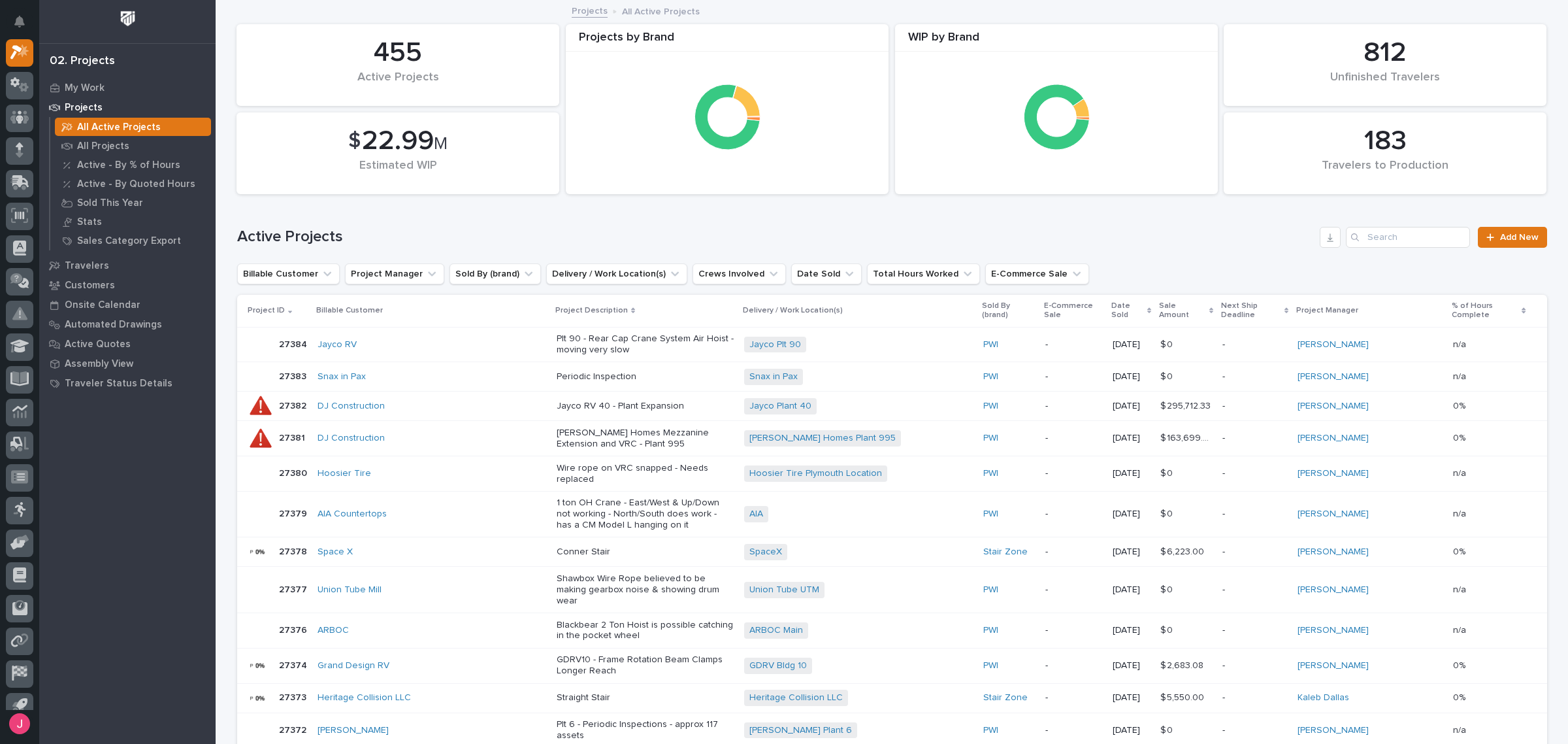
click at [1358, 303] on p "Project Manager" at bounding box center [1327, 311] width 62 height 15
click at [812, 274] on button "Date Sold" at bounding box center [826, 274] width 71 height 21
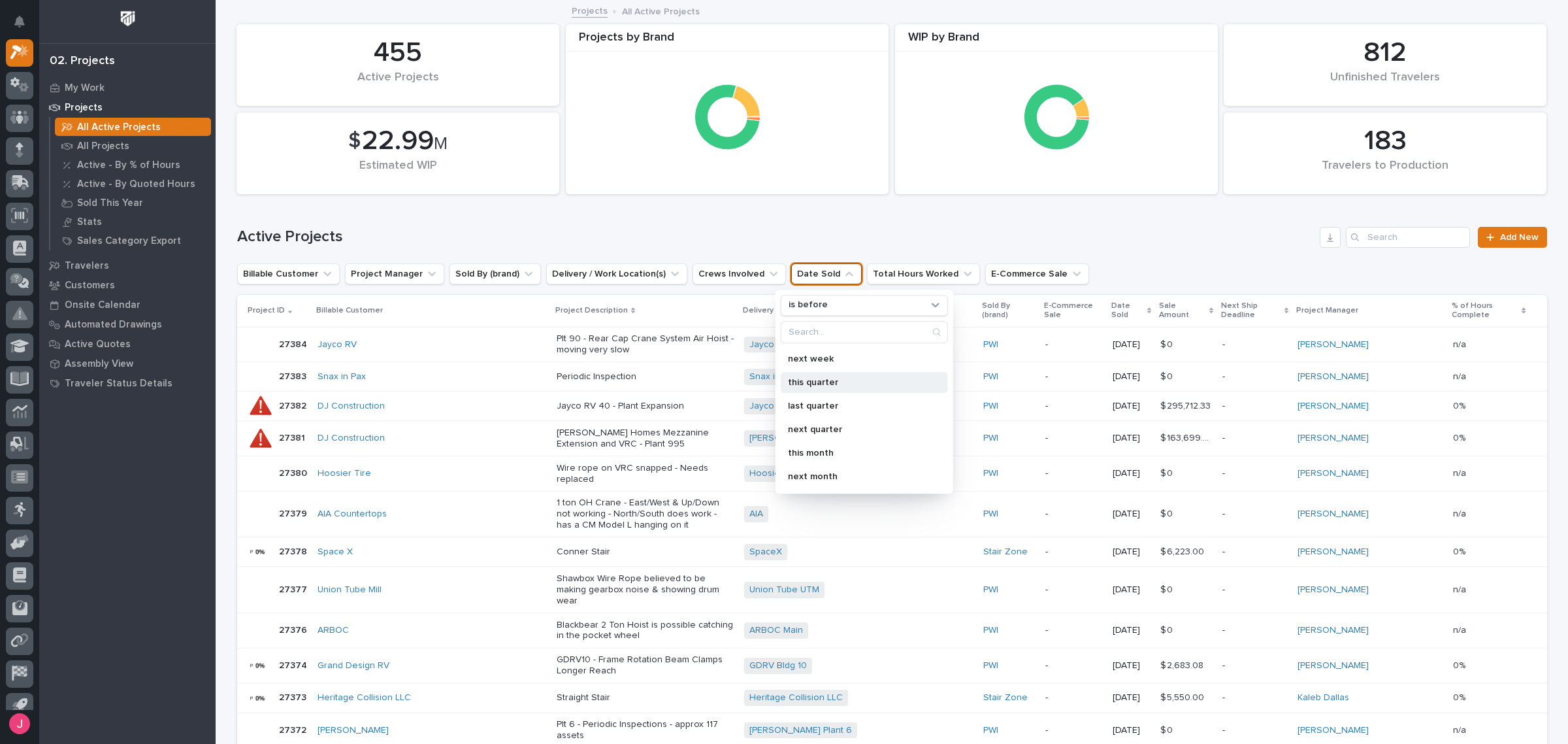
scroll to position [163, 0]
click at [696, 277] on button "Crews Involved" at bounding box center [739, 274] width 93 height 21
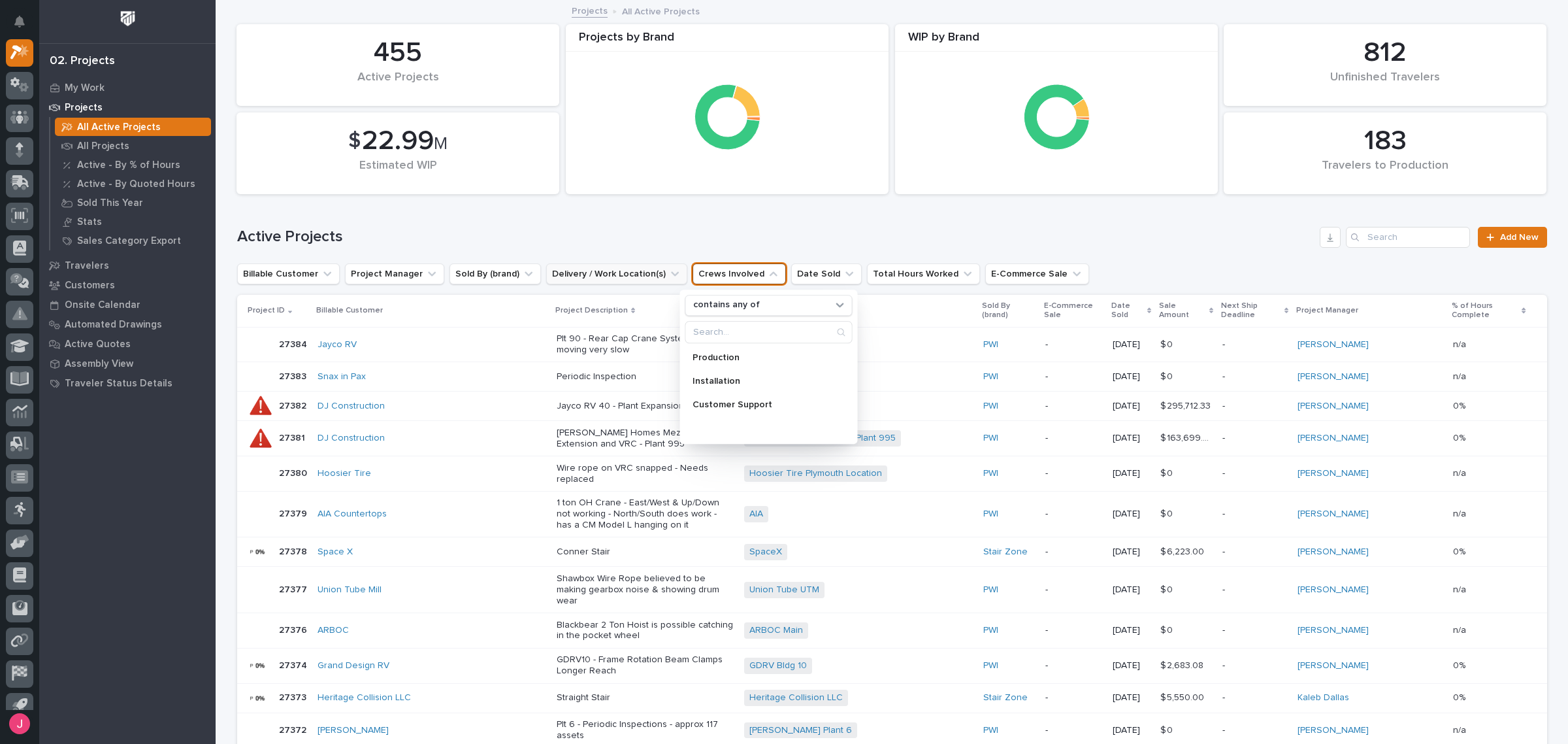
click at [617, 273] on button "Delivery / Work Location(s)" at bounding box center [616, 274] width 141 height 21
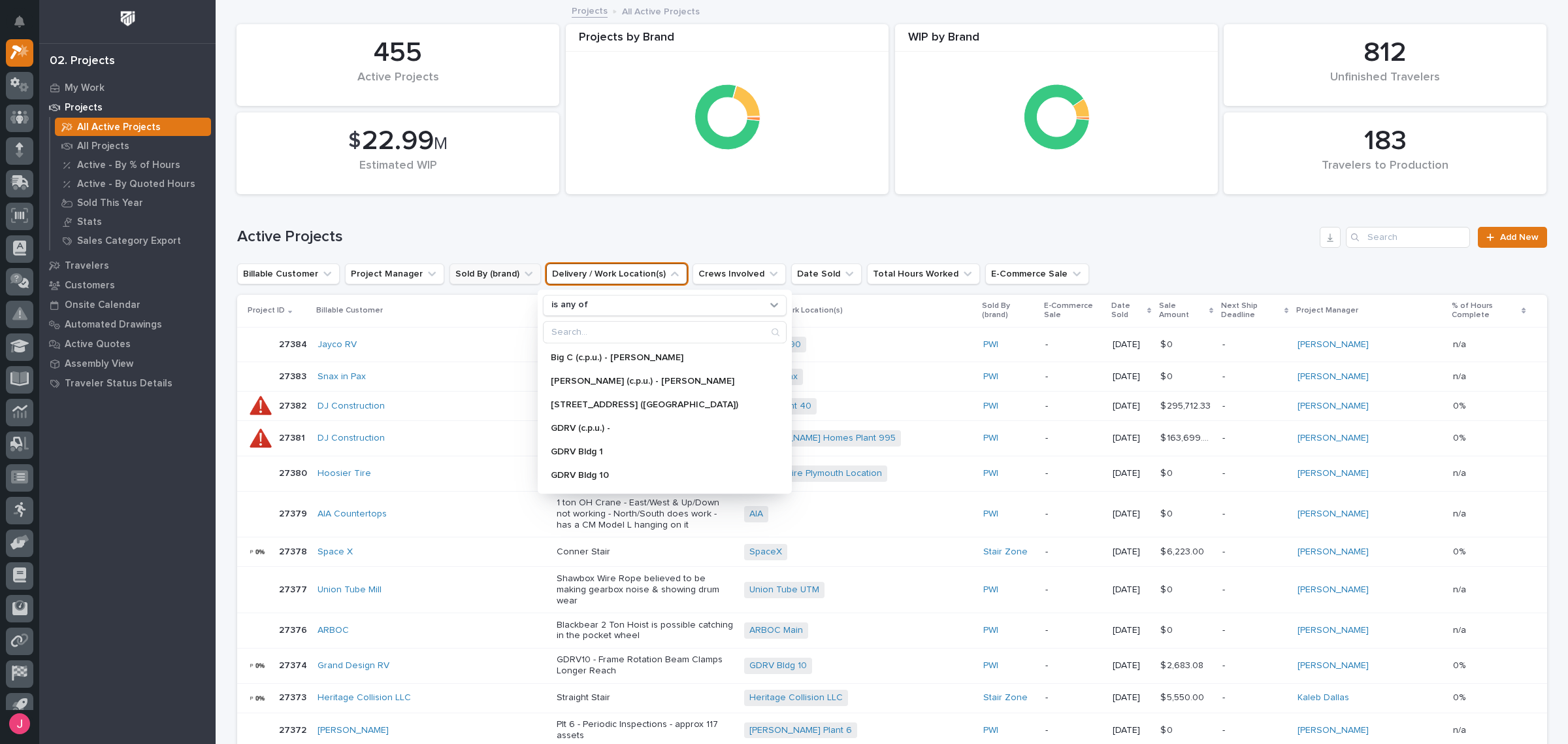
click at [475, 274] on button "Sold By (brand)" at bounding box center [495, 274] width 92 height 21
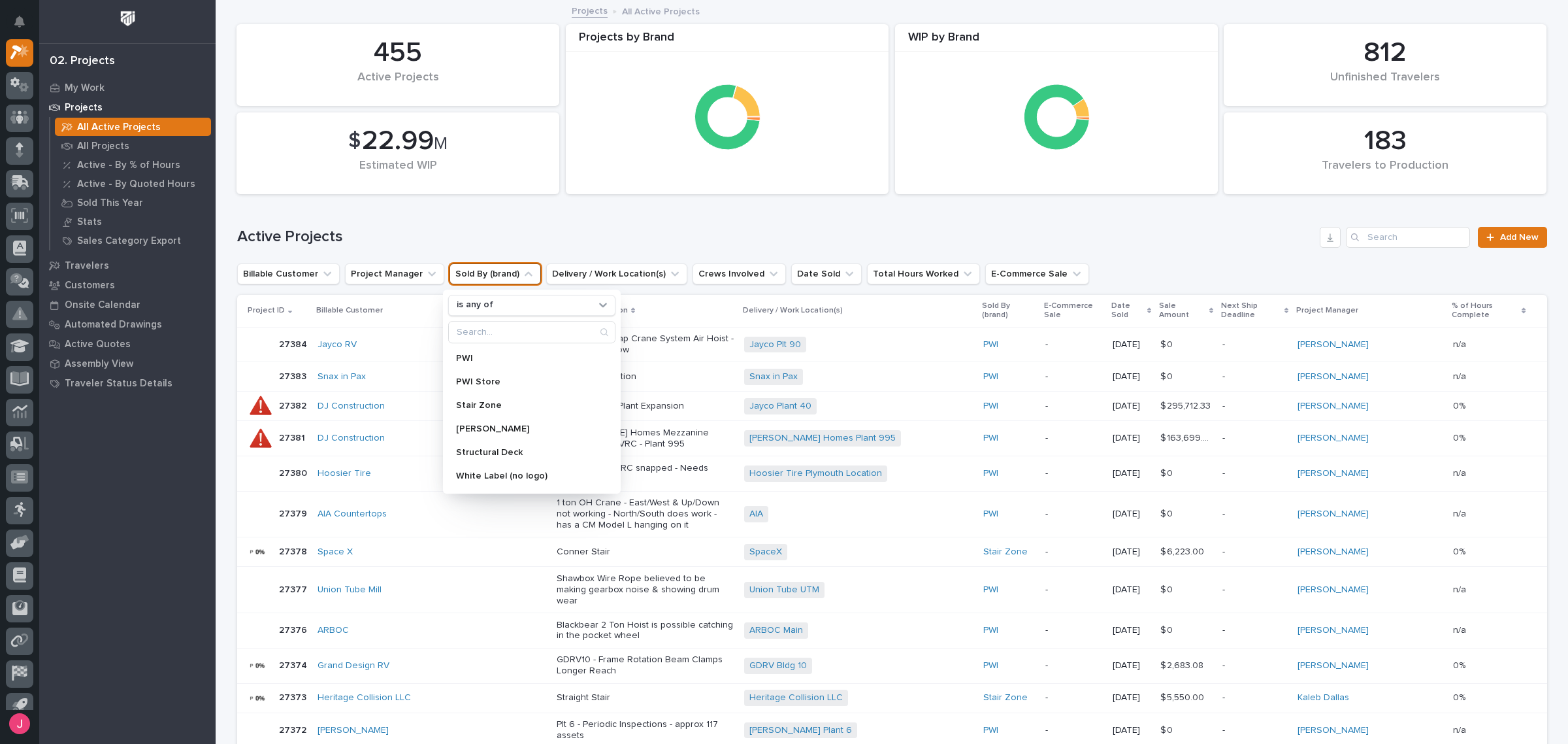
scroll to position [67, 0]
click at [988, 207] on div "Active Projects Add New" at bounding box center [891, 231] width 1310 height 62
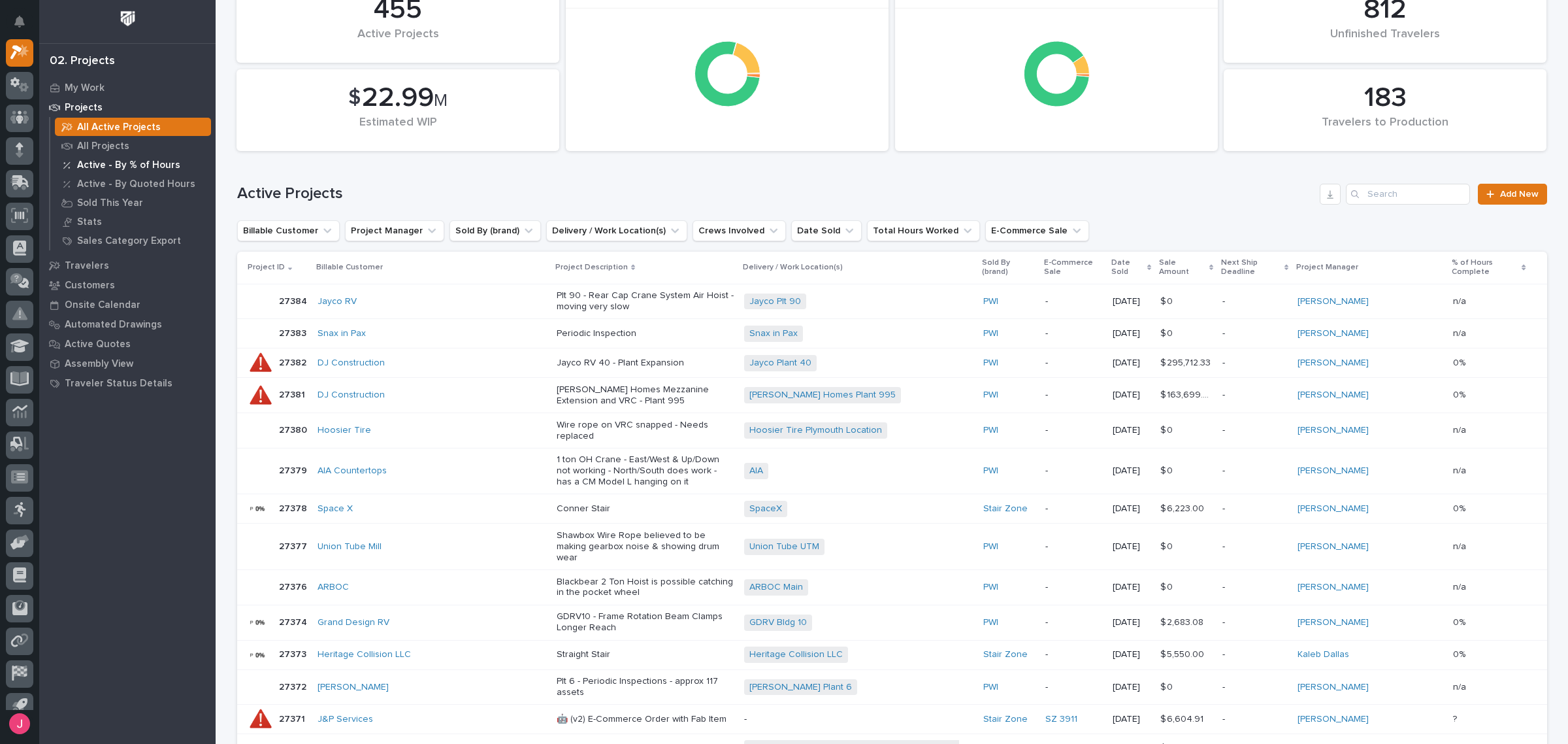
scroll to position [82, 0]
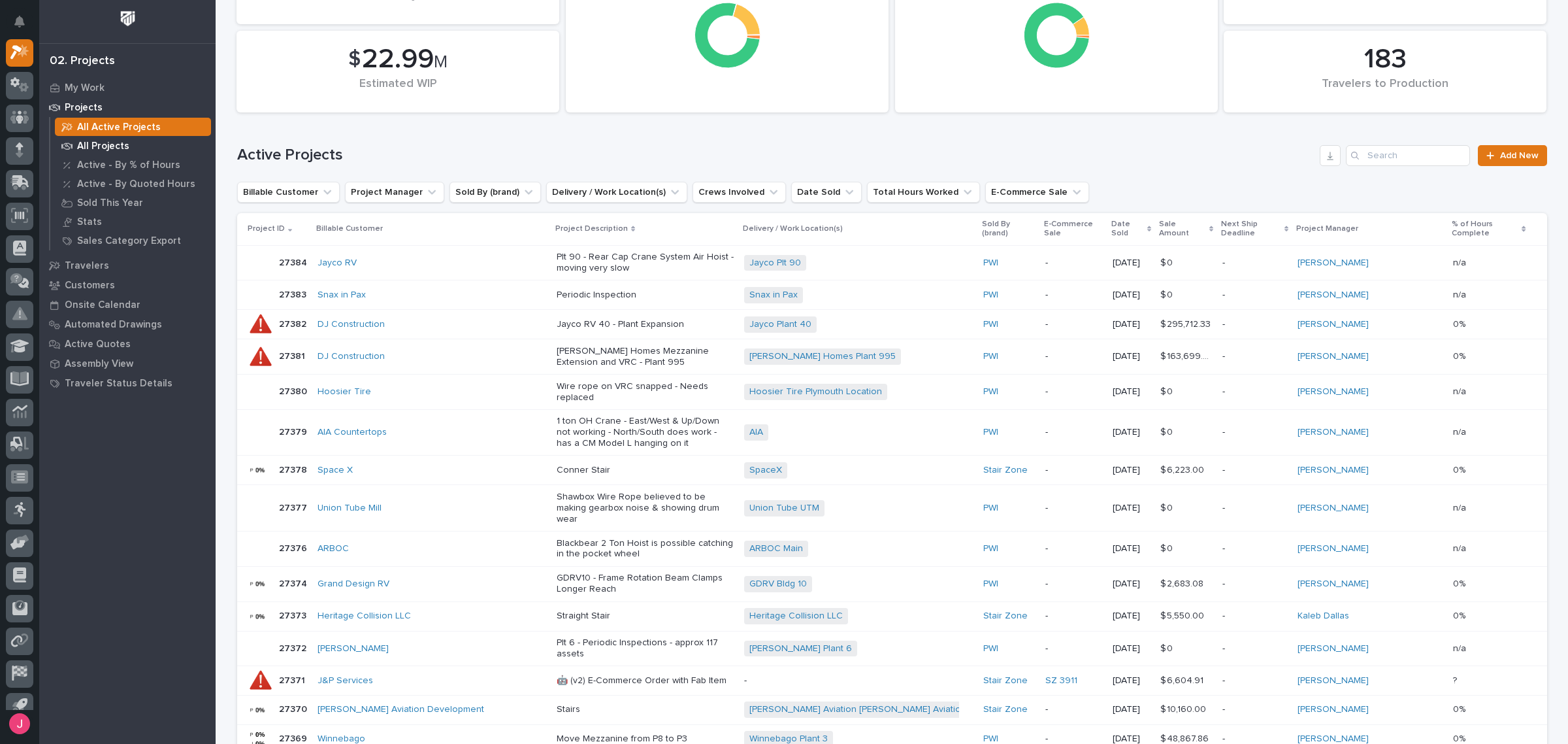
click at [103, 145] on p "All Projects" at bounding box center [103, 146] width 52 height 11
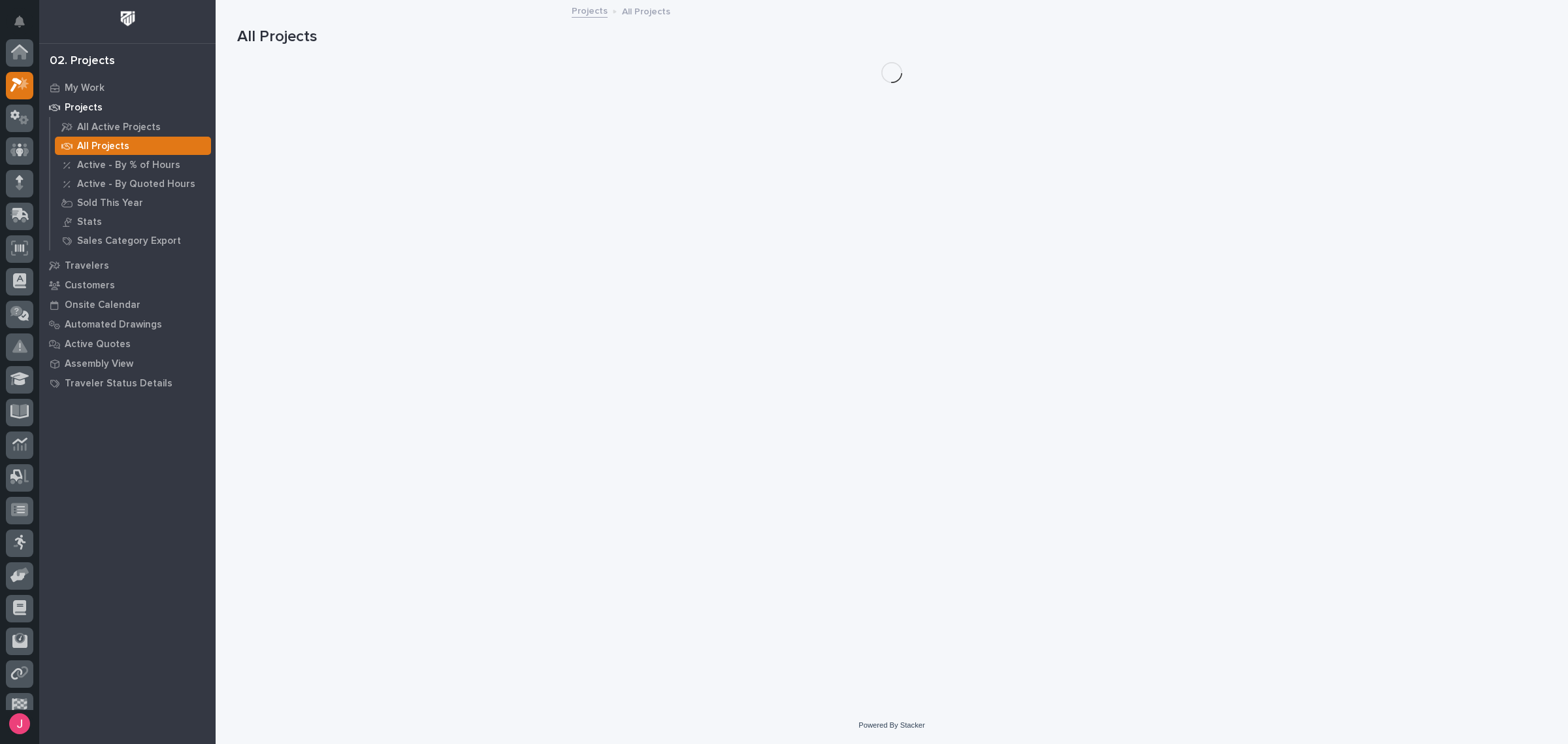
scroll to position [32, 0]
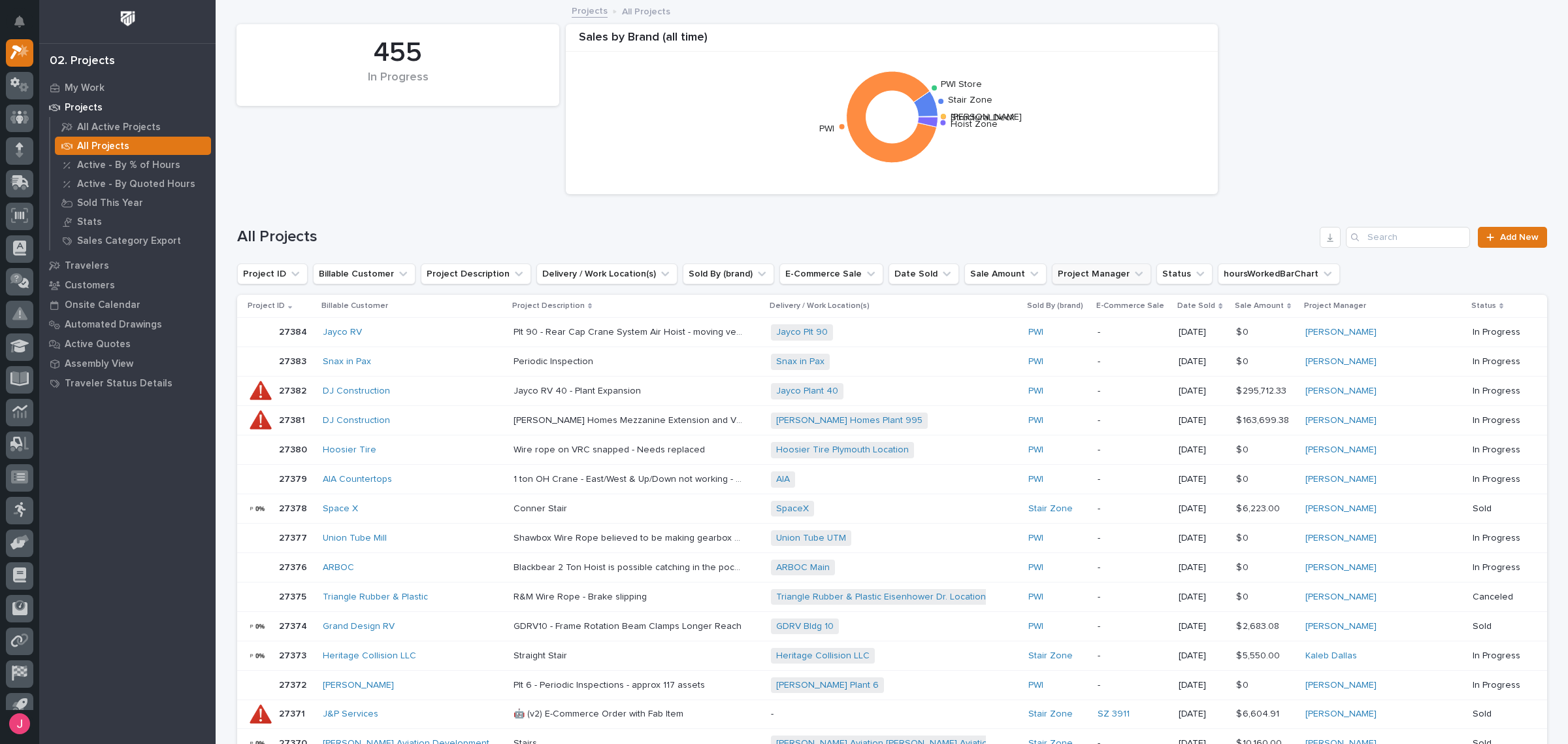
click at [1081, 269] on button "Project Manager" at bounding box center [1102, 274] width 99 height 21
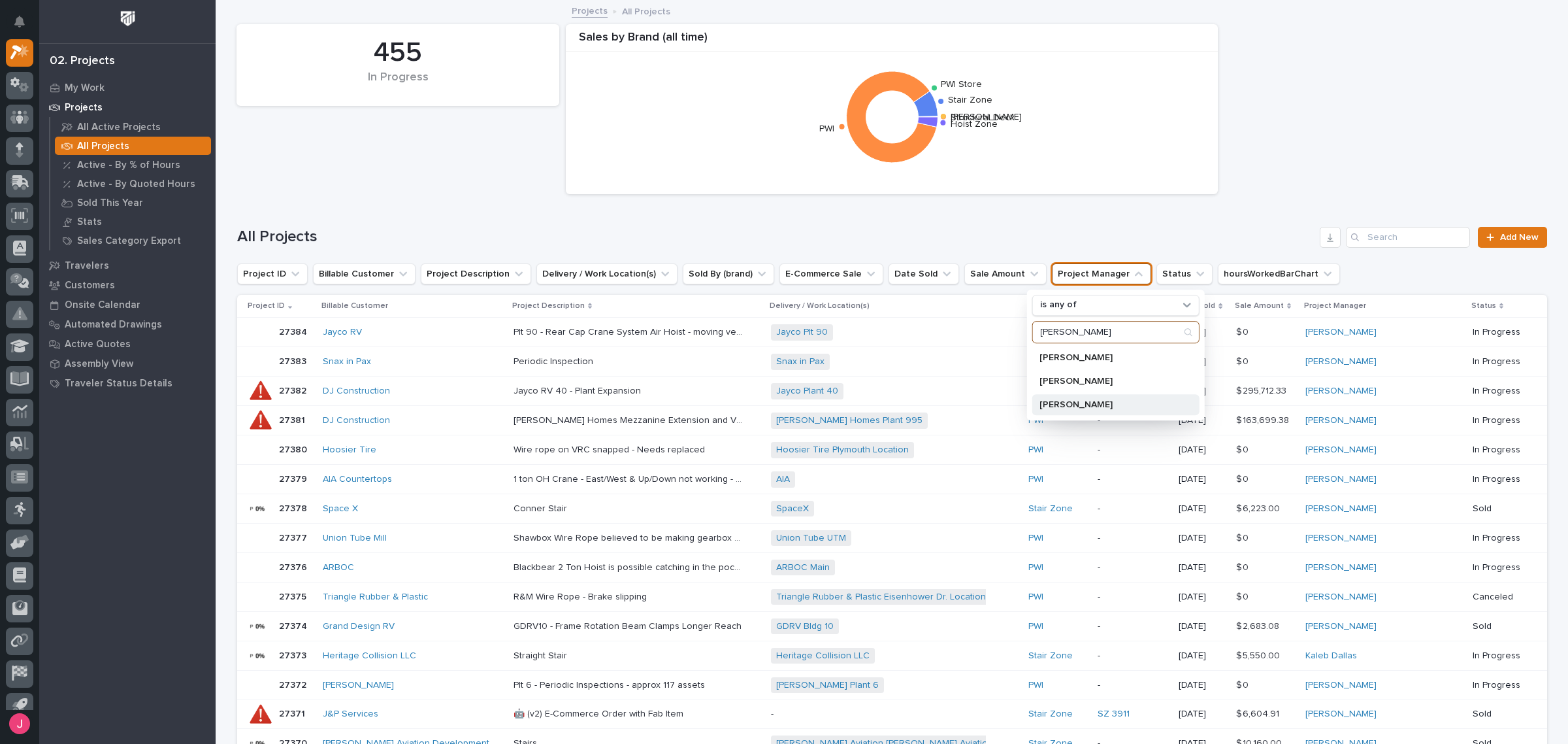
type input "sam"
click at [1102, 399] on div "[PERSON_NAME]" at bounding box center [1115, 405] width 167 height 21
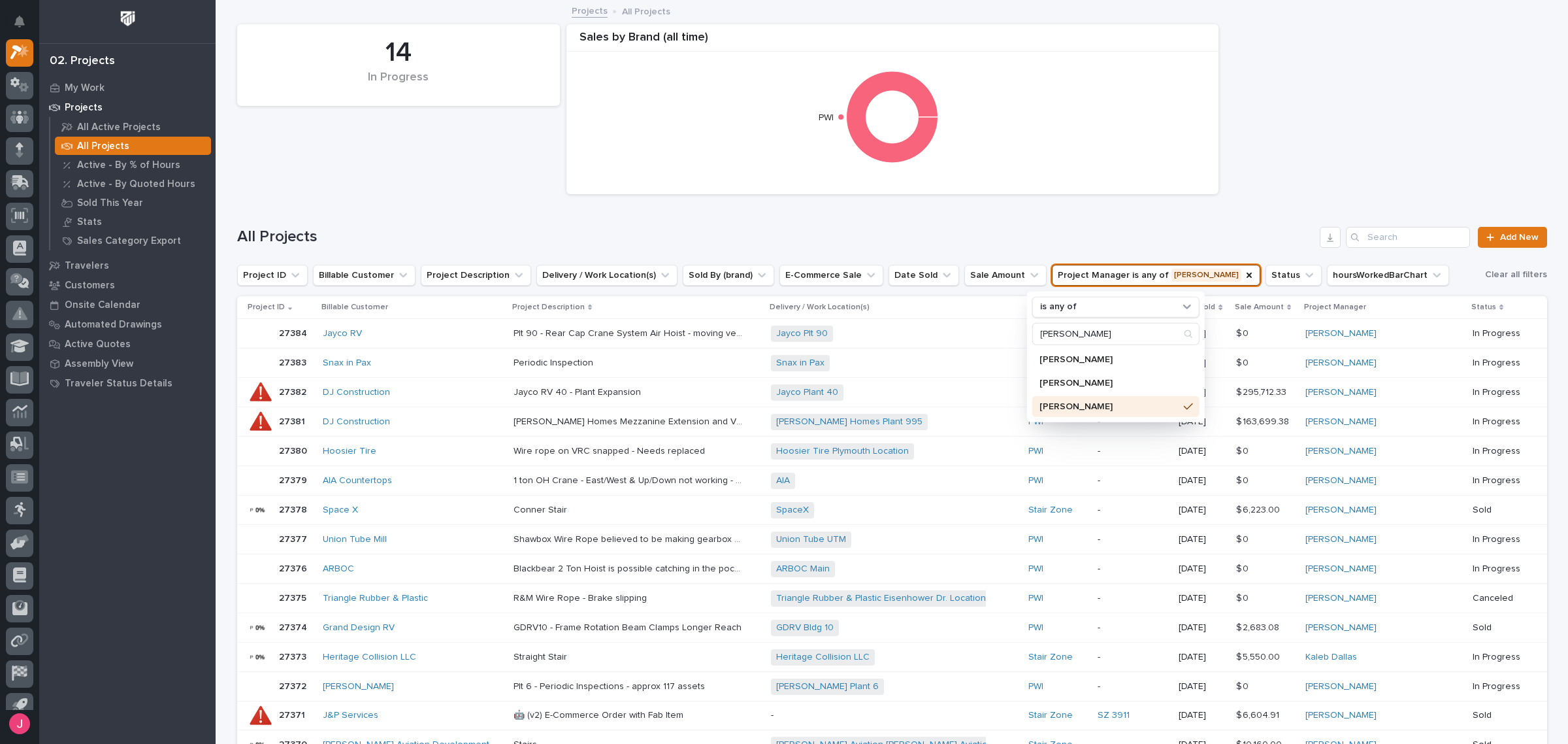
click at [1297, 184] on div "14 In Progress Sales by Brand (all time) PWI" at bounding box center [891, 110] width 1323 height 183
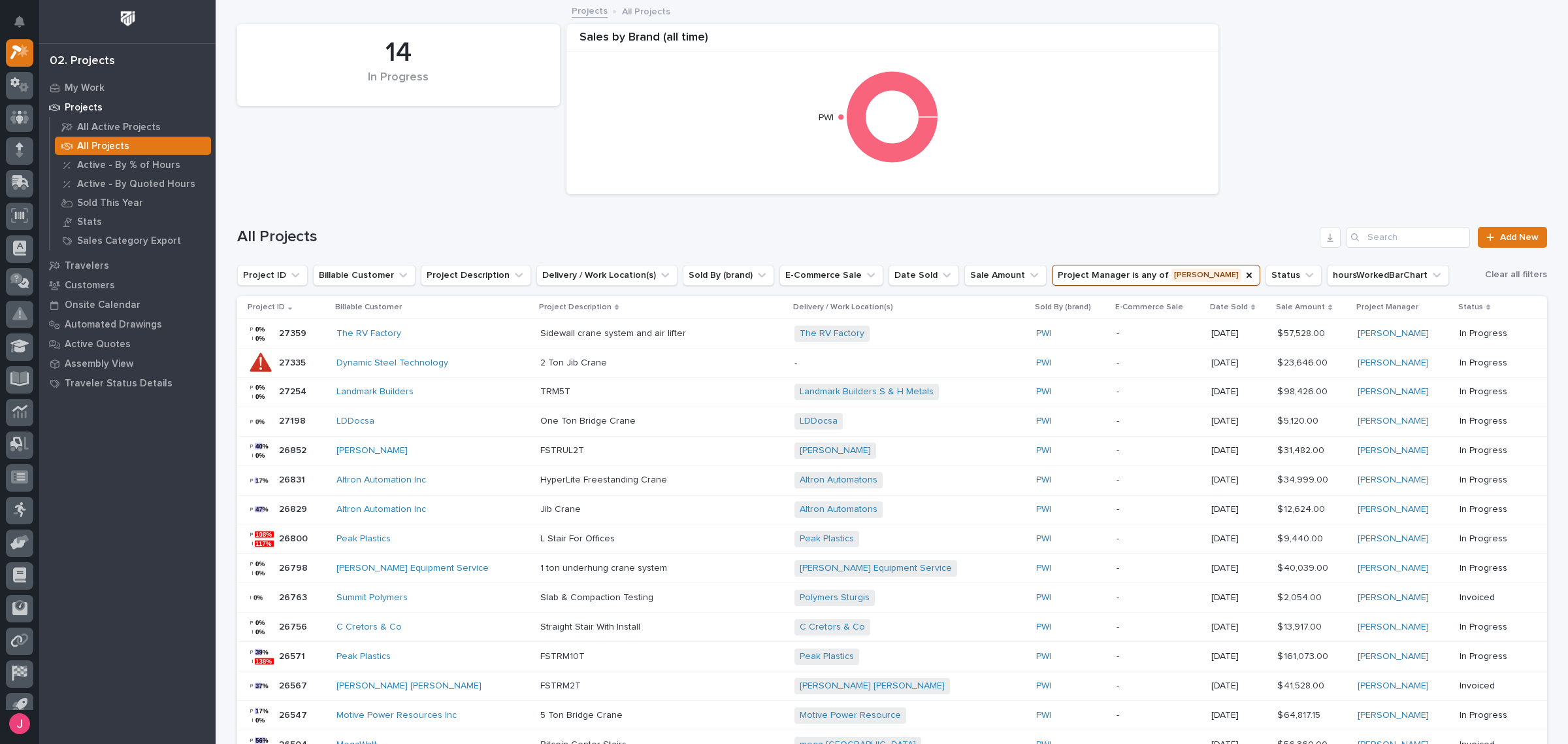
click at [1234, 306] on p "Date Sold" at bounding box center [1229, 307] width 38 height 15
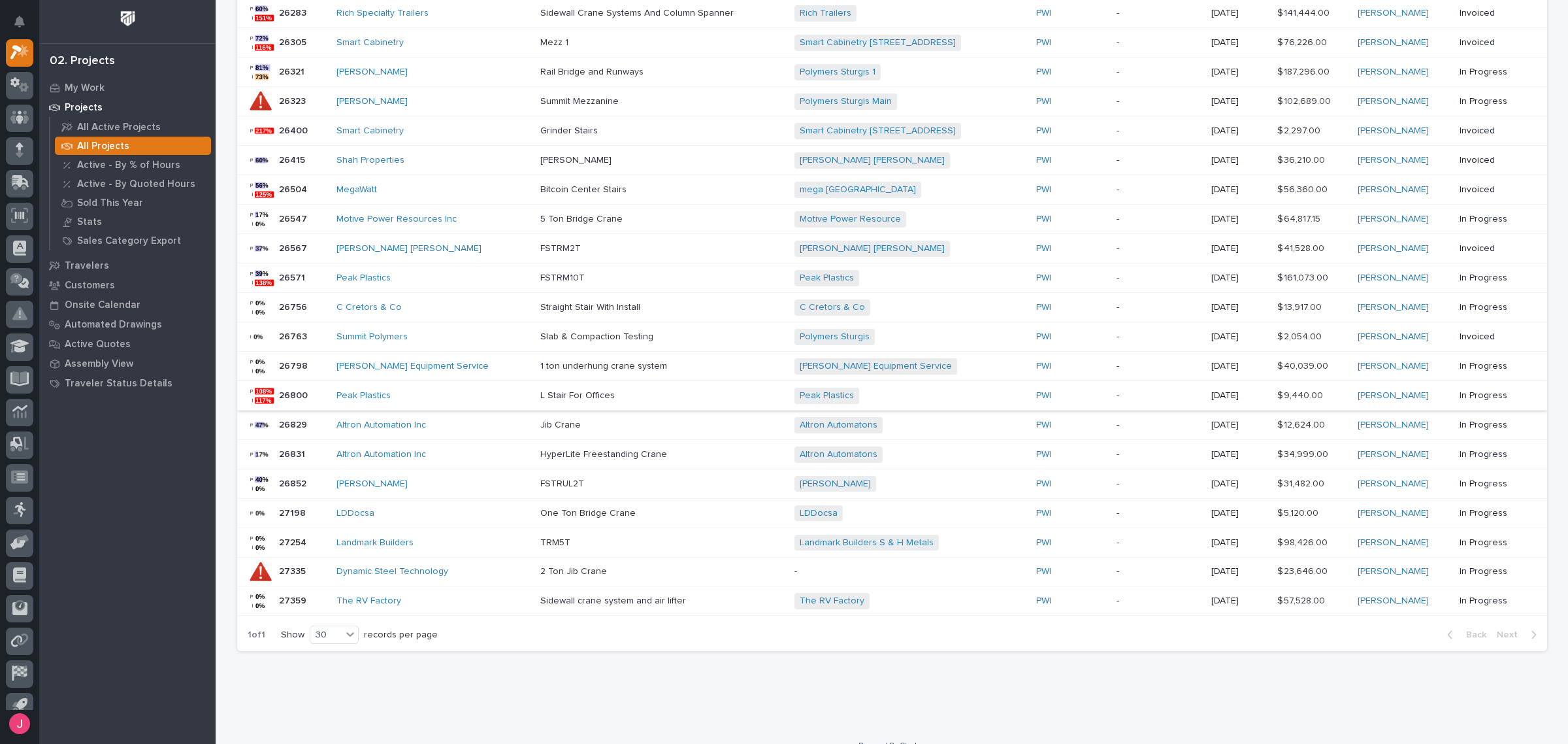
scroll to position [327, 0]
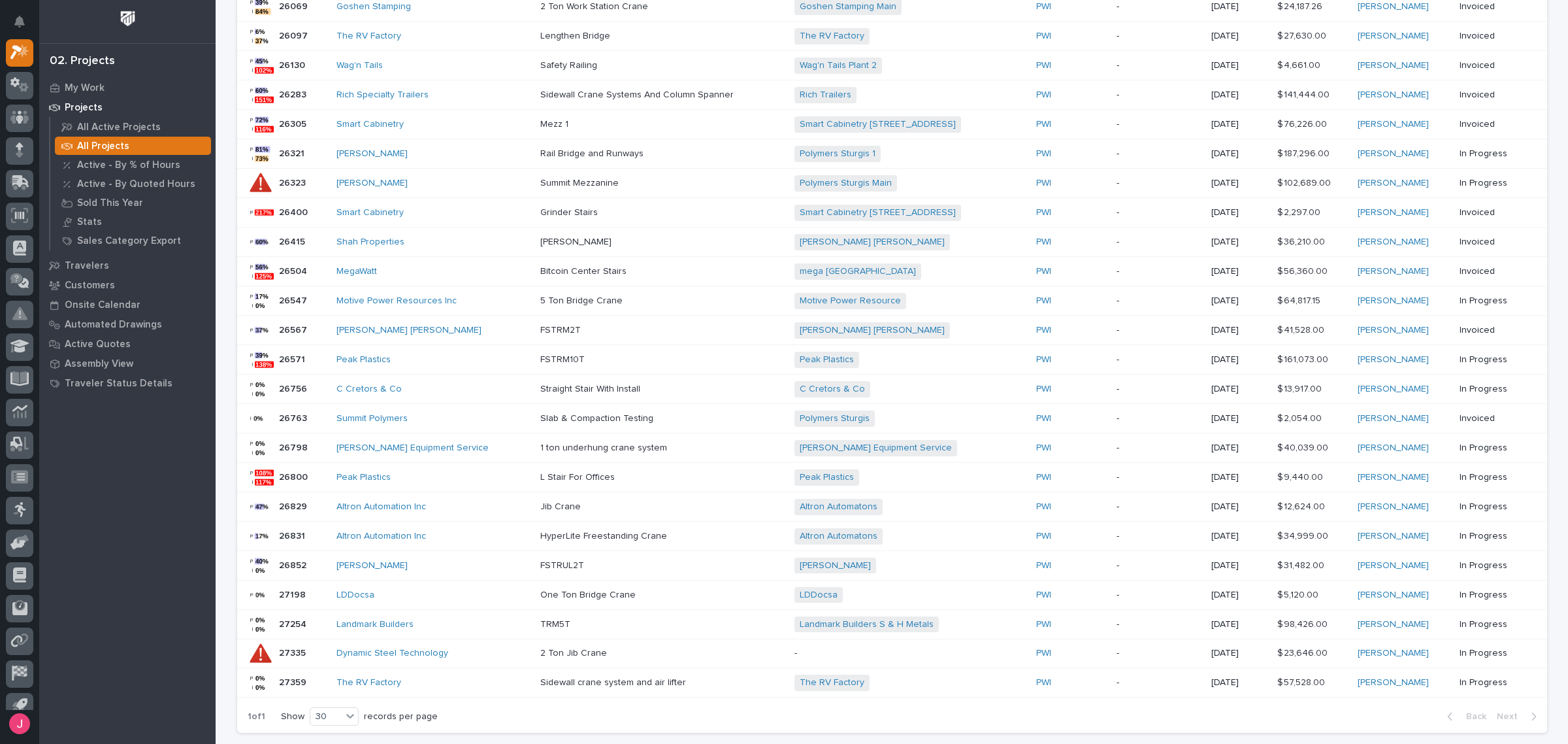
drag, startPoint x: 604, startPoint y: 656, endPoint x: 543, endPoint y: 667, distance: 62.0
click at [543, 667] on td "2 Ton Jib Crane 2 Ton Jib Crane" at bounding box center [663, 653] width 255 height 28
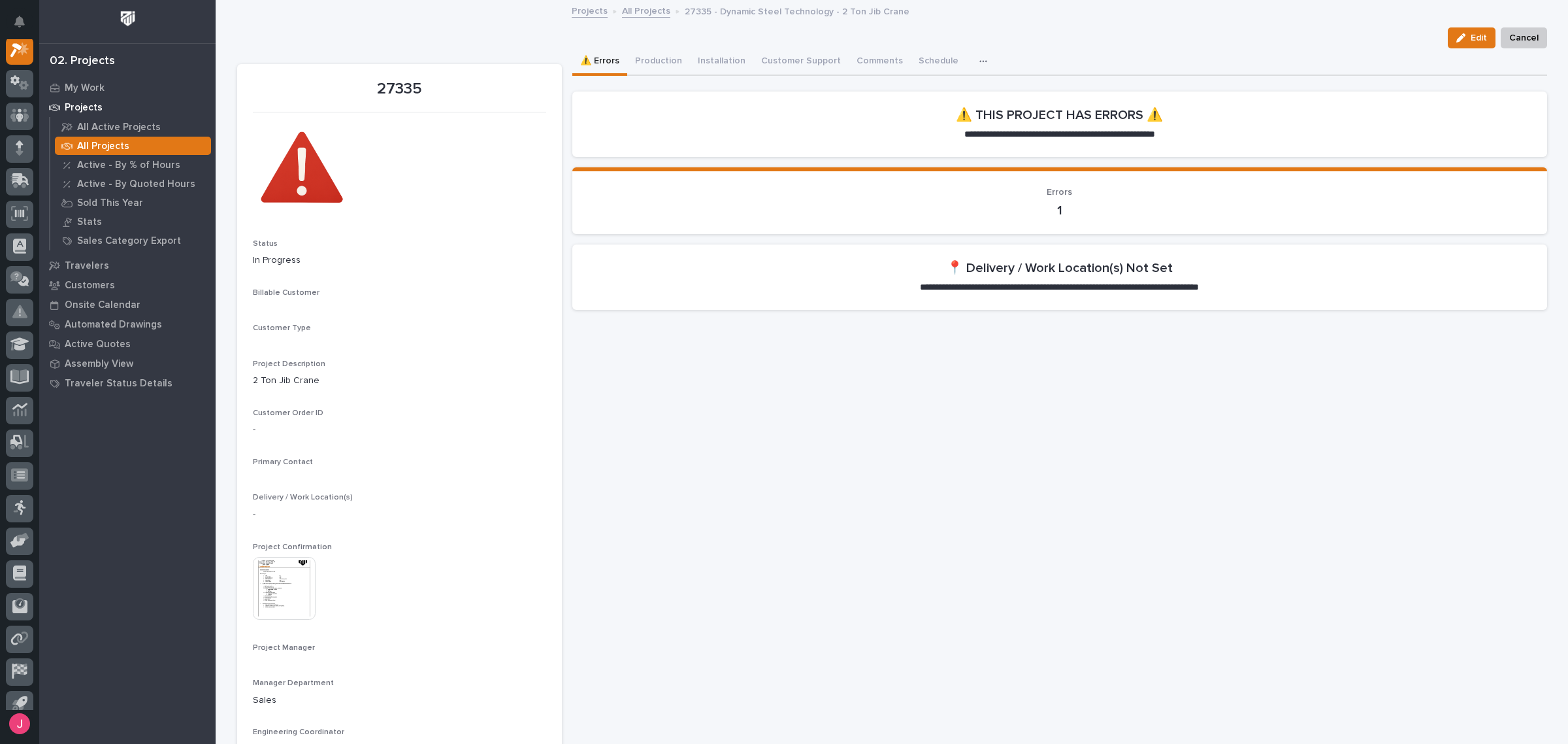
scroll to position [32, 0]
click at [275, 625] on img at bounding box center [284, 628] width 62 height 62
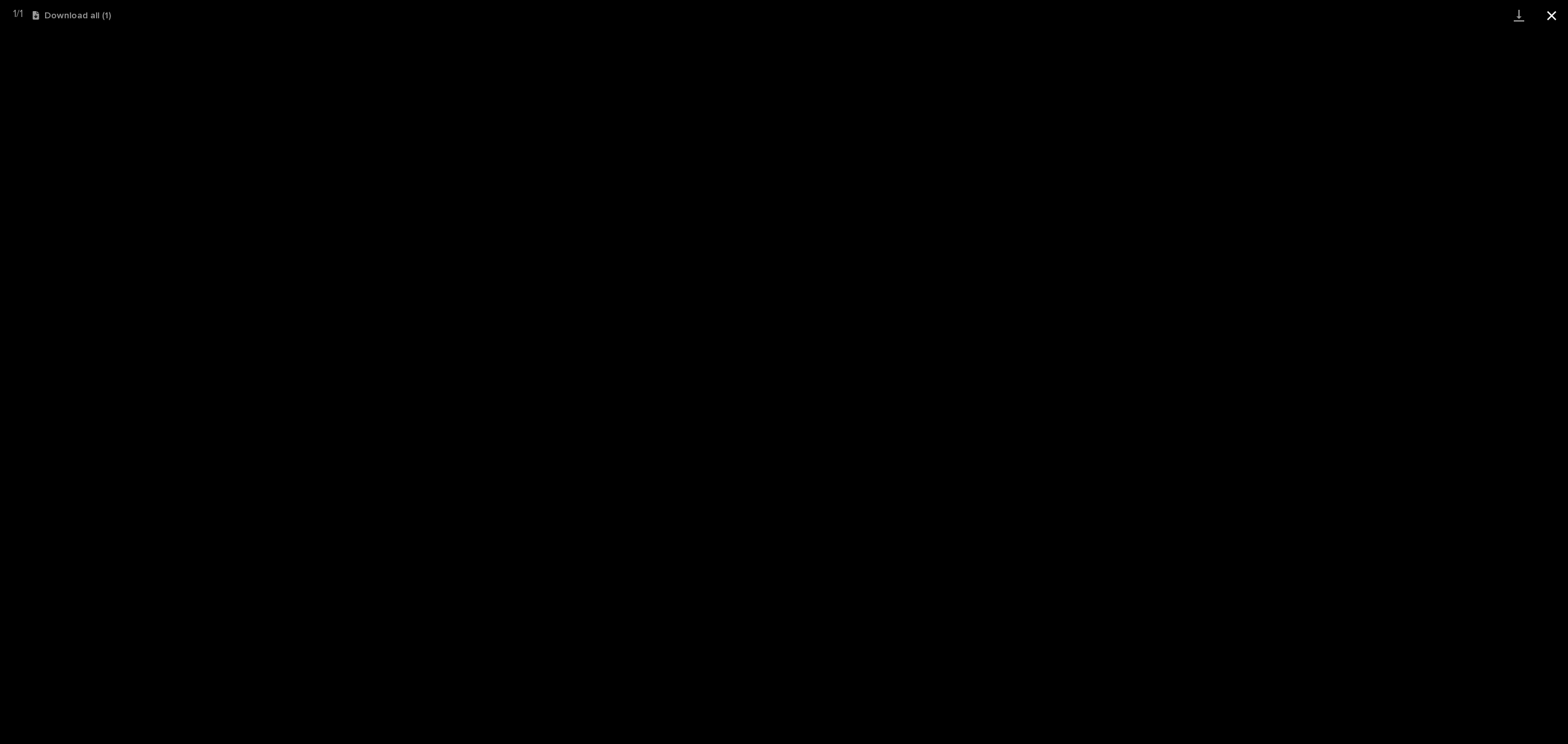
click at [1547, 19] on button "Close gallery" at bounding box center [1552, 15] width 32 height 31
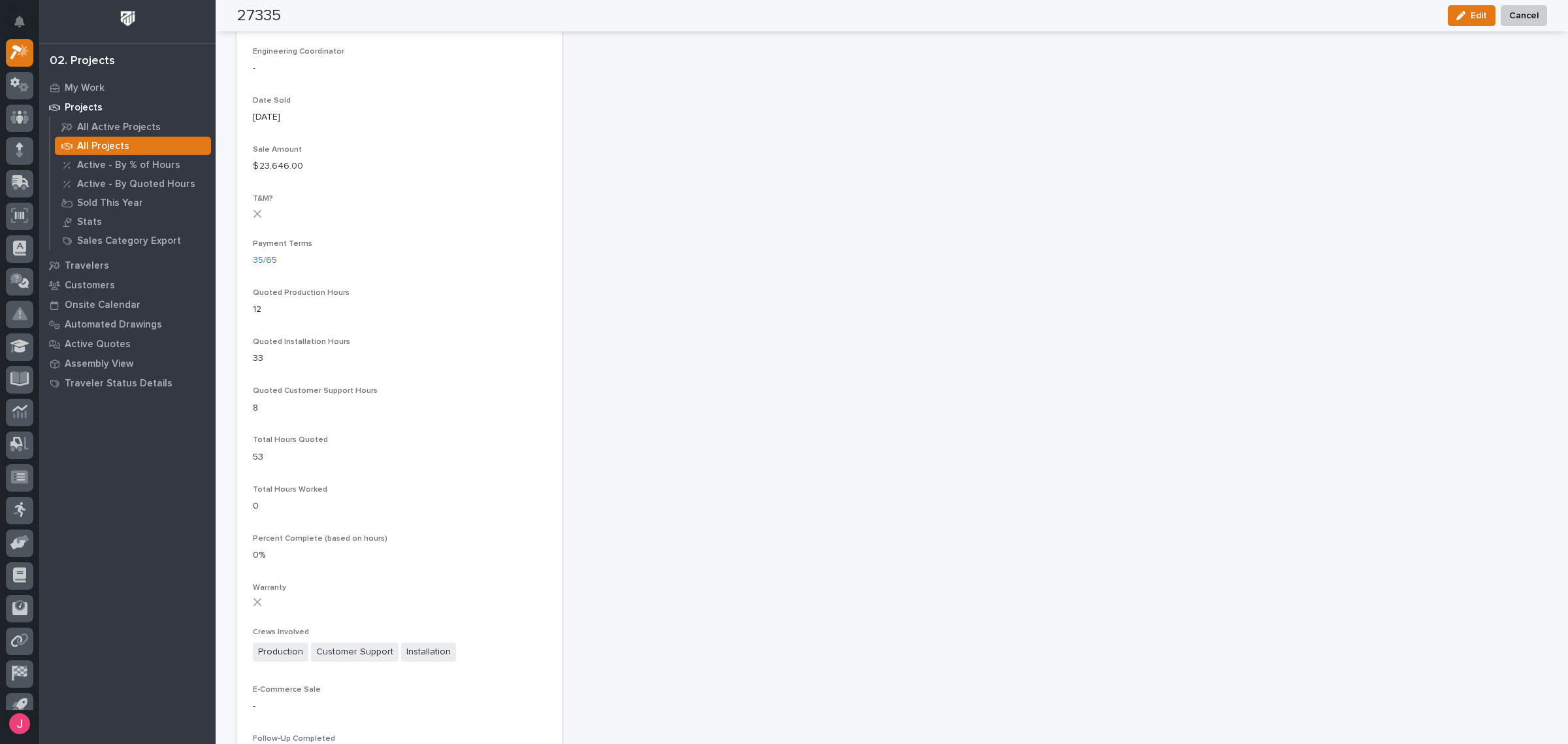
scroll to position [490, 0]
click at [273, 132] on img at bounding box center [284, 138] width 62 height 62
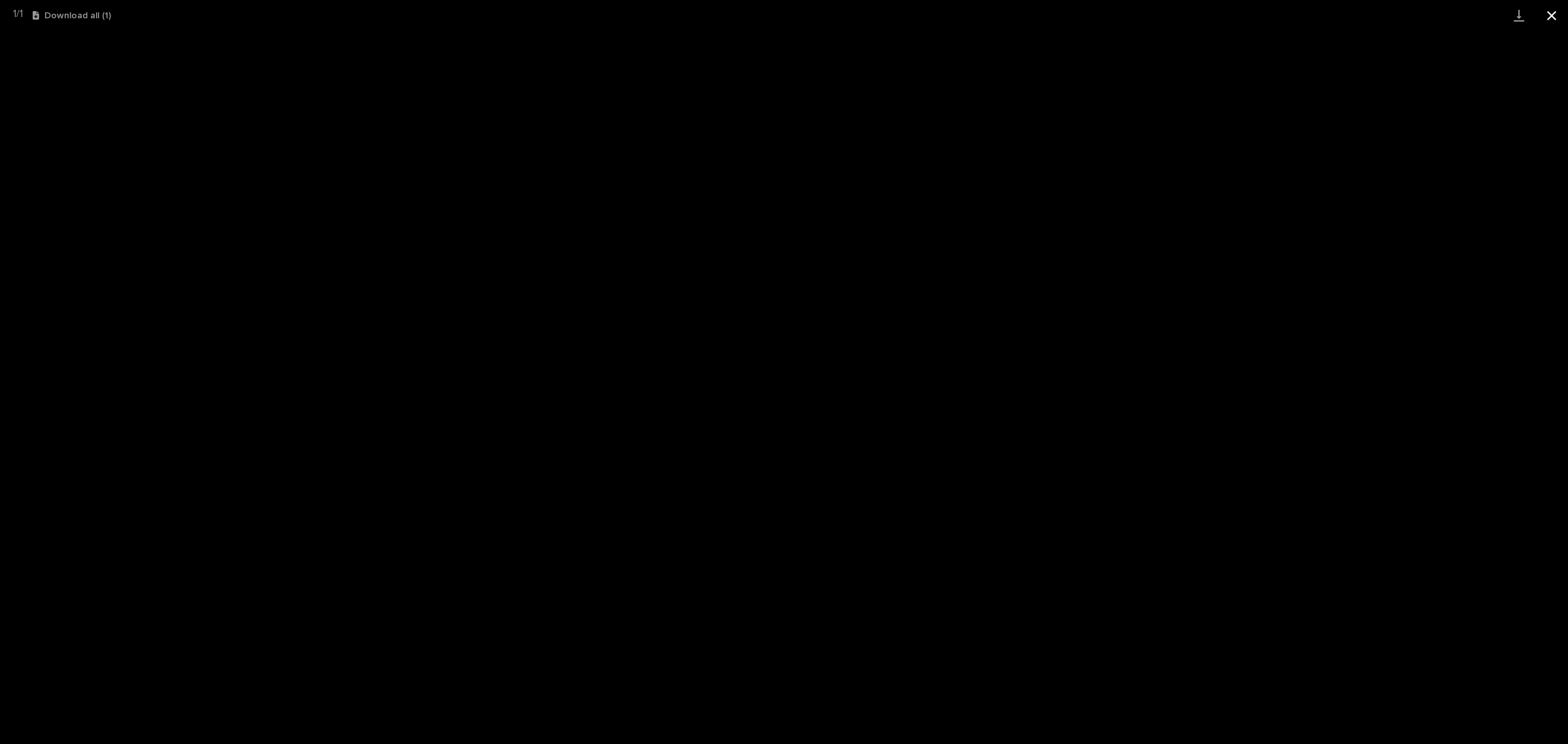
click at [1556, 11] on button "Close gallery" at bounding box center [1552, 15] width 32 height 31
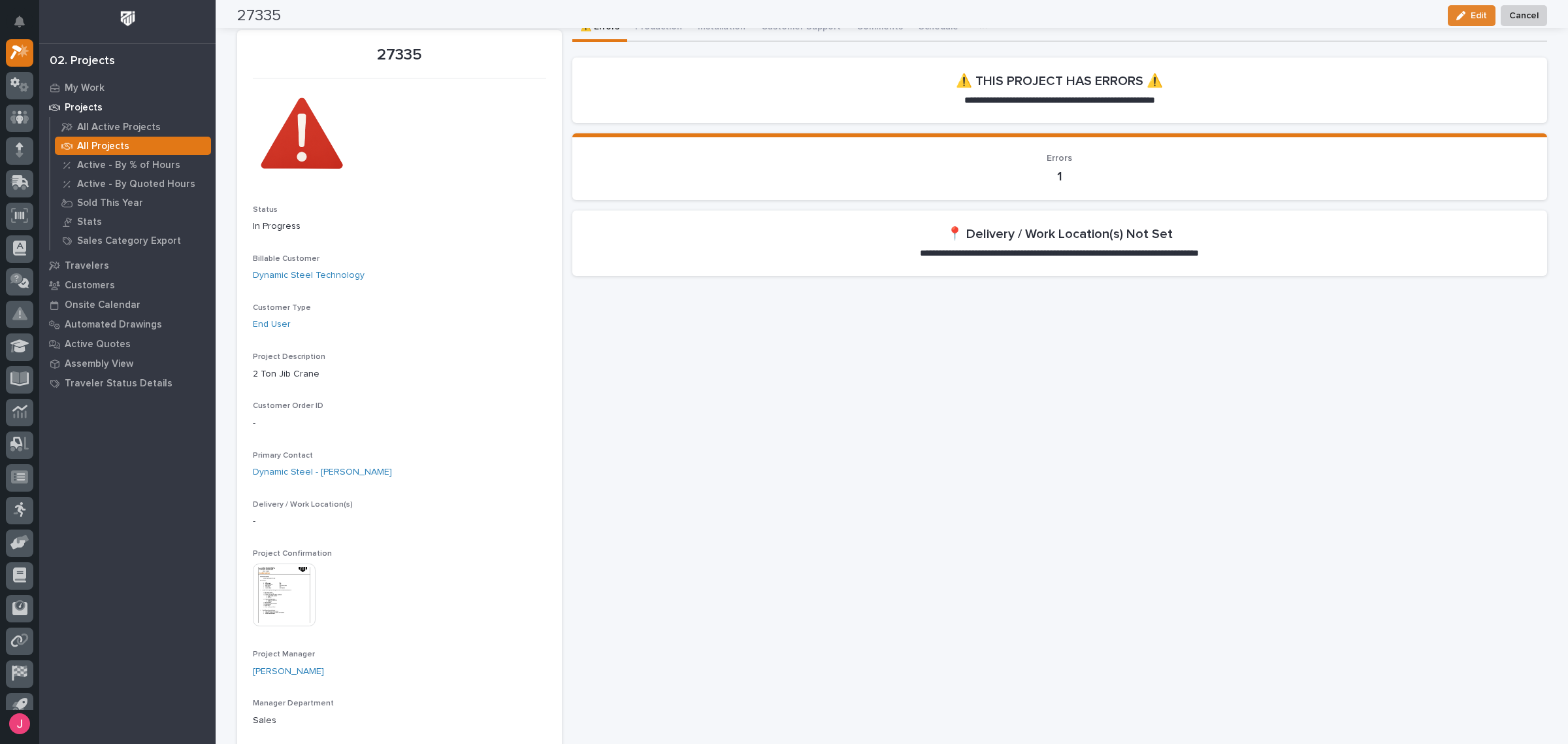
scroll to position [0, 0]
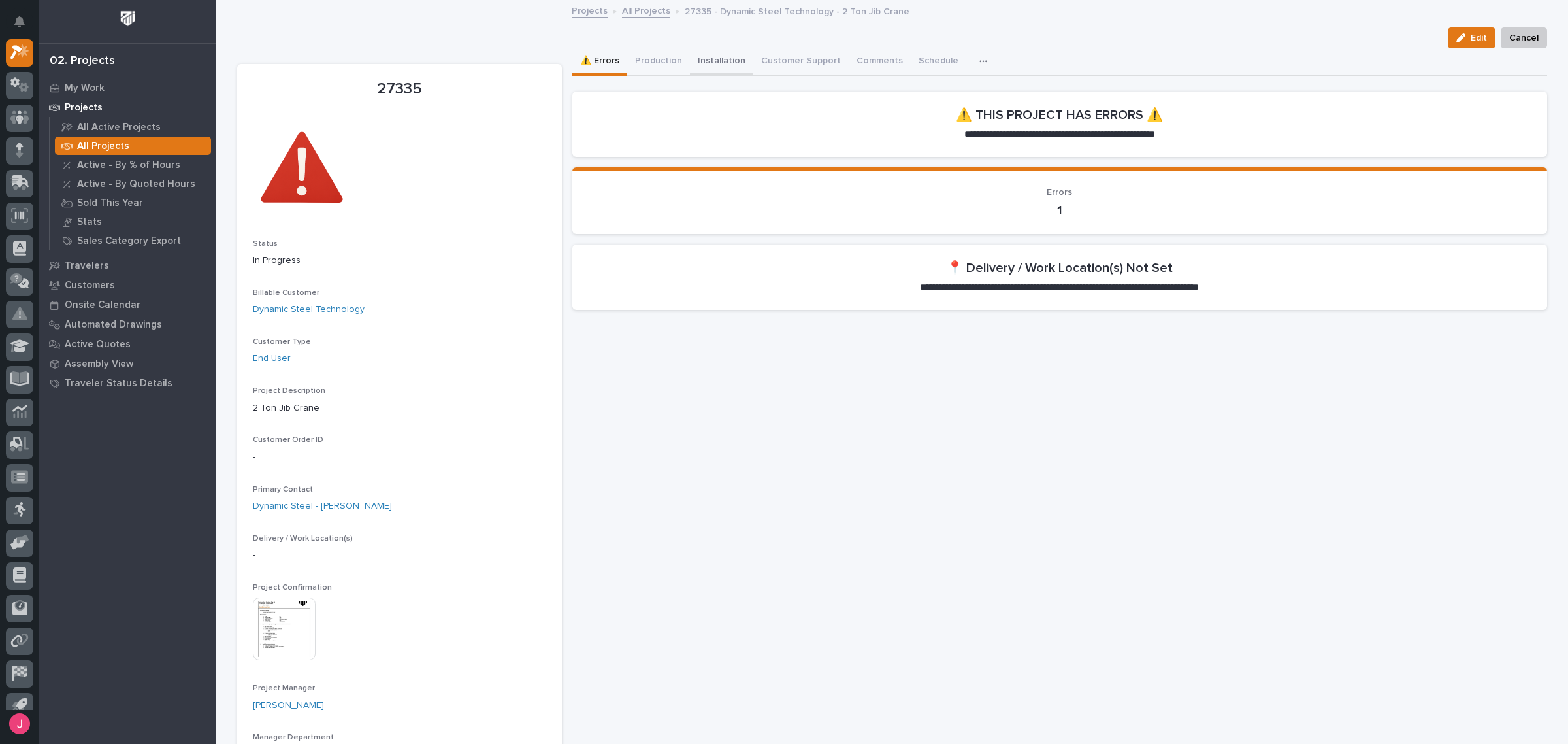
click at [678, 51] on button "Production" at bounding box center [658, 62] width 62 height 28
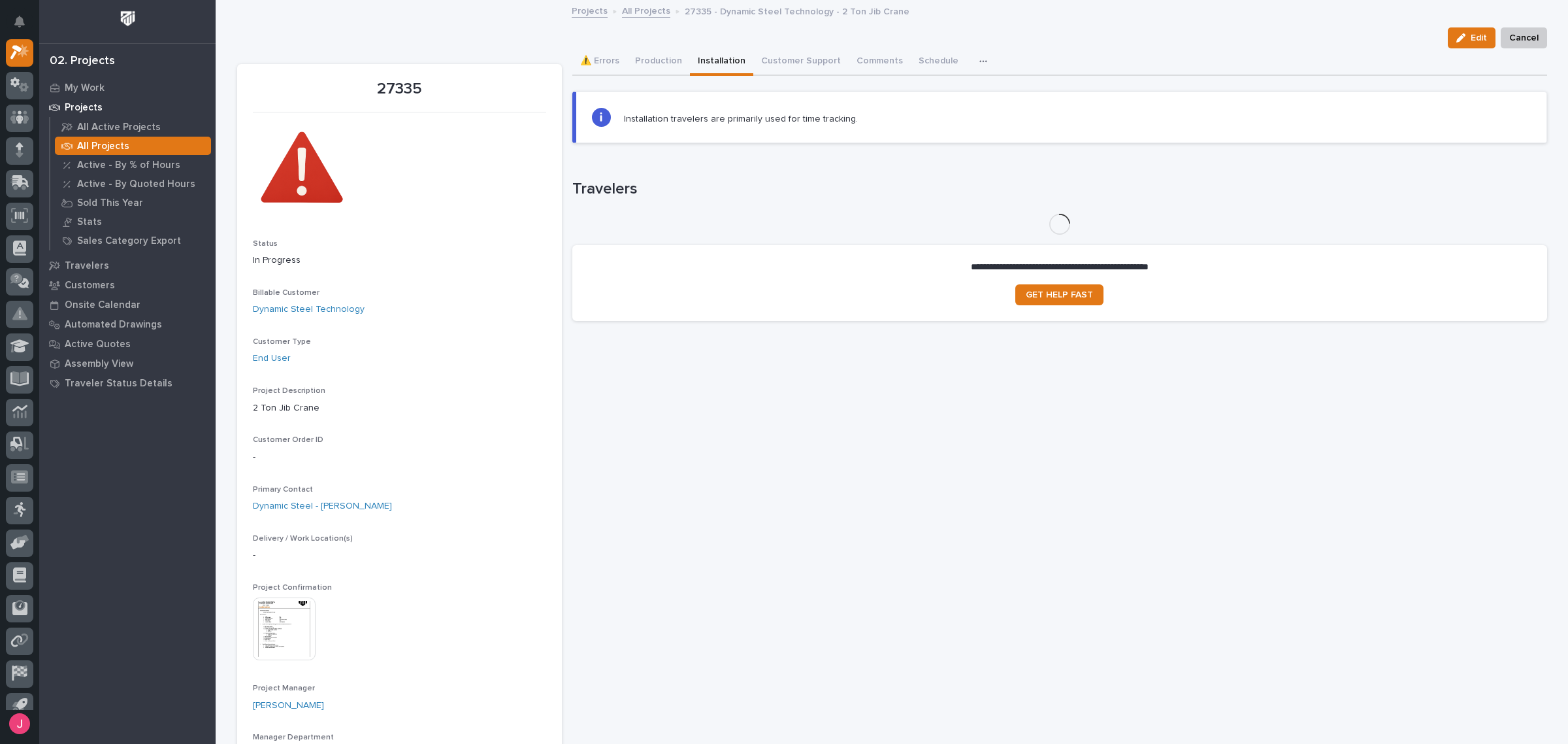
click at [720, 62] on button "Installation" at bounding box center [721, 62] width 63 height 28
click at [651, 59] on button "Production" at bounding box center [658, 62] width 62 height 28
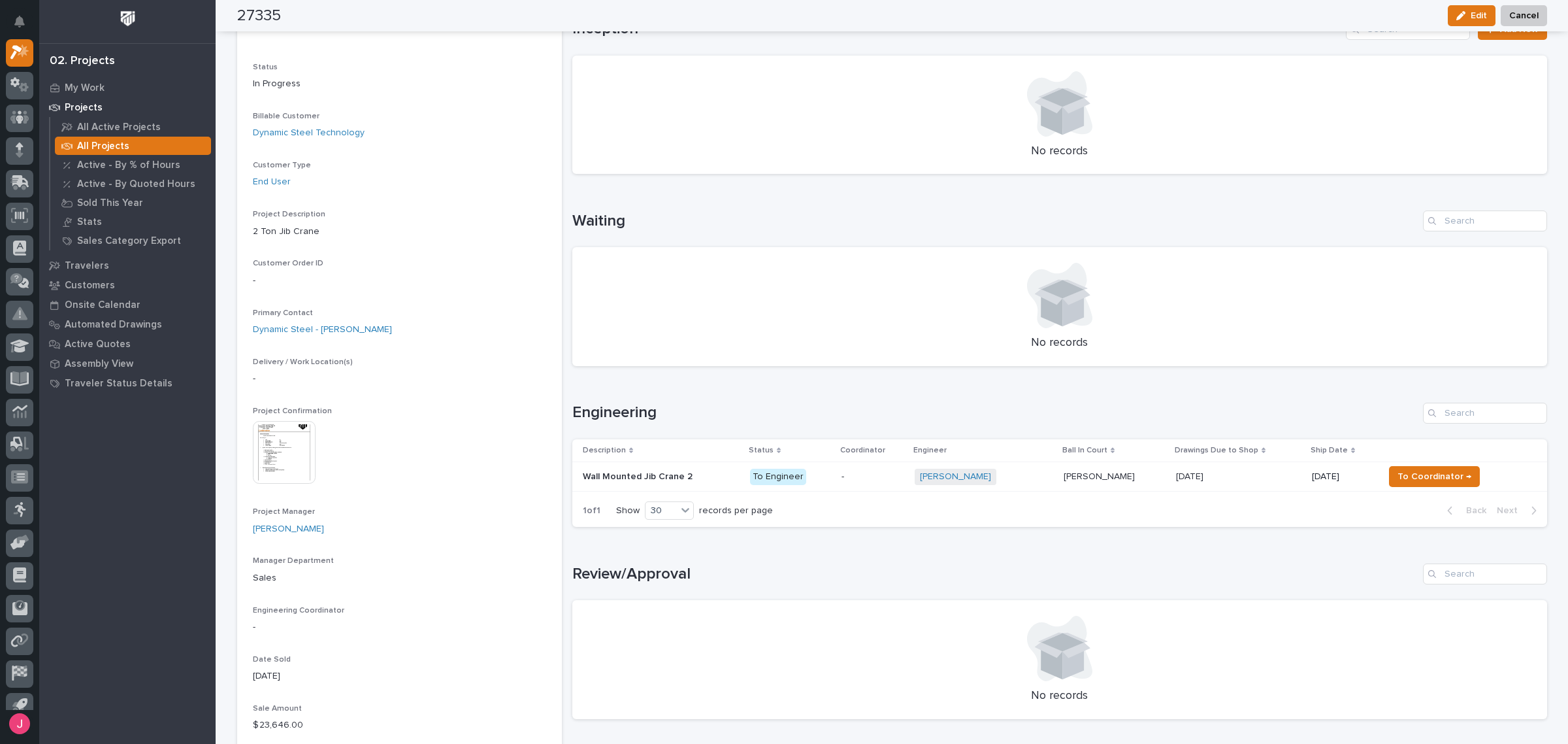
scroll to position [245, 0]
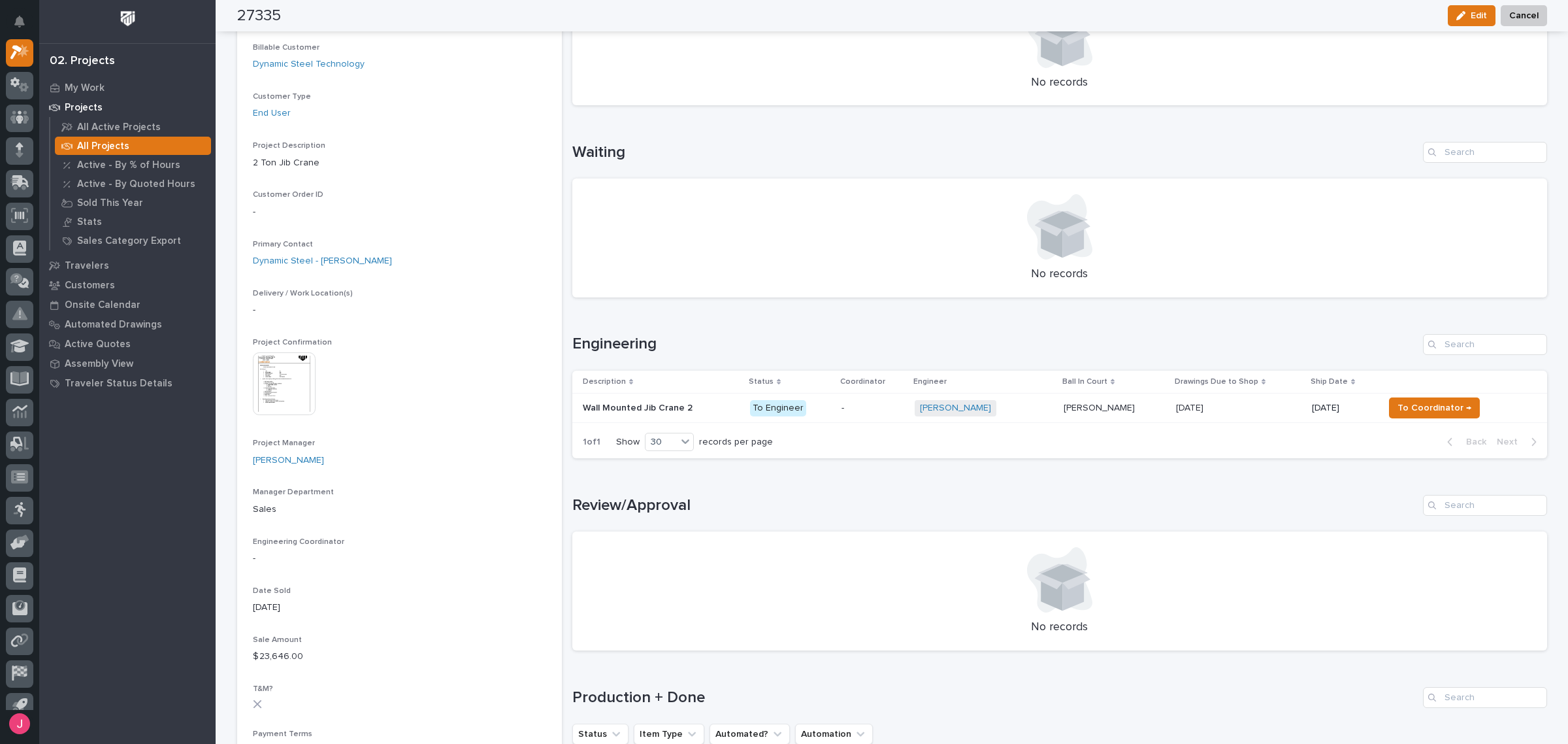
click at [821, 411] on p "To Engineer" at bounding box center [791, 408] width 81 height 16
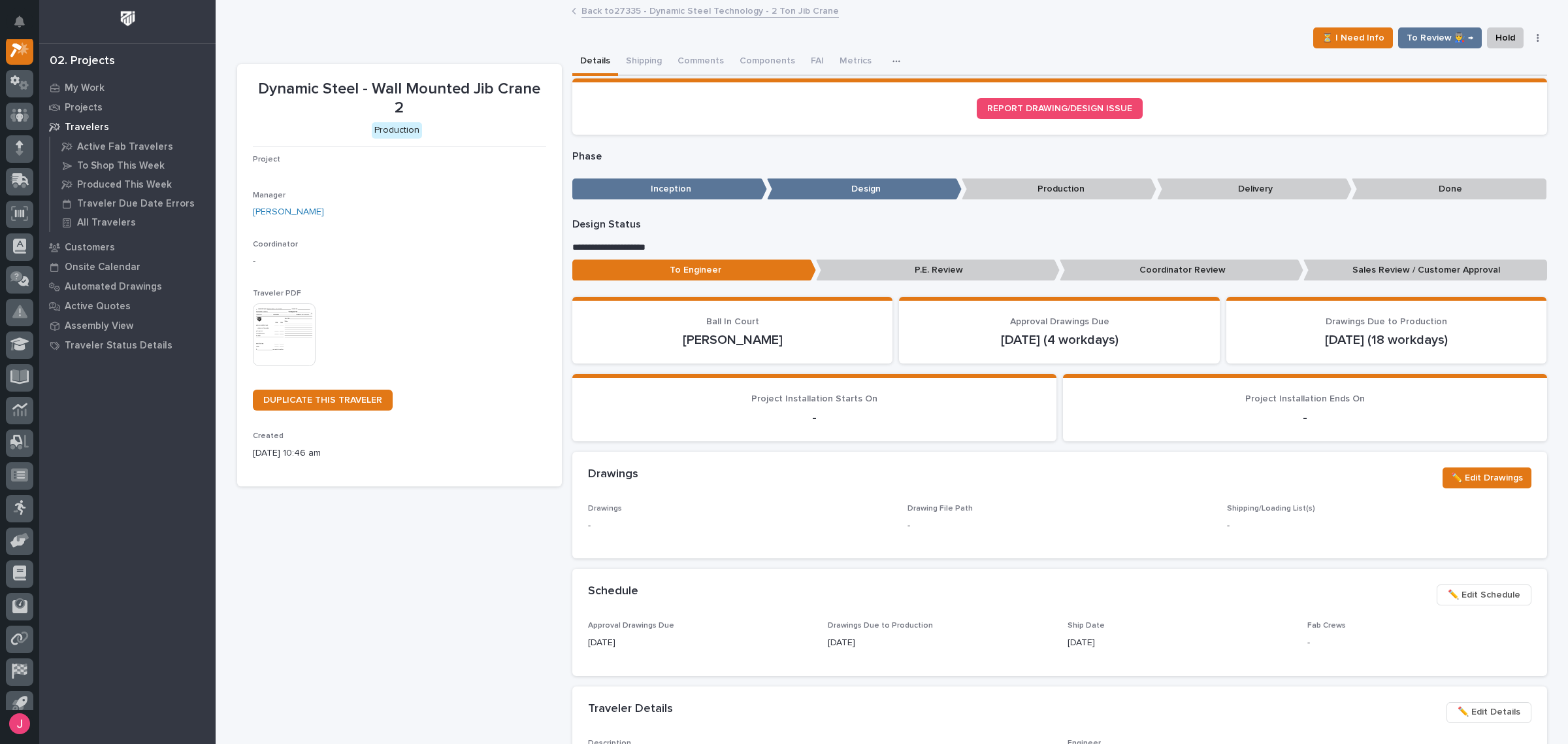
scroll to position [32, 0]
click at [697, 64] on button "Comments" at bounding box center [701, 62] width 62 height 28
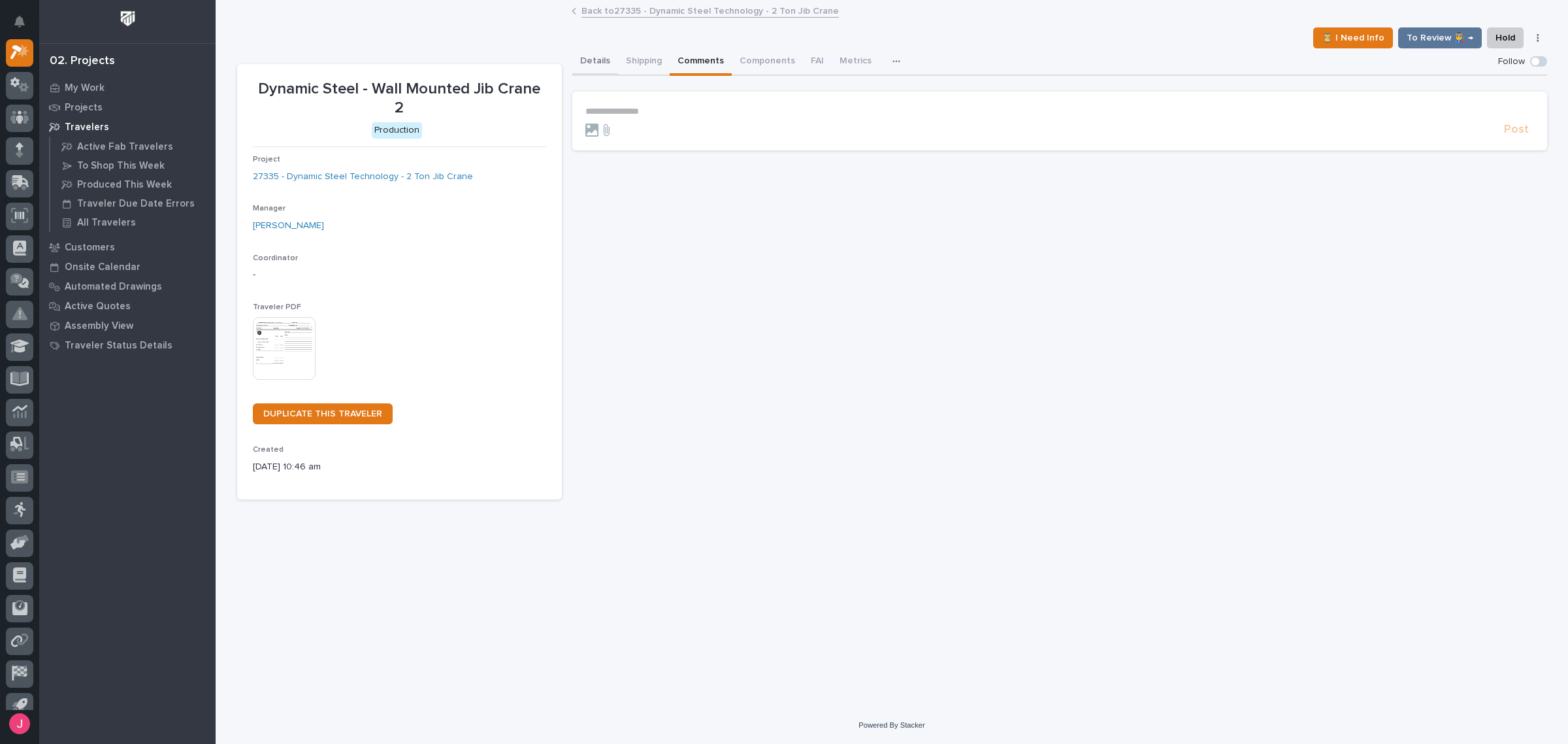
click at [611, 66] on div "Details Shipping Comments Components FAI Metrics Schedule" at bounding box center [1060, 62] width 975 height 28
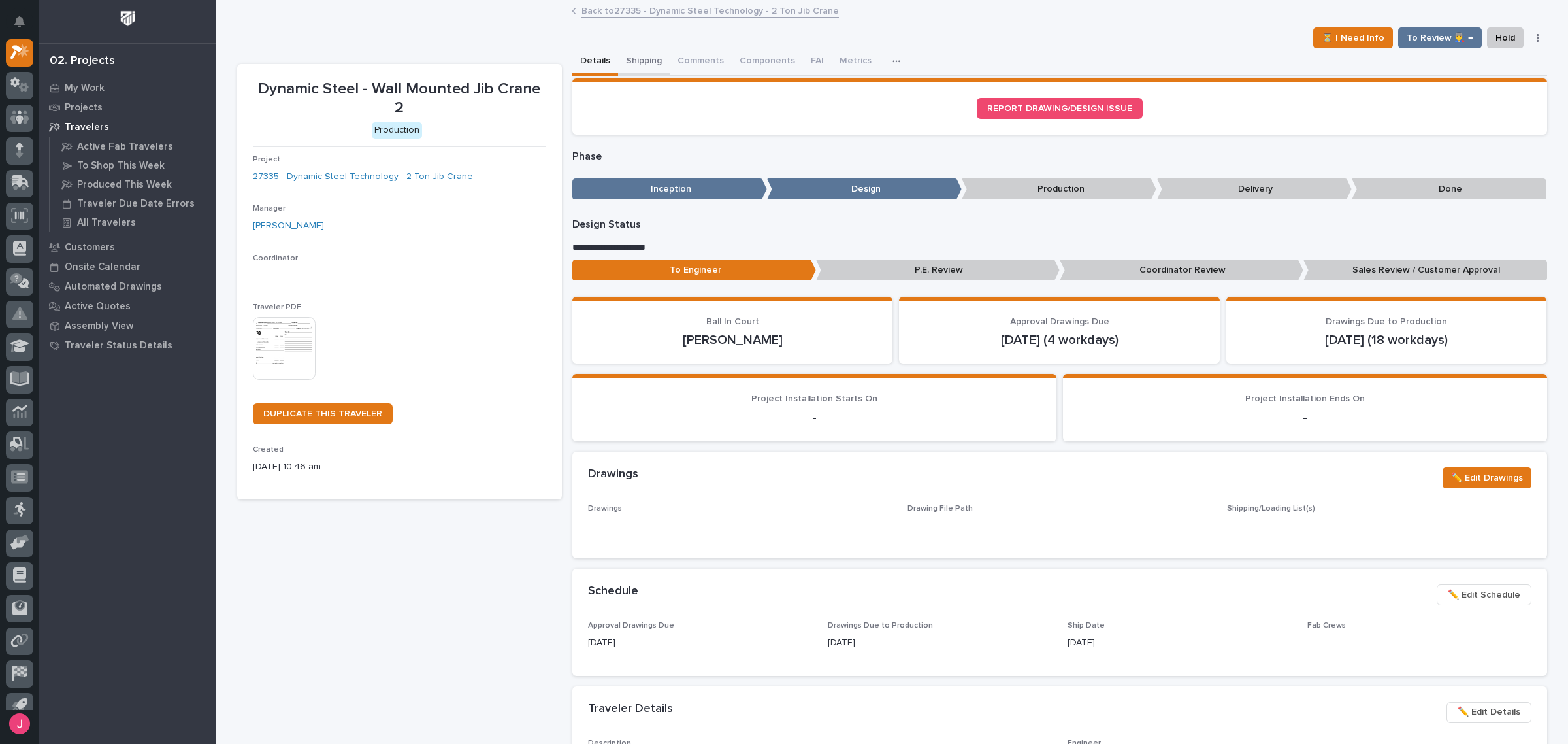
click at [636, 63] on button "Shipping" at bounding box center [644, 62] width 52 height 28
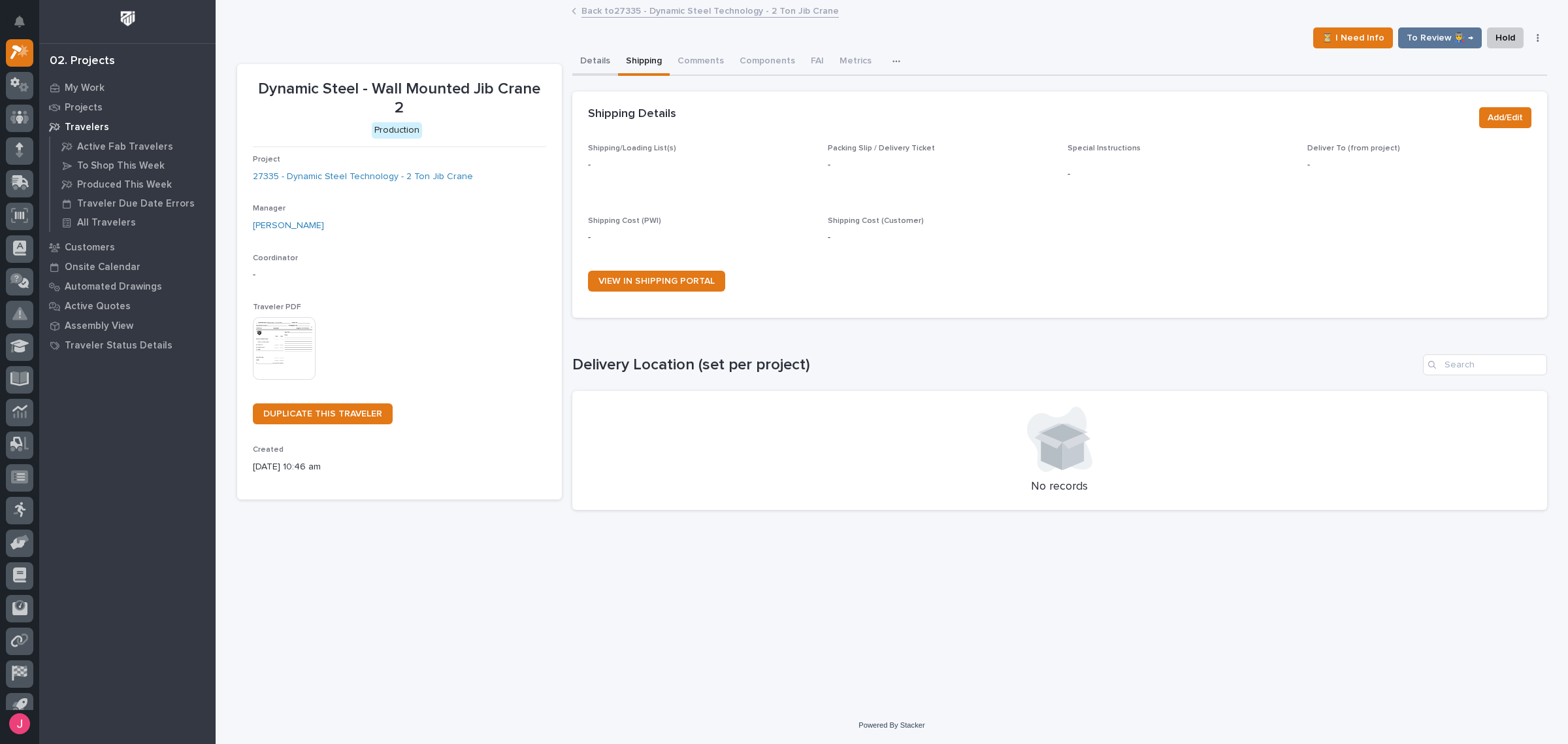
click at [606, 63] on button "Details" at bounding box center [595, 62] width 45 height 28
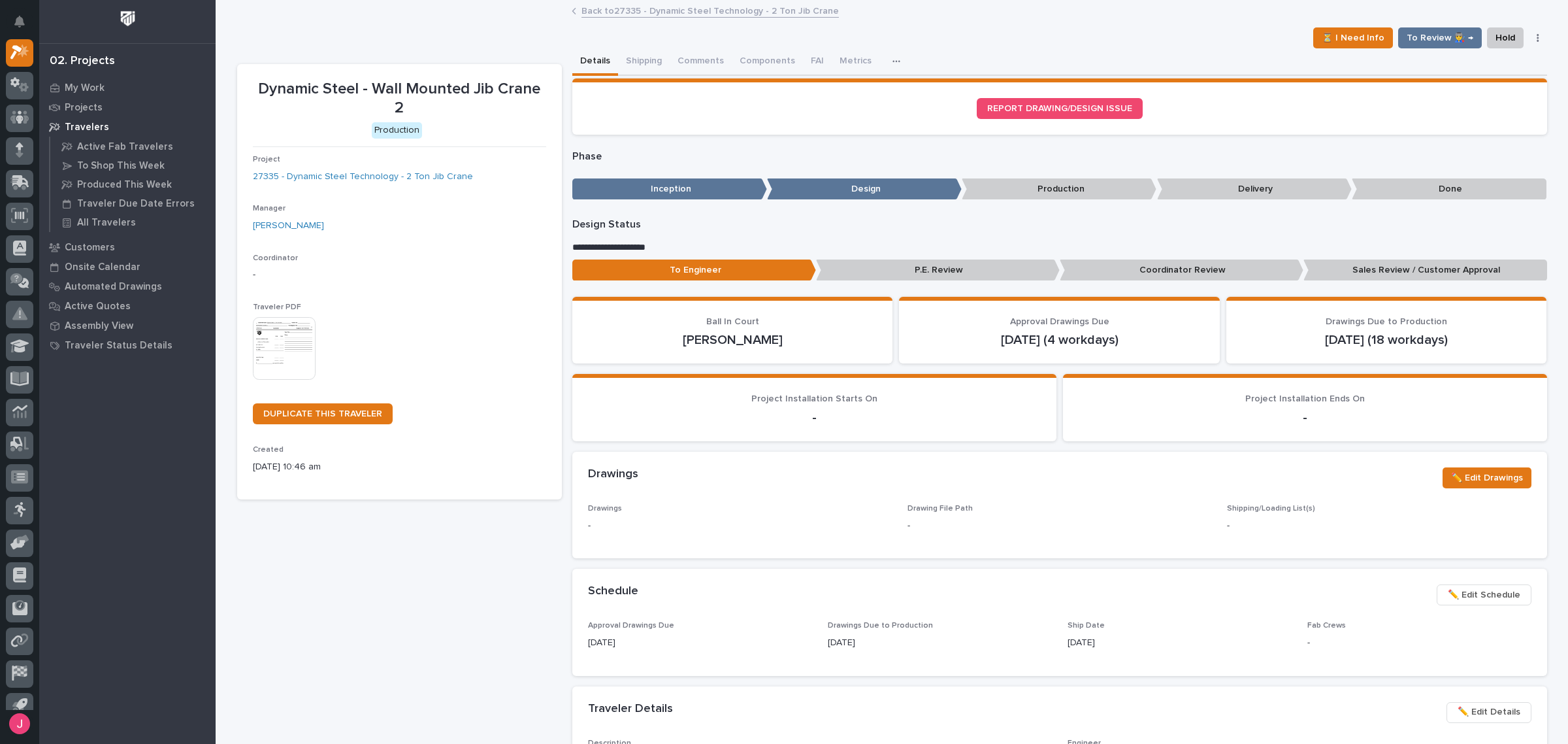
click at [603, 15] on link "Back to 27335 - Dynamic Steel Technology - 2 Ton Jib Crane" at bounding box center [710, 10] width 257 height 15
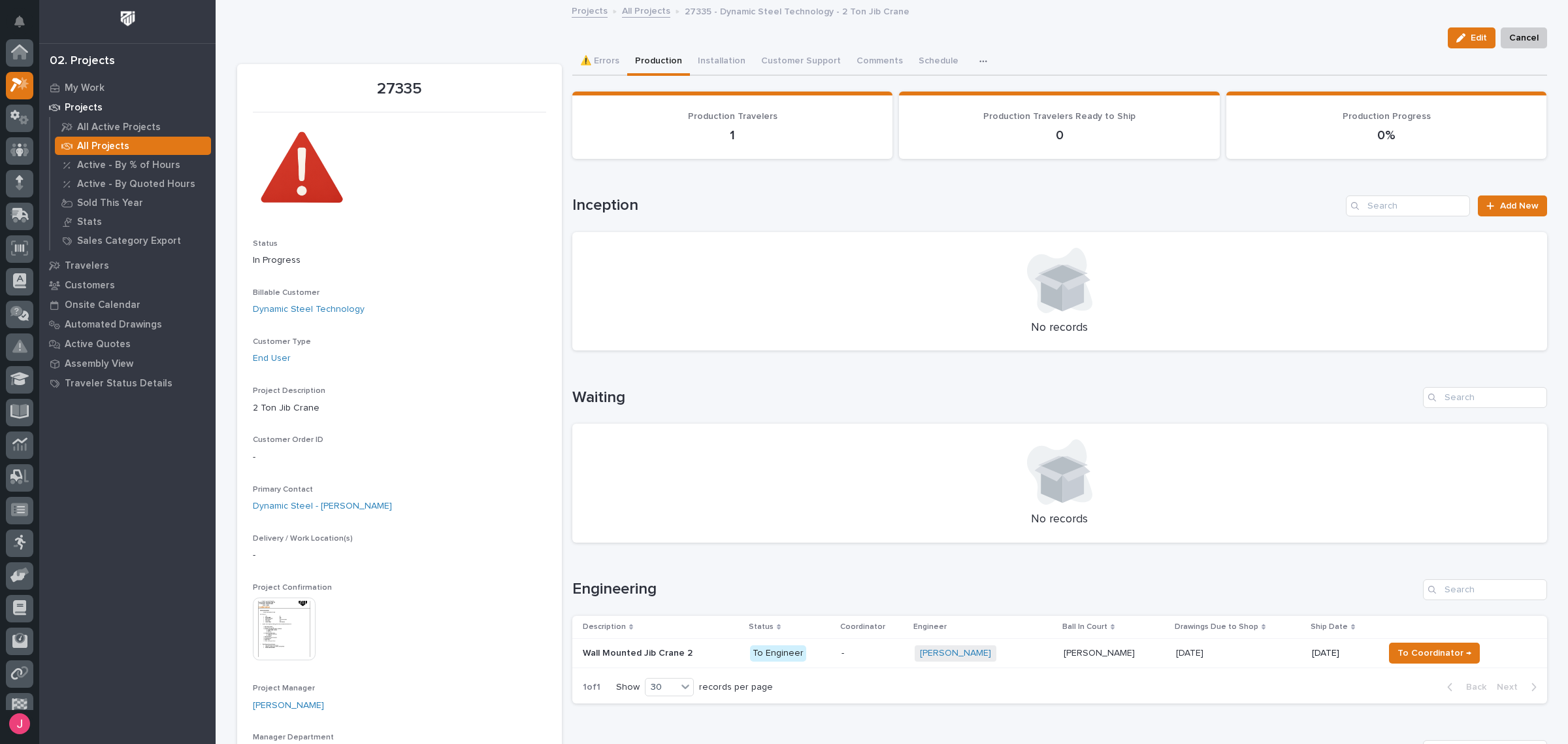
scroll to position [35, 0]
click at [630, 14] on link "All Projects" at bounding box center [647, 10] width 49 height 15
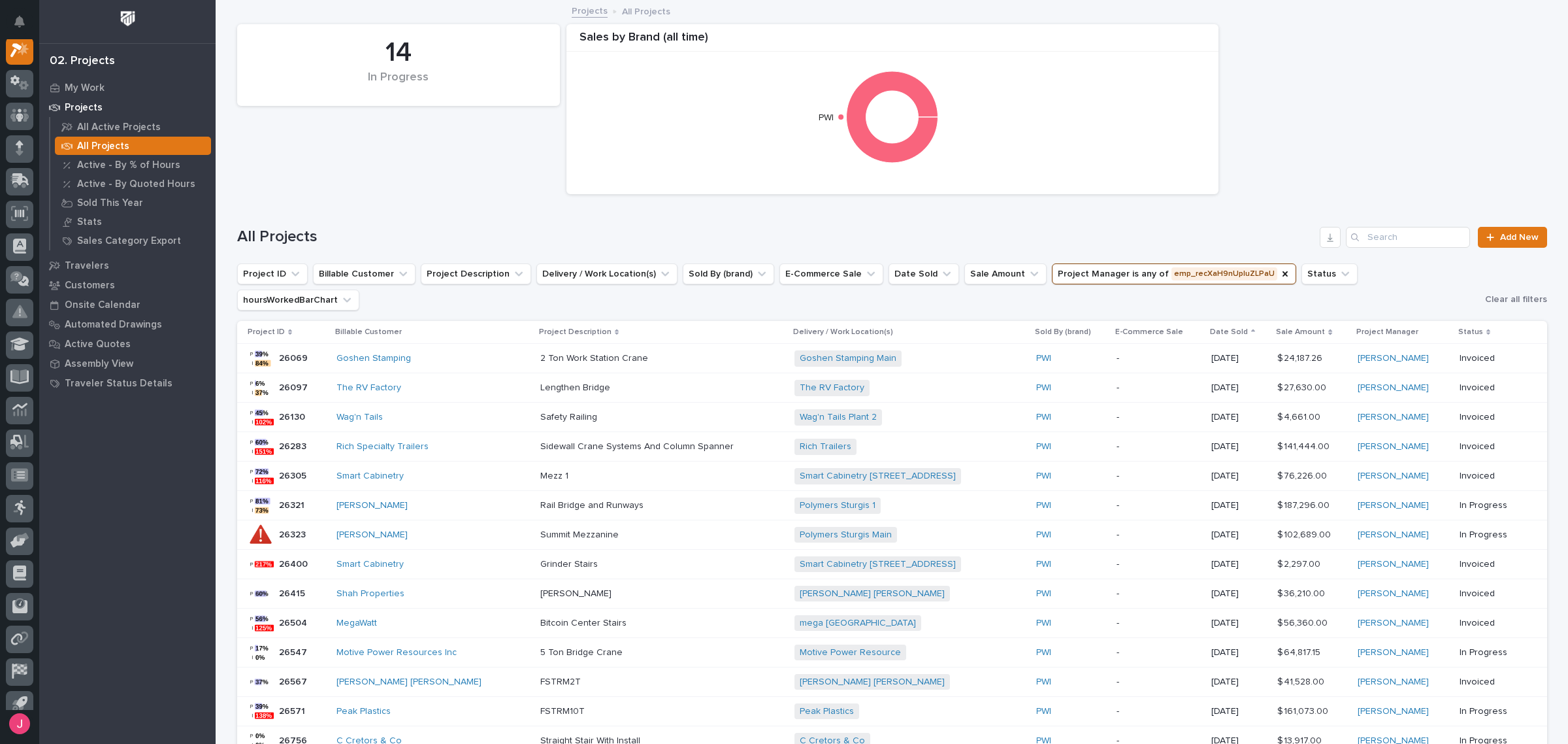
drag, startPoint x: 449, startPoint y: 174, endPoint x: 462, endPoint y: 174, distance: 13.0
click at [458, 174] on div "14 In Progress Sales by Brand (all time) PWI" at bounding box center [891, 110] width 1323 height 183
click at [19, 23] on icon "Notifications" at bounding box center [19, 21] width 11 height 11
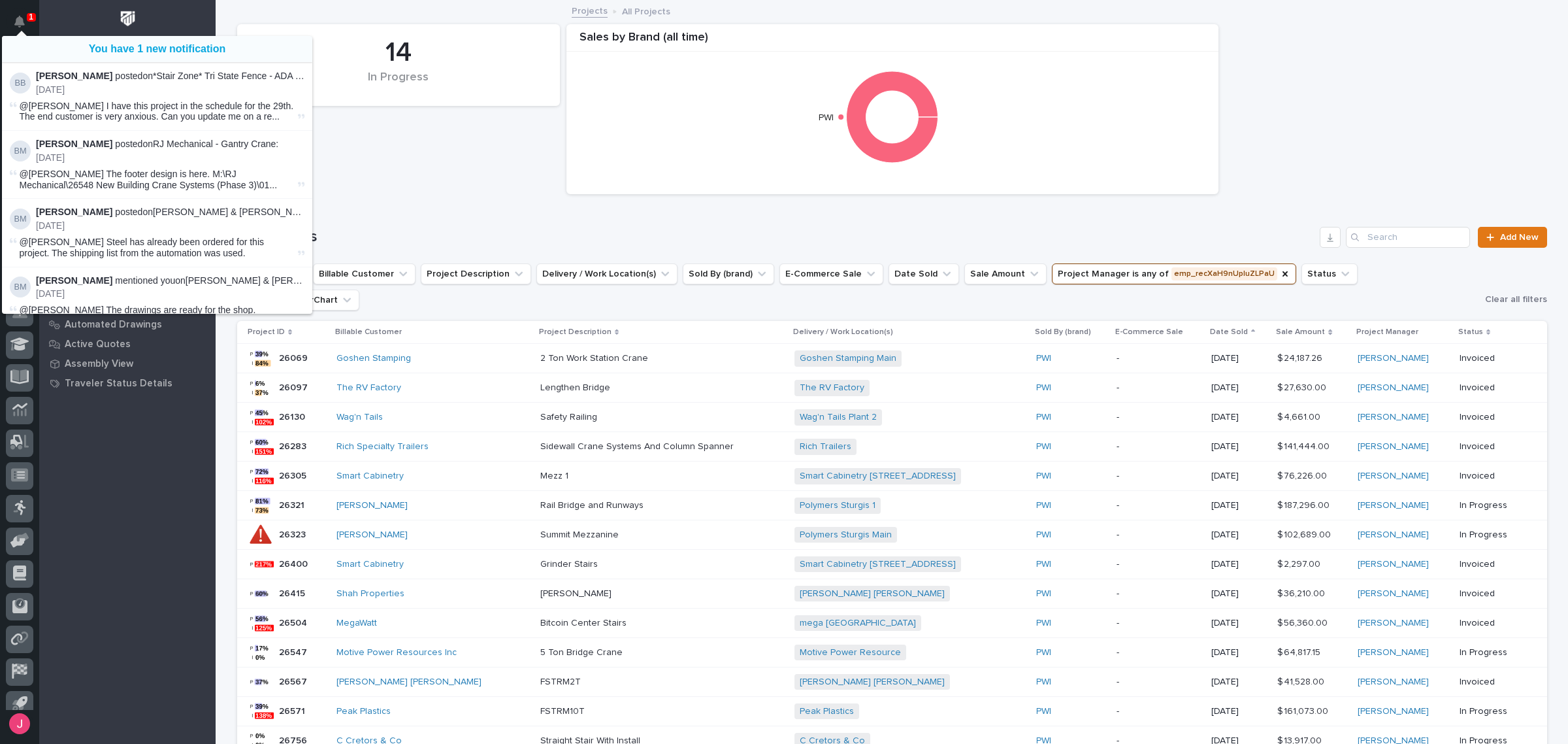
scroll to position [32, 0]
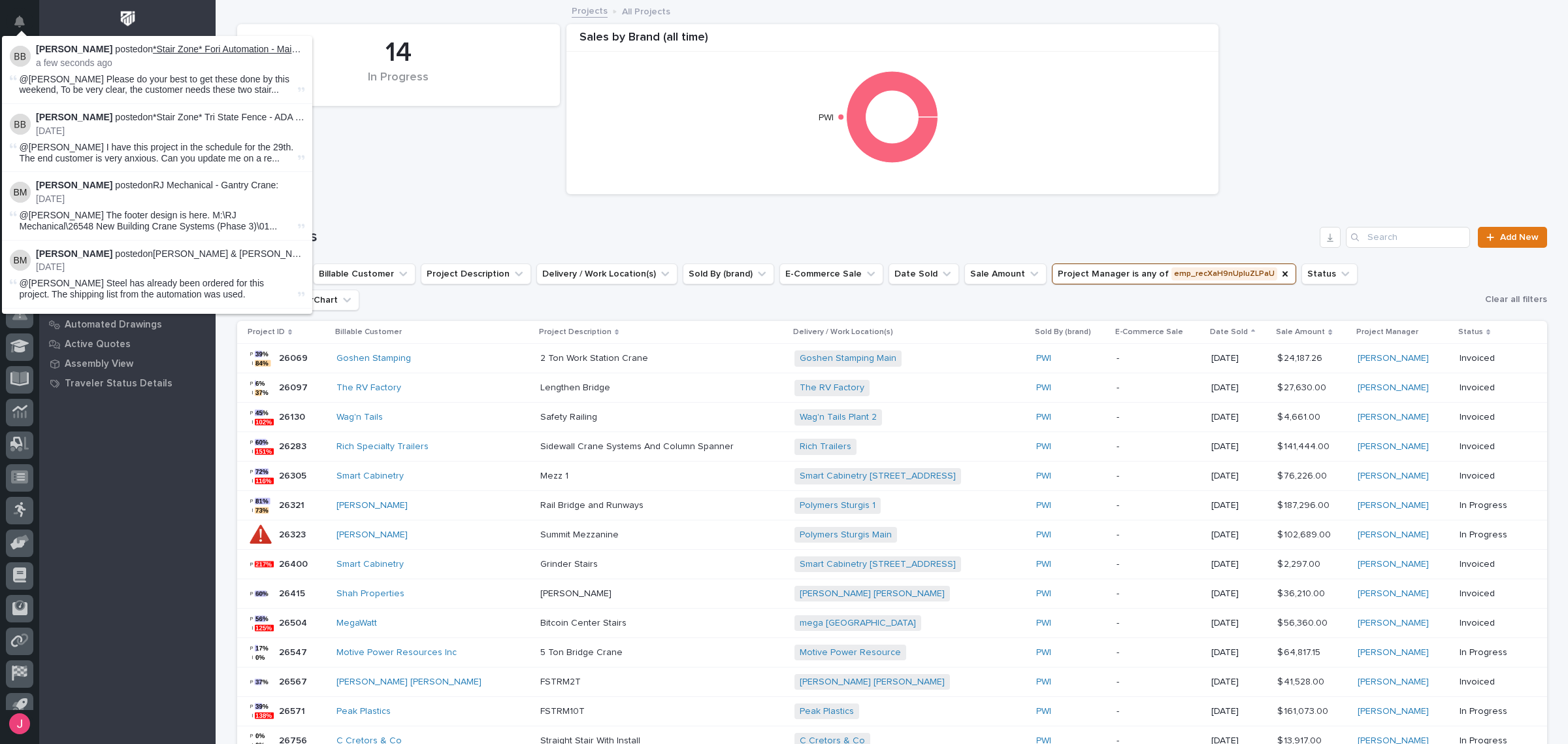
click at [200, 50] on link "*Stair Zone* Fori Automation - Main - OSHA Stair" at bounding box center [251, 49] width 199 height 11
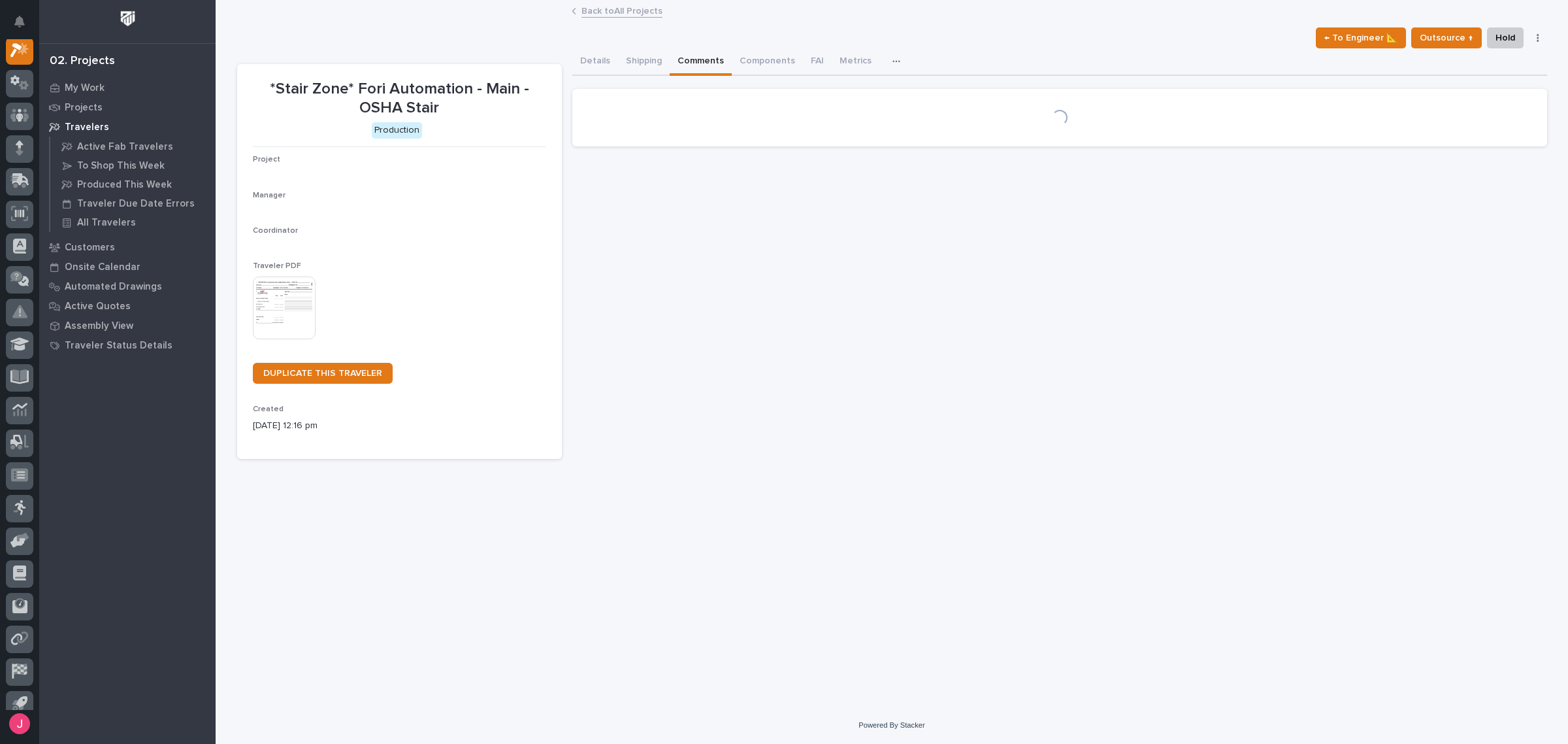
scroll to position [32, 0]
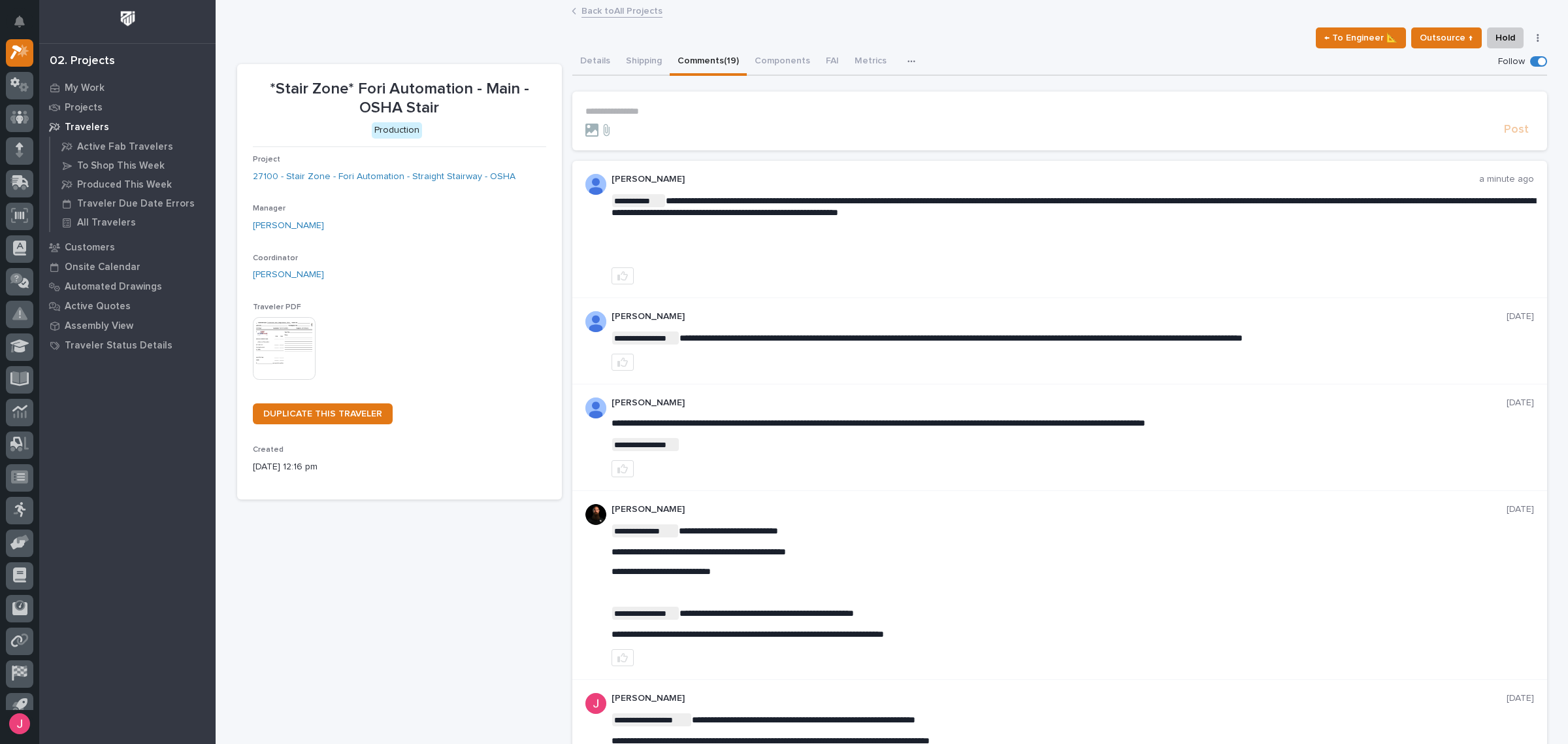
click at [632, 17] on link "Back to All Projects" at bounding box center [622, 10] width 81 height 15
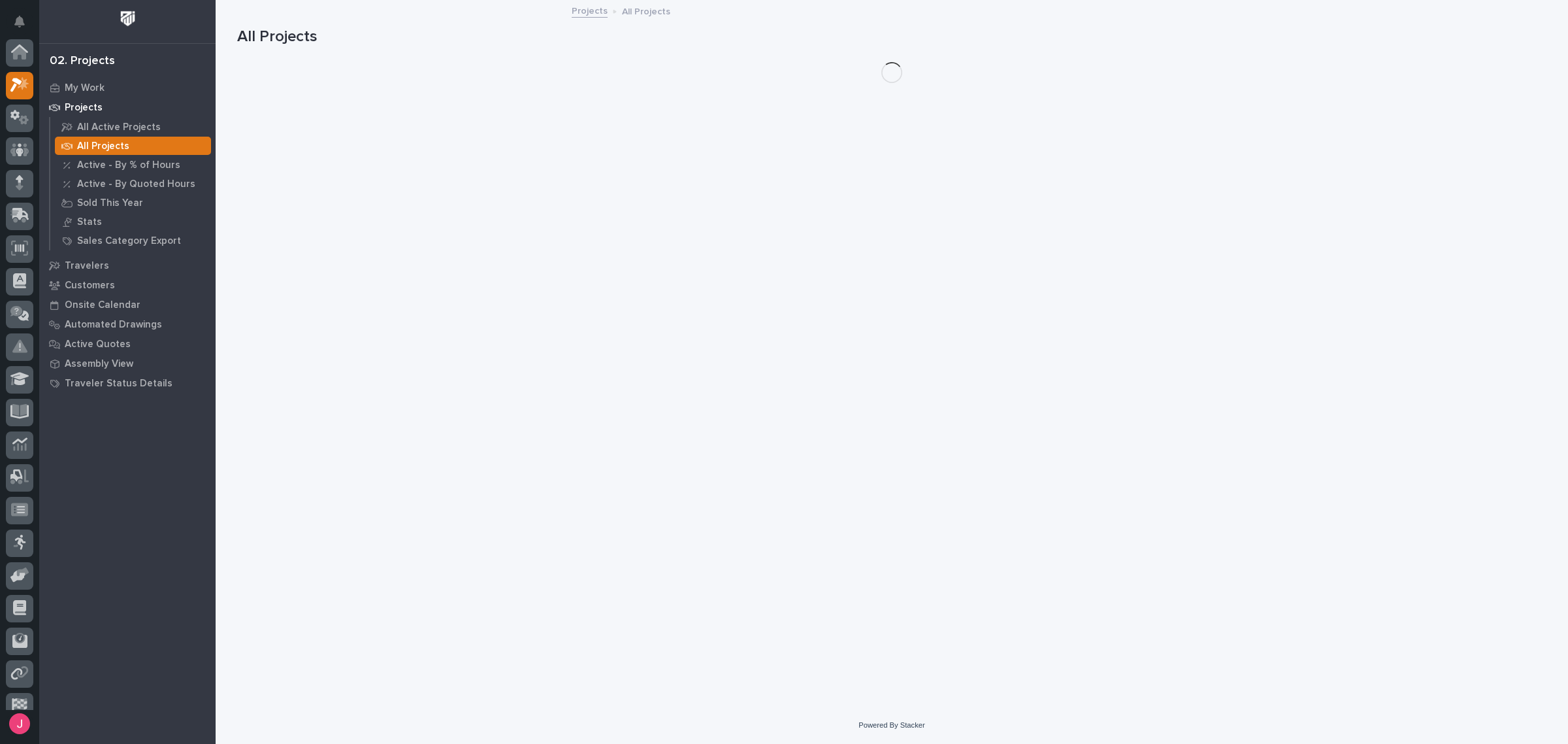
scroll to position [35, 0]
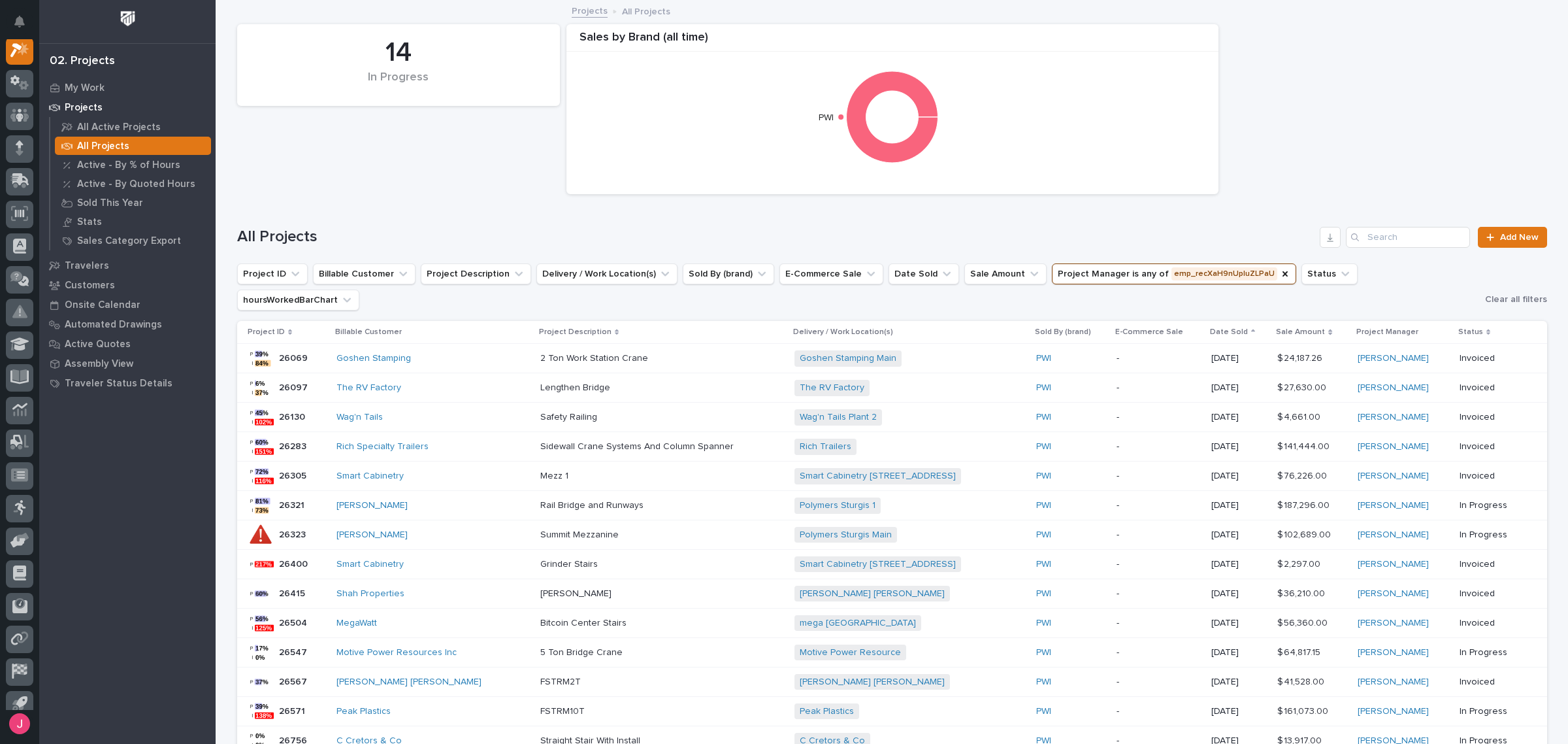
drag, startPoint x: 297, startPoint y: 232, endPoint x: 301, endPoint y: 222, distance: 10.8
click at [301, 222] on div "All Projects Add New" at bounding box center [891, 231] width 1310 height 62
click at [495, 253] on div "All Projects Add New" at bounding box center [891, 231] width 1310 height 62
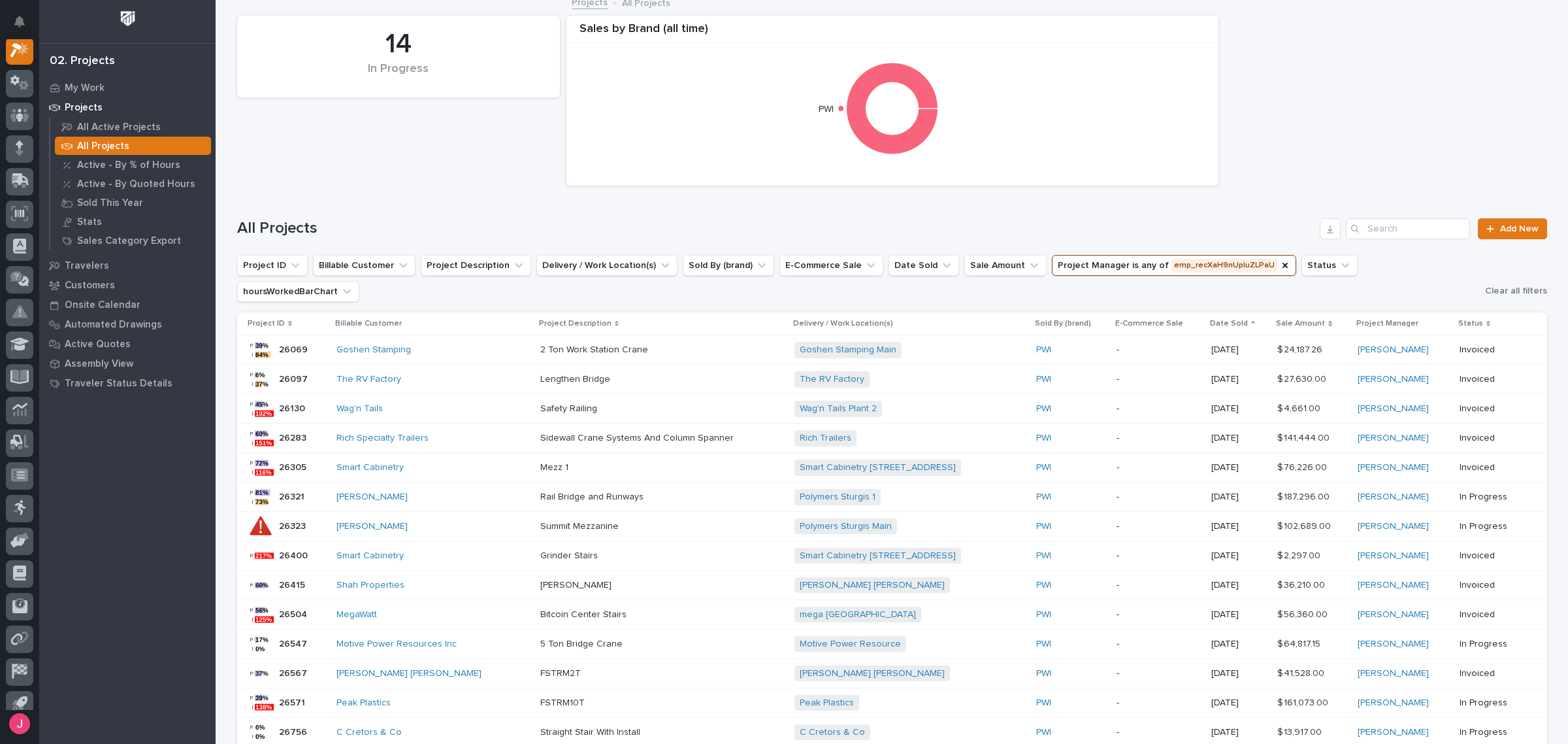
scroll to position [0, 0]
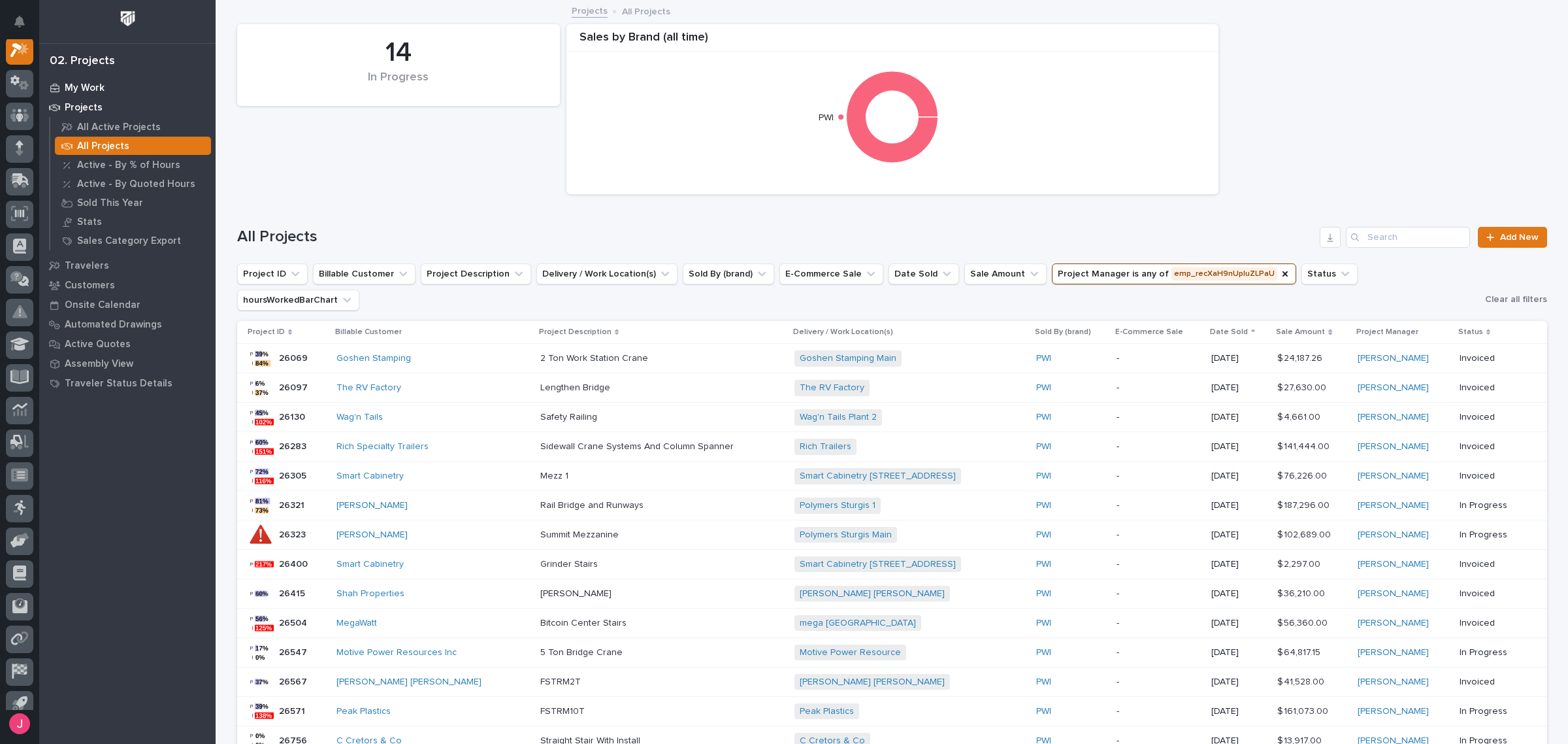
click at [143, 85] on div "My Work" at bounding box center [127, 88] width 170 height 19
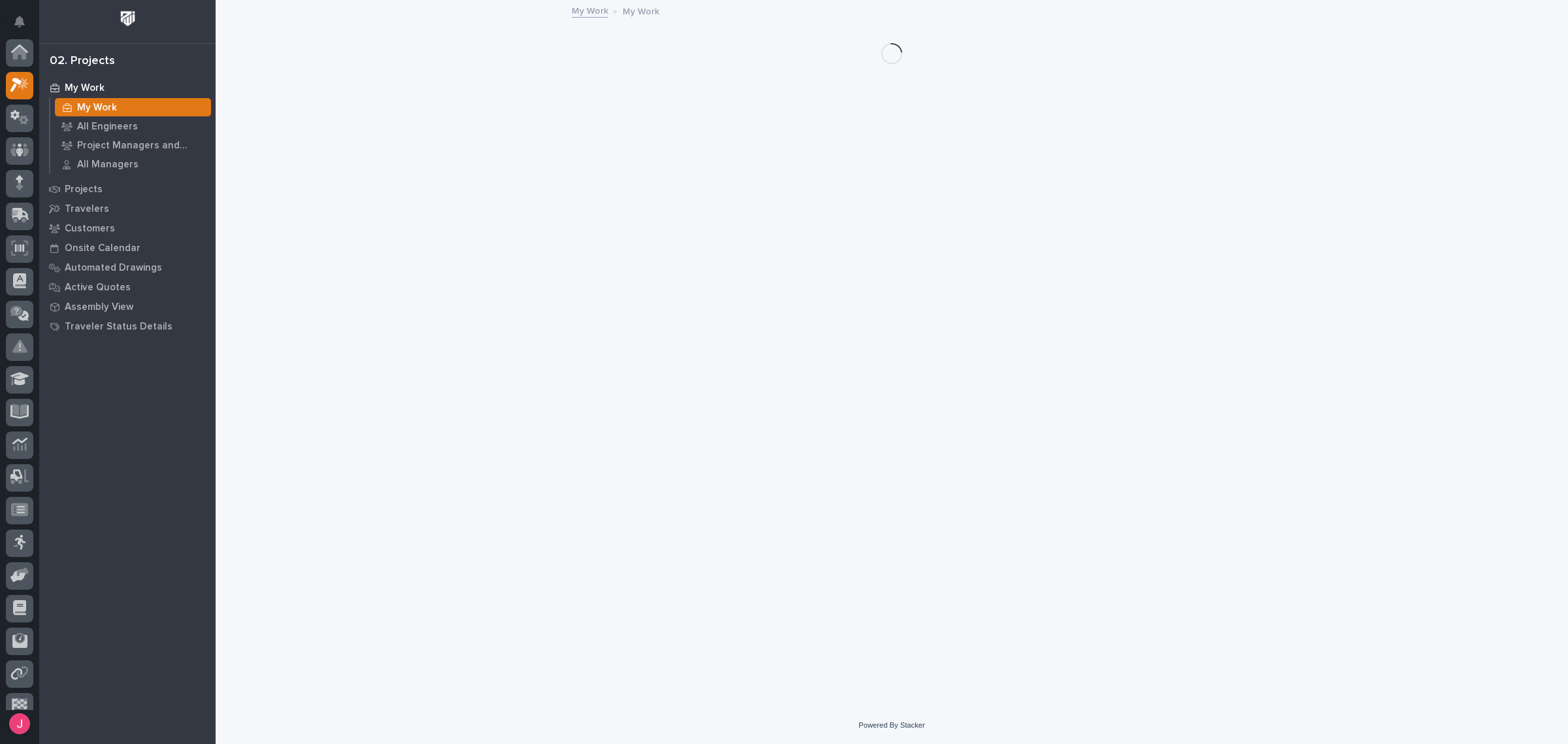
scroll to position [32, 0]
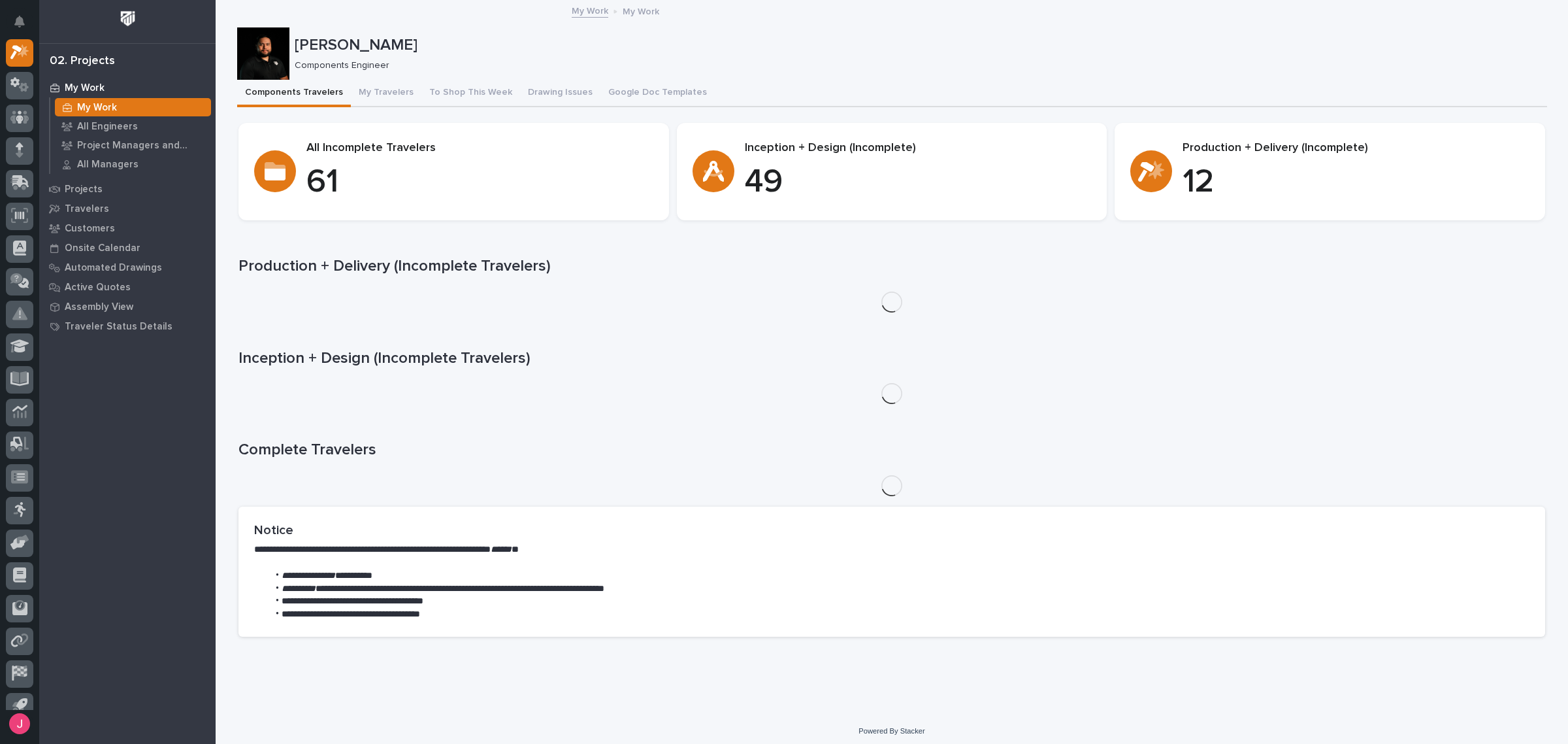
click at [569, 35] on div "[PERSON_NAME]" at bounding box center [917, 44] width 1247 height 22
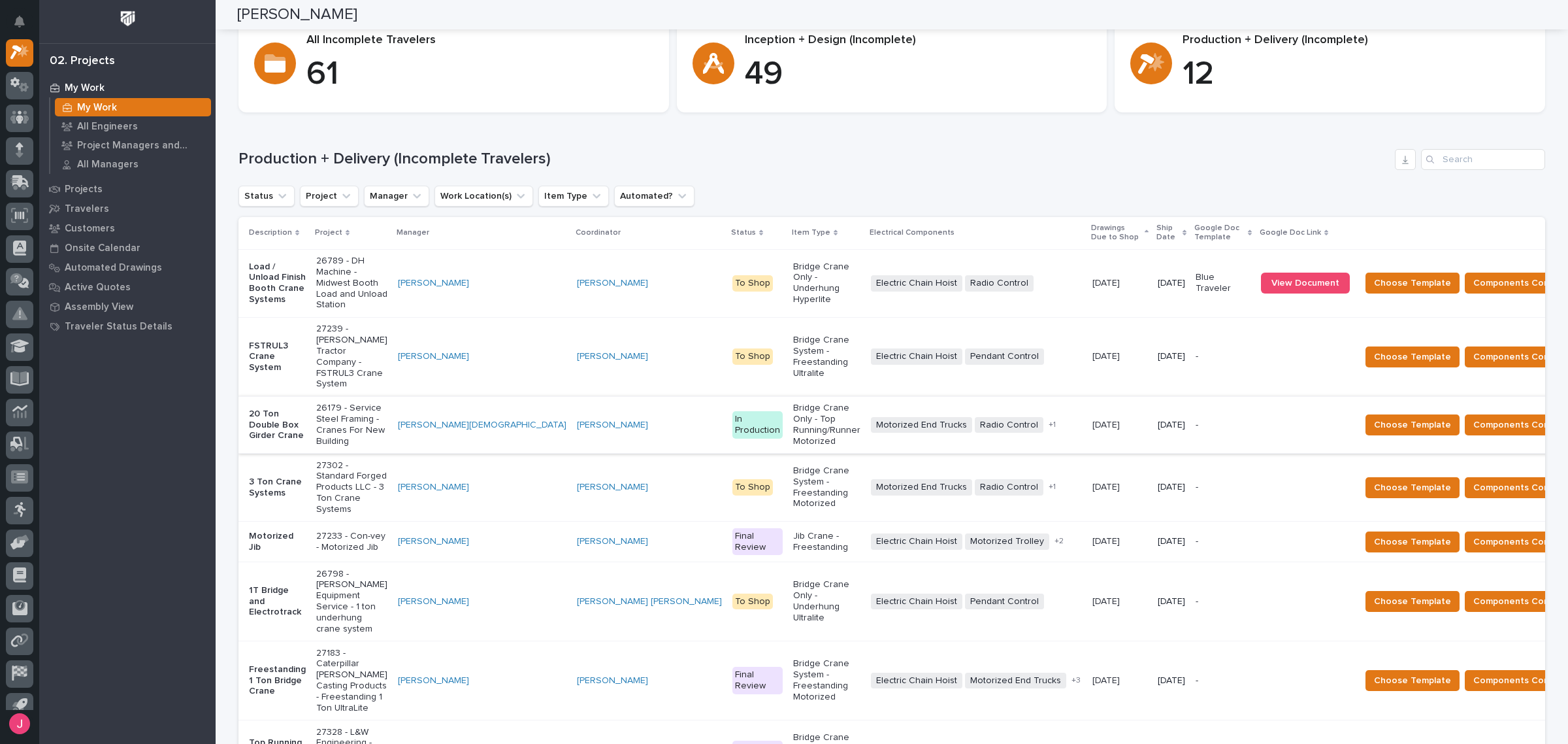
scroll to position [82, 0]
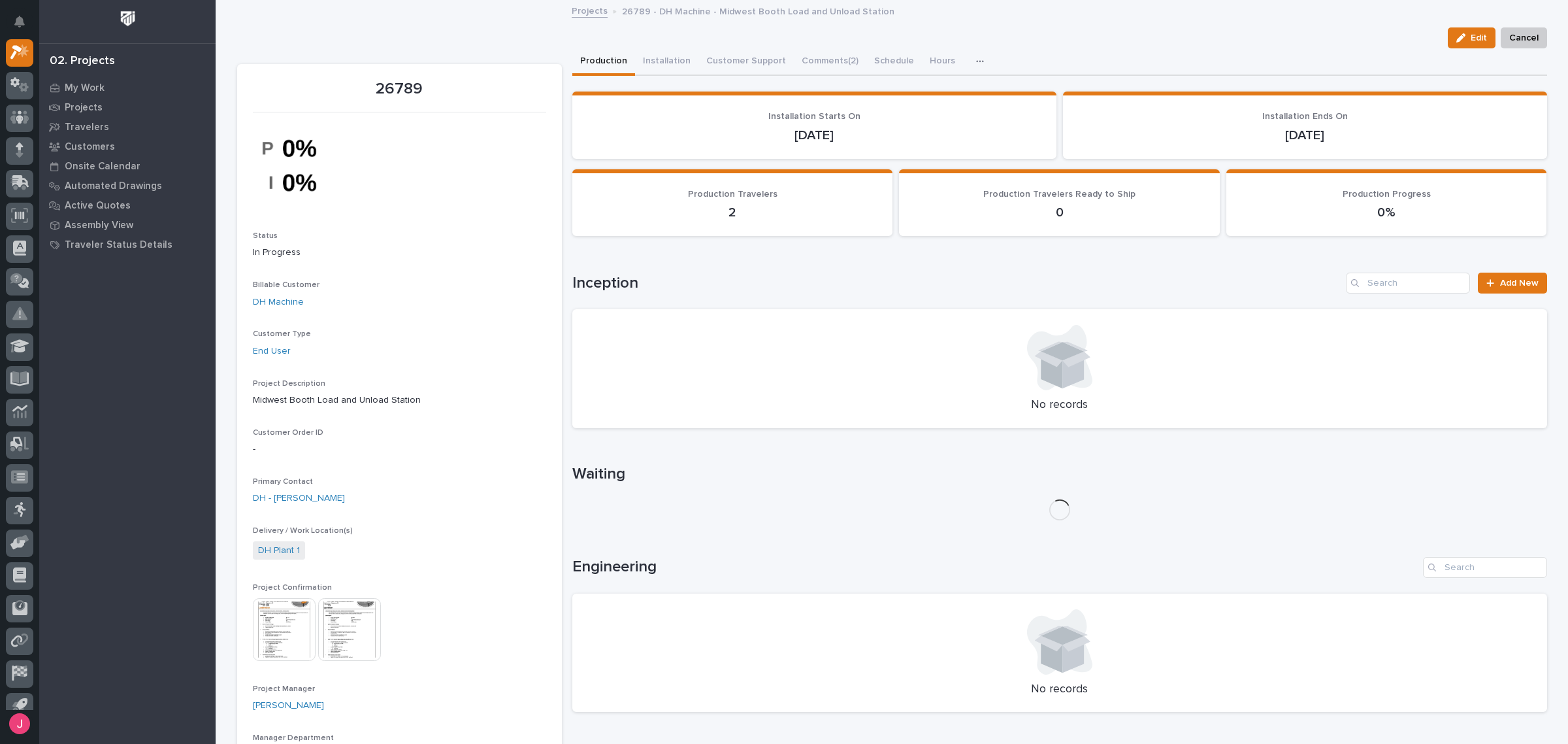
click at [273, 616] on img at bounding box center [284, 629] width 62 height 62
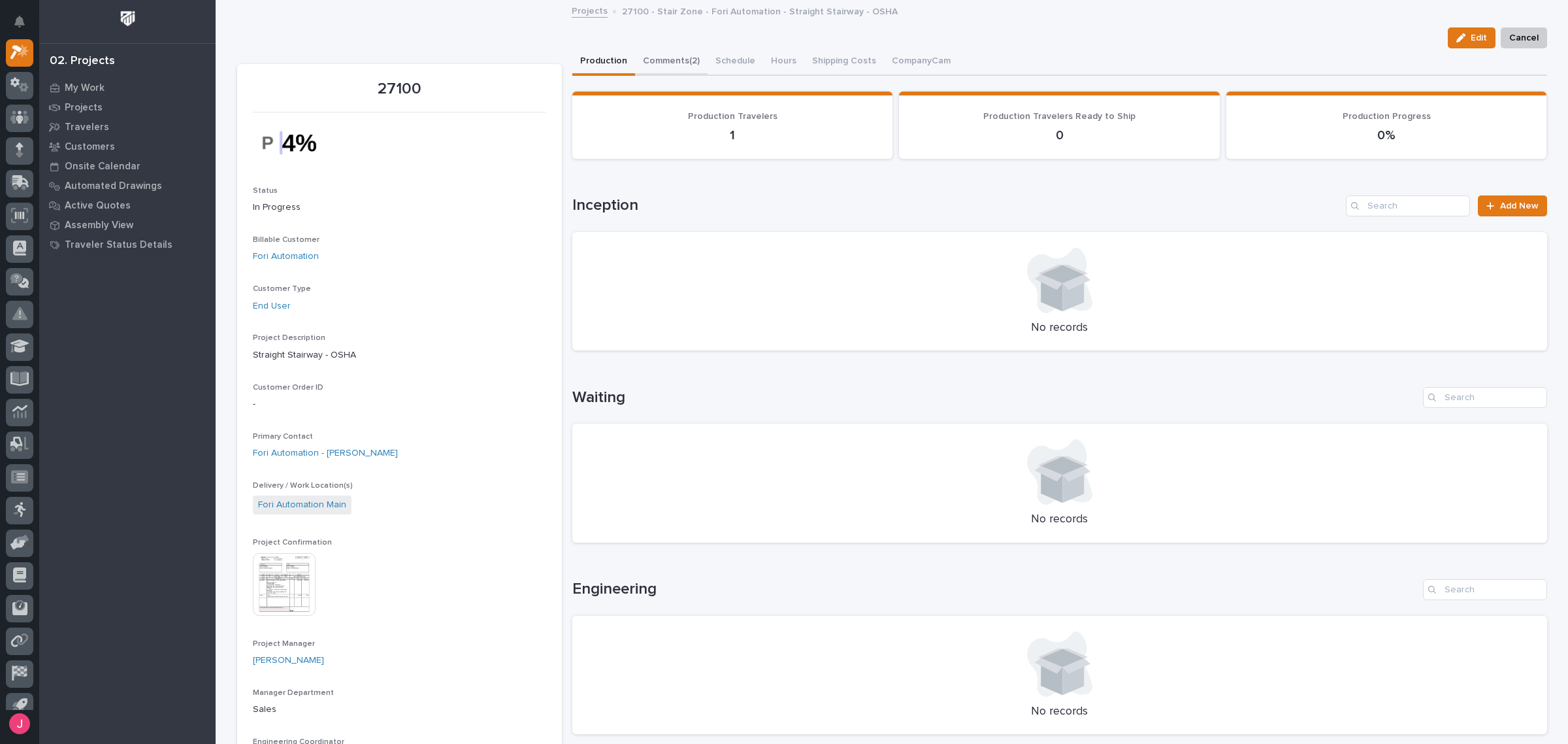
click at [674, 66] on button "Comments (2)" at bounding box center [671, 62] width 72 height 28
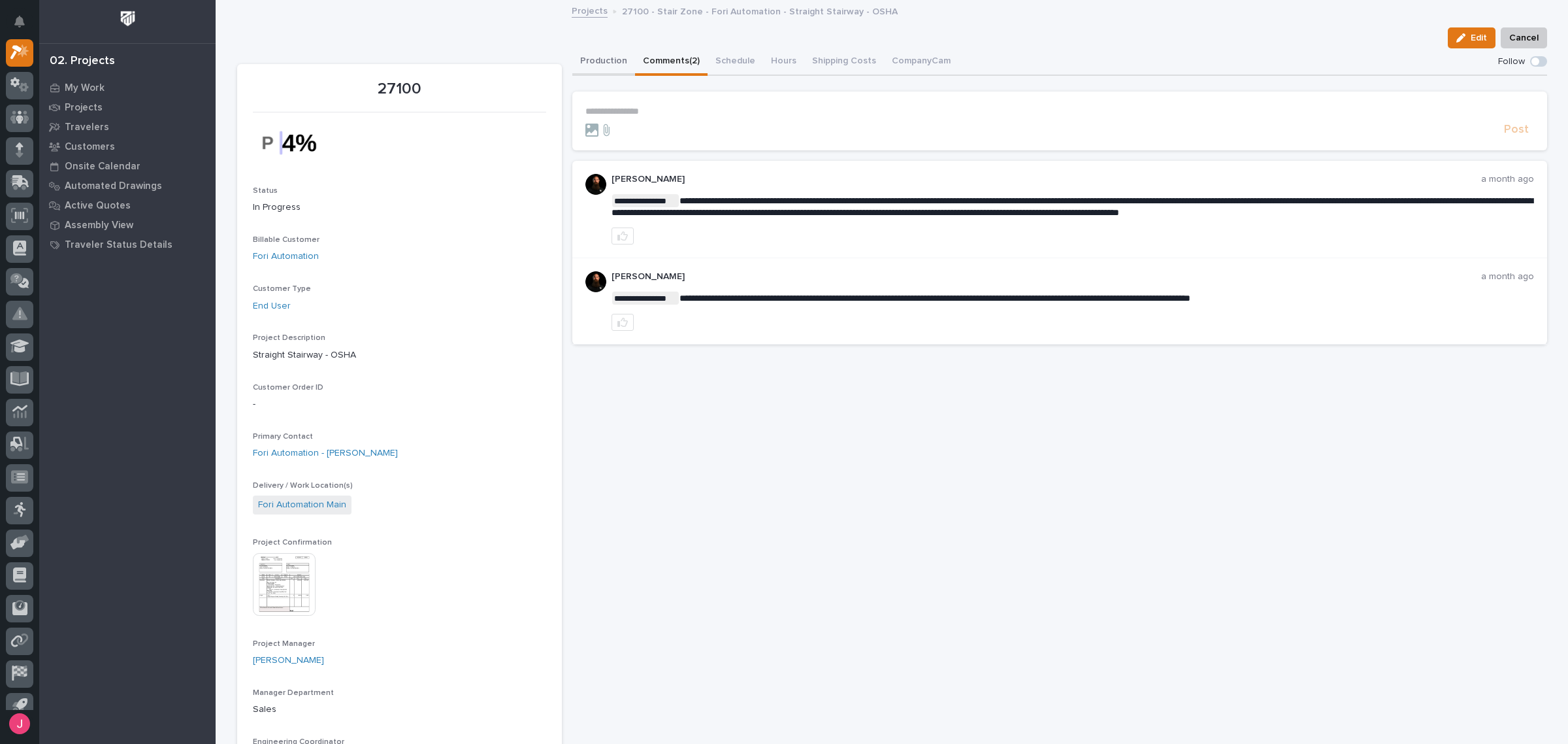
click at [582, 67] on button "Production" at bounding box center [604, 62] width 62 height 28
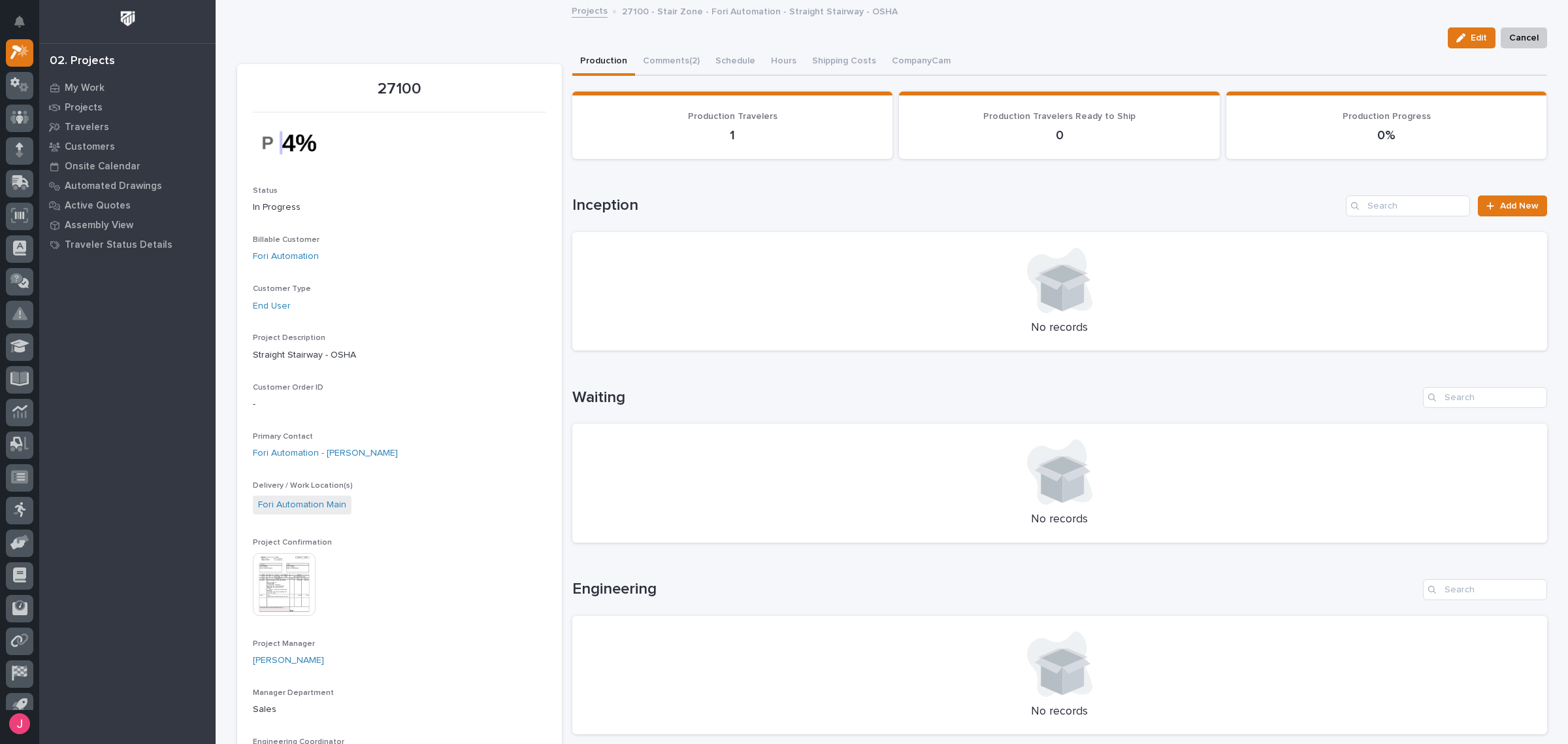
click at [277, 598] on img at bounding box center [284, 583] width 62 height 62
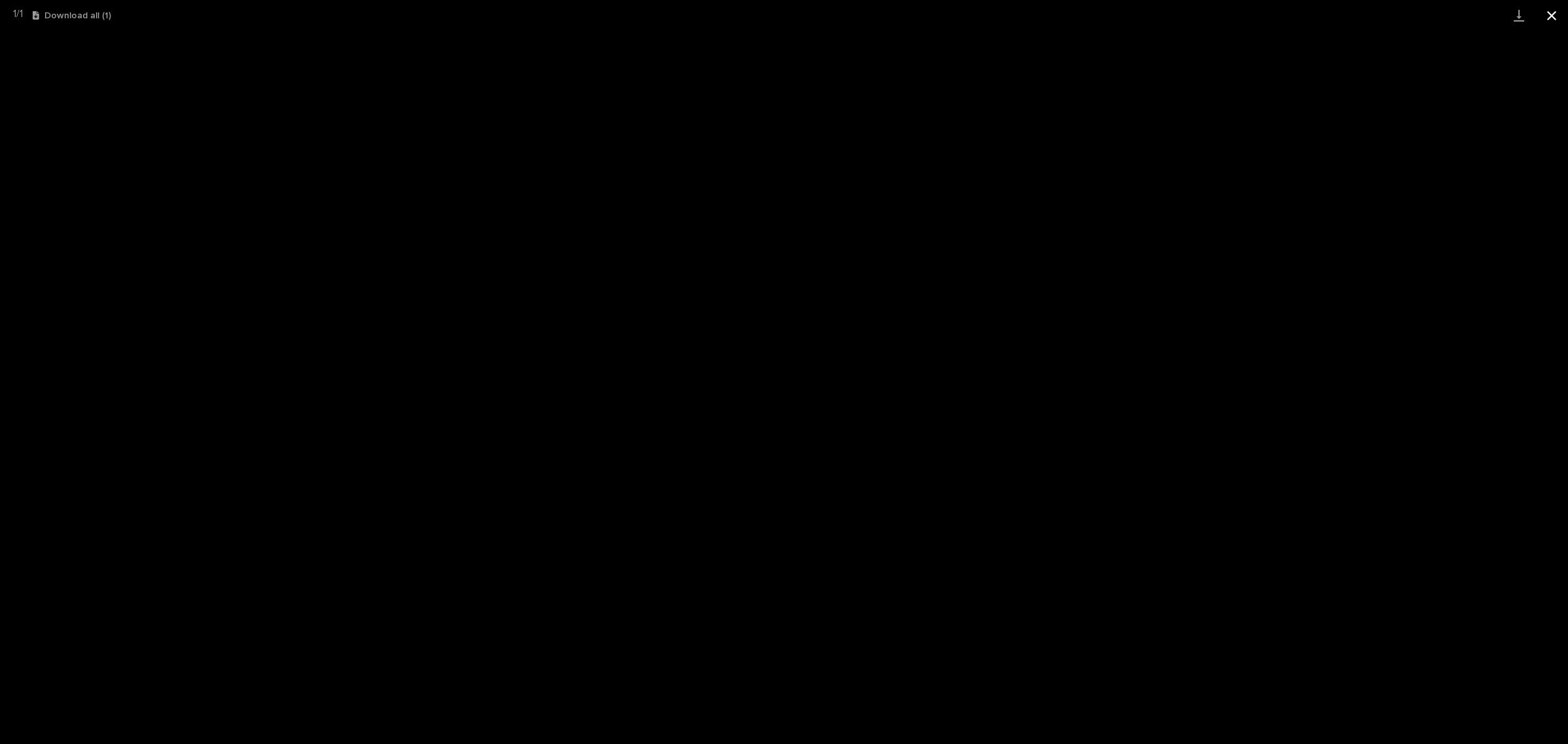
click at [1552, 17] on button "Close gallery" at bounding box center [1552, 15] width 32 height 31
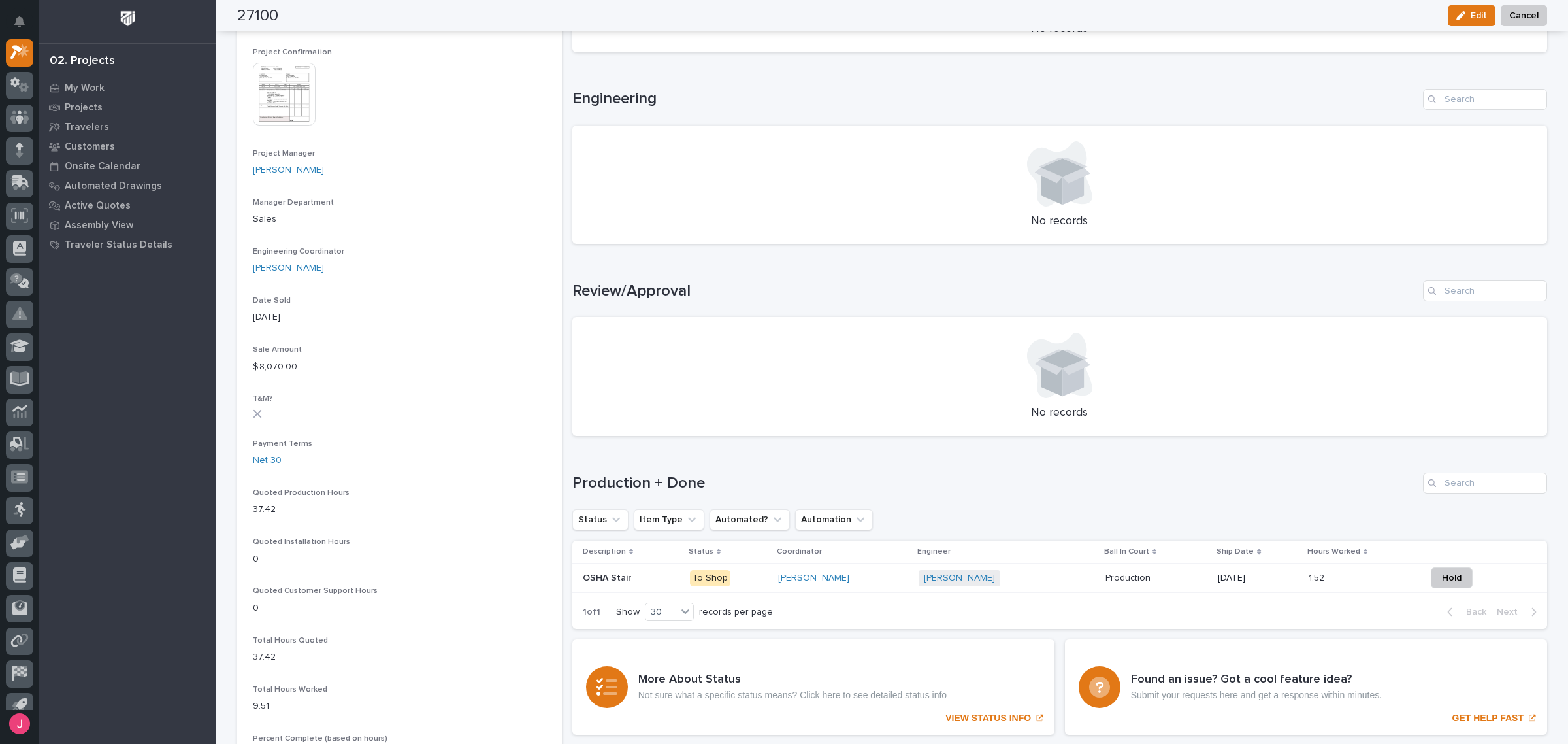
scroll to position [572, 0]
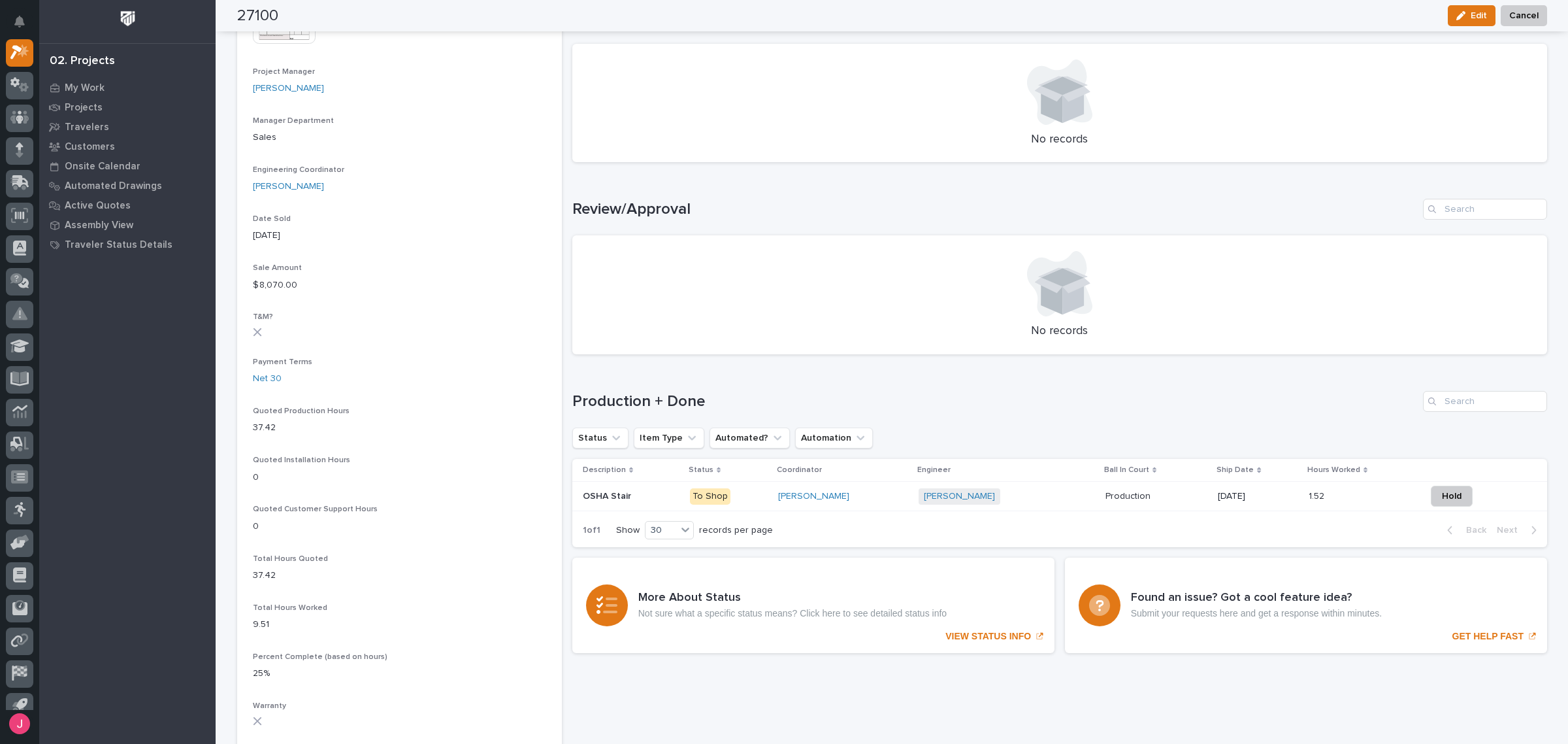
click at [870, 500] on div "[PERSON_NAME]" at bounding box center [843, 497] width 130 height 11
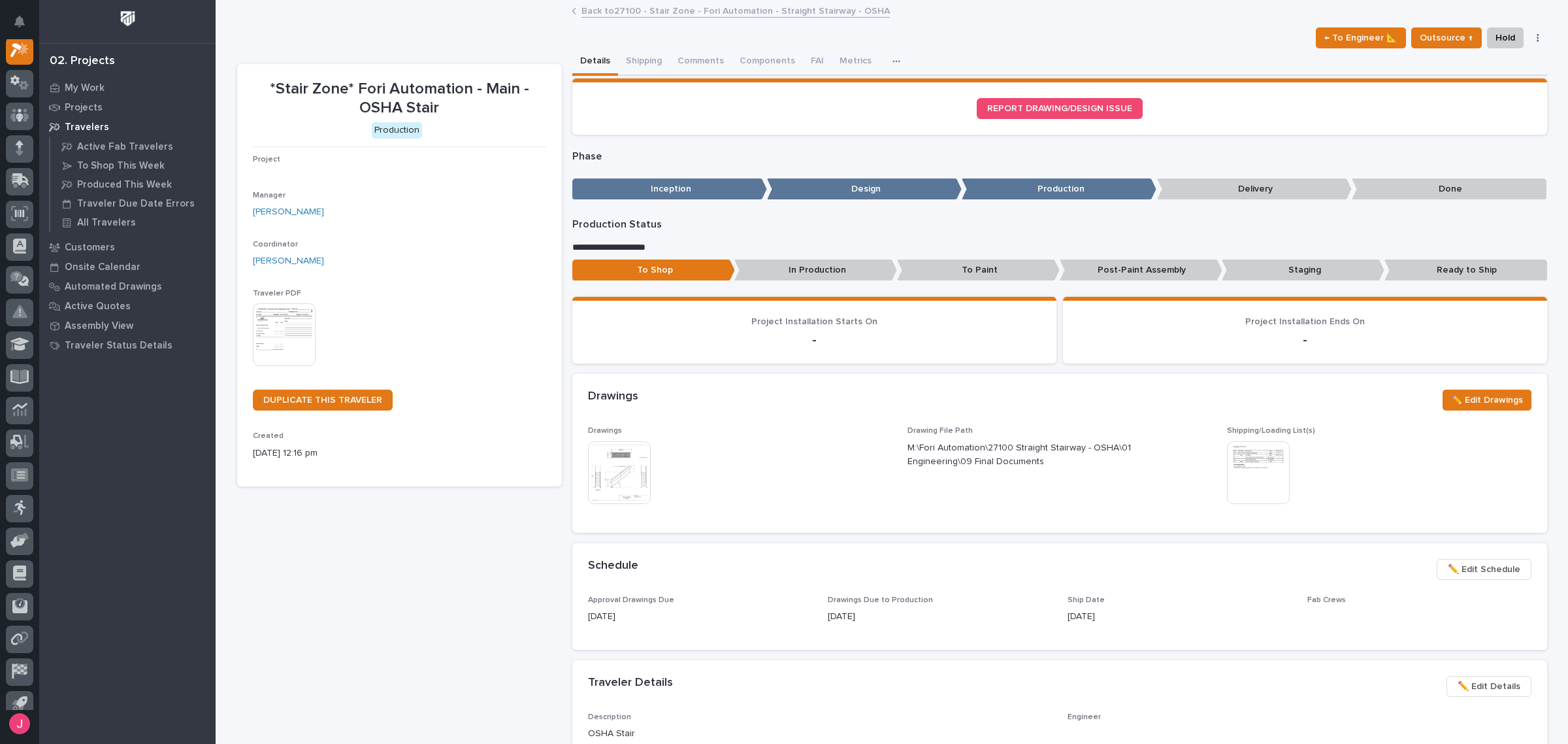
scroll to position [32, 0]
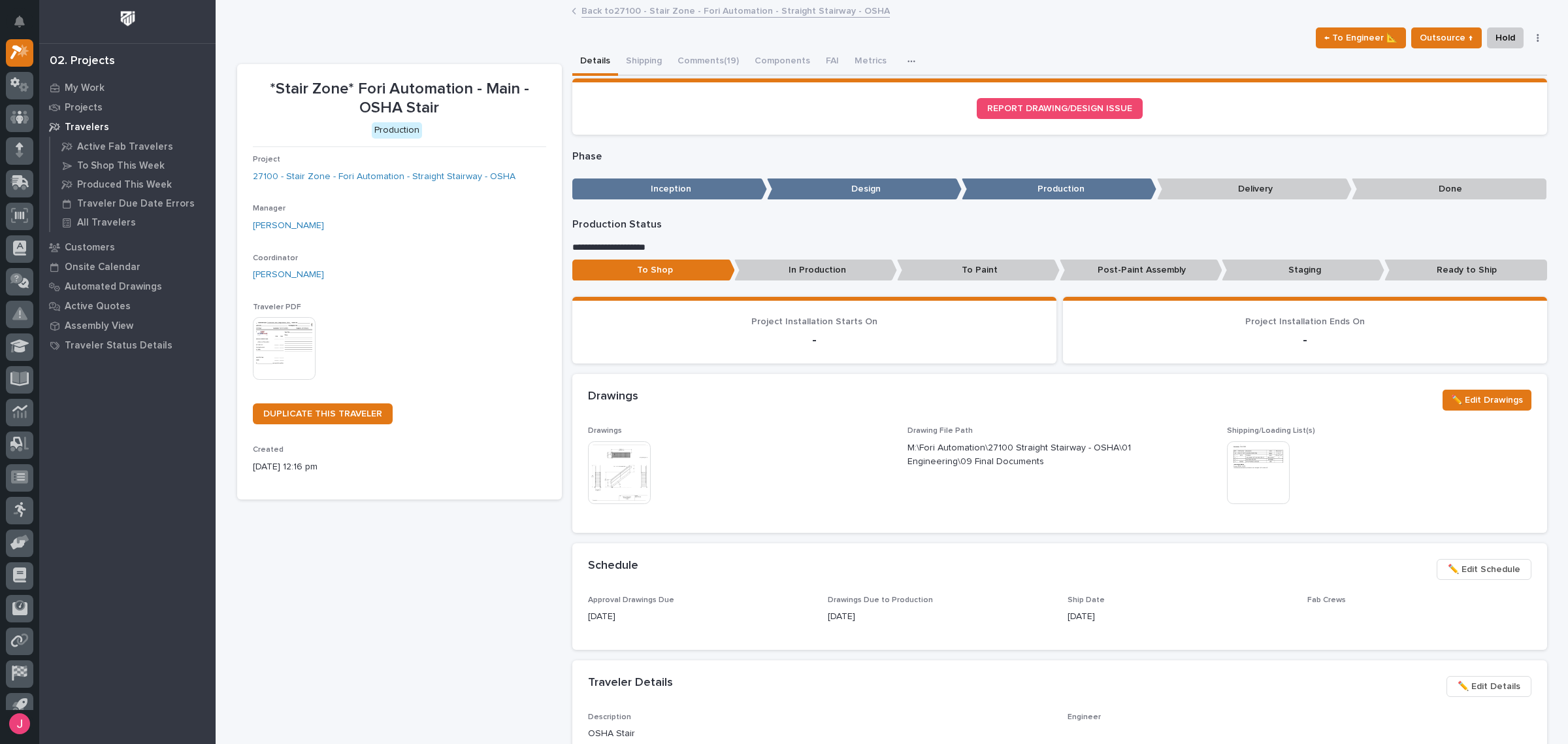
click at [608, 449] on img at bounding box center [619, 472] width 62 height 62
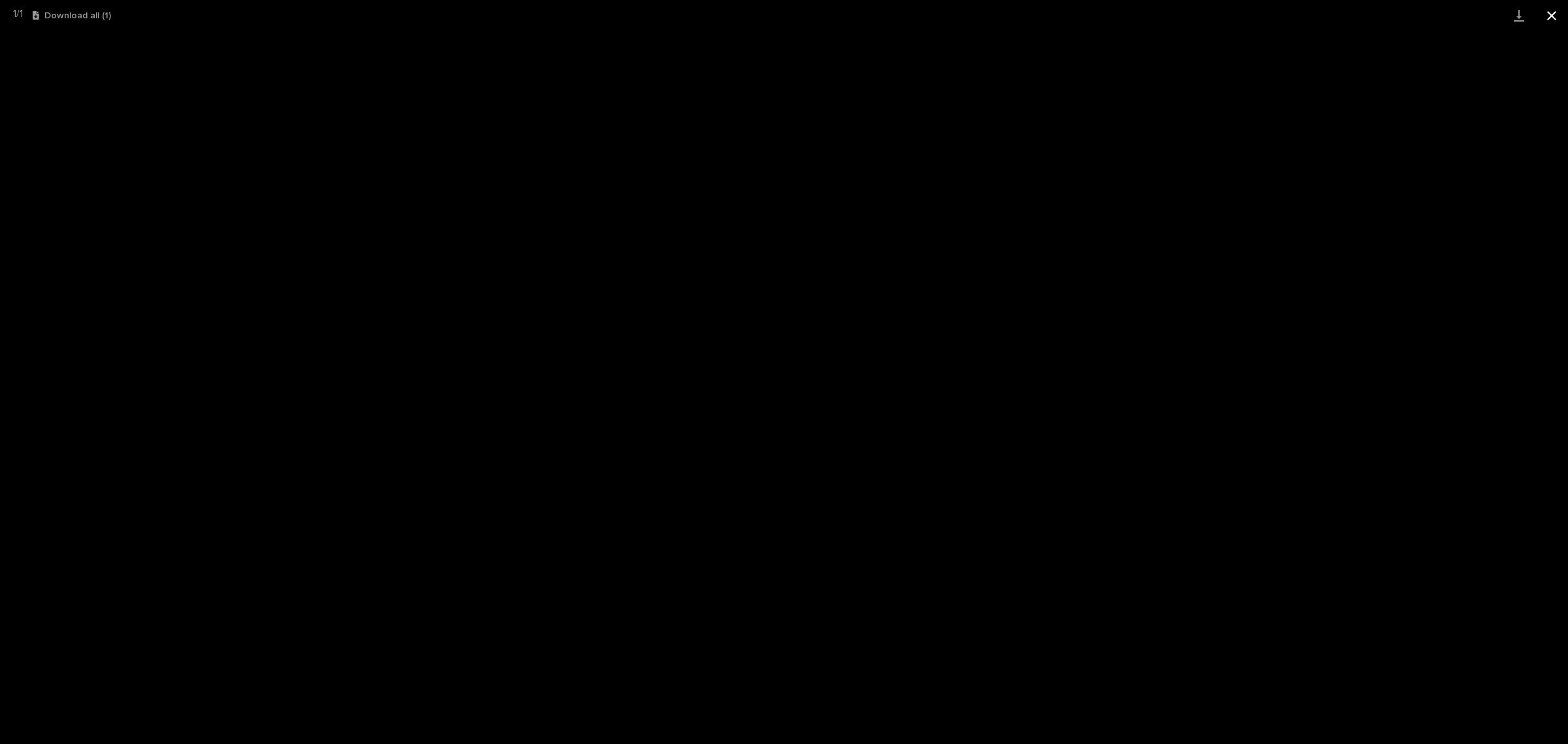
click at [1560, 11] on button "Close gallery" at bounding box center [1552, 15] width 32 height 31
